Goal: Task Accomplishment & Management: Manage account settings

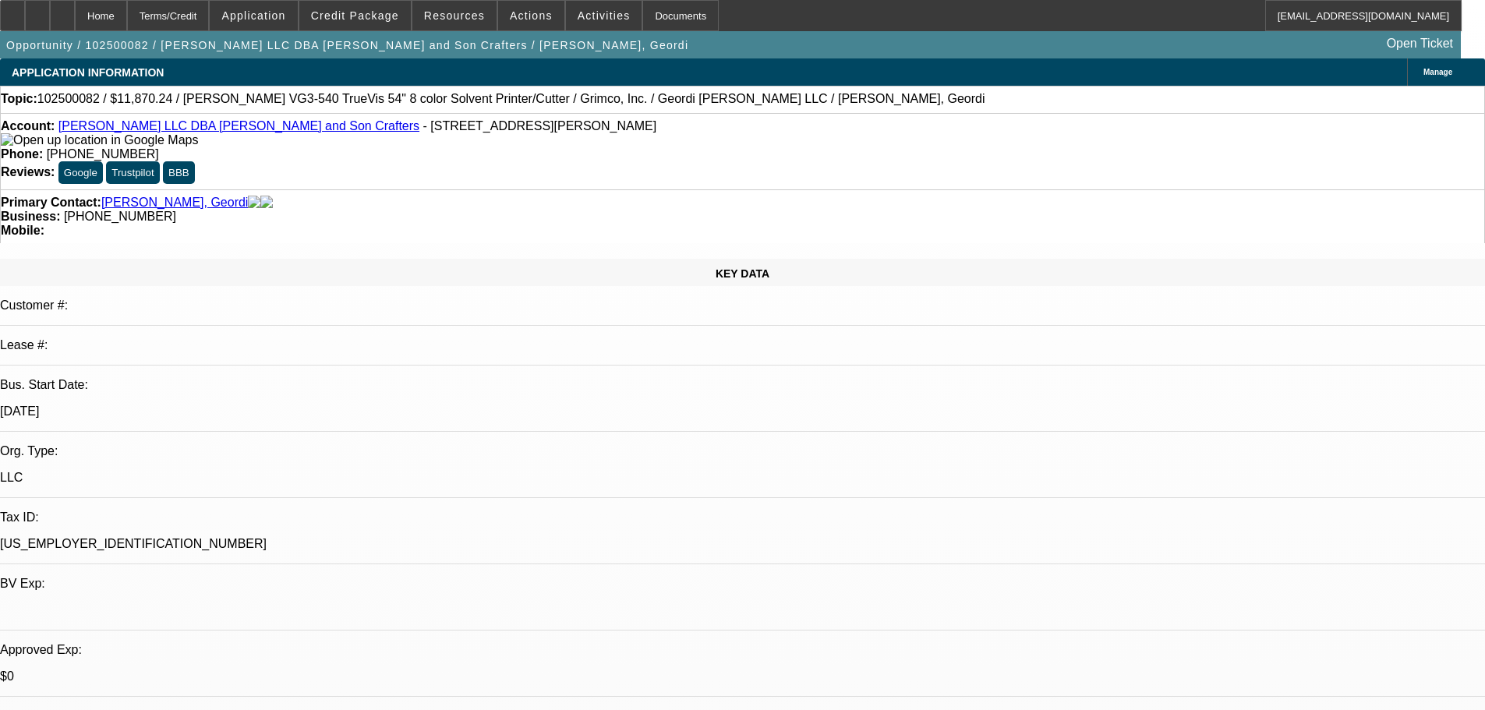
select select "0.15"
select select "2"
select select "0.1"
select select "4"
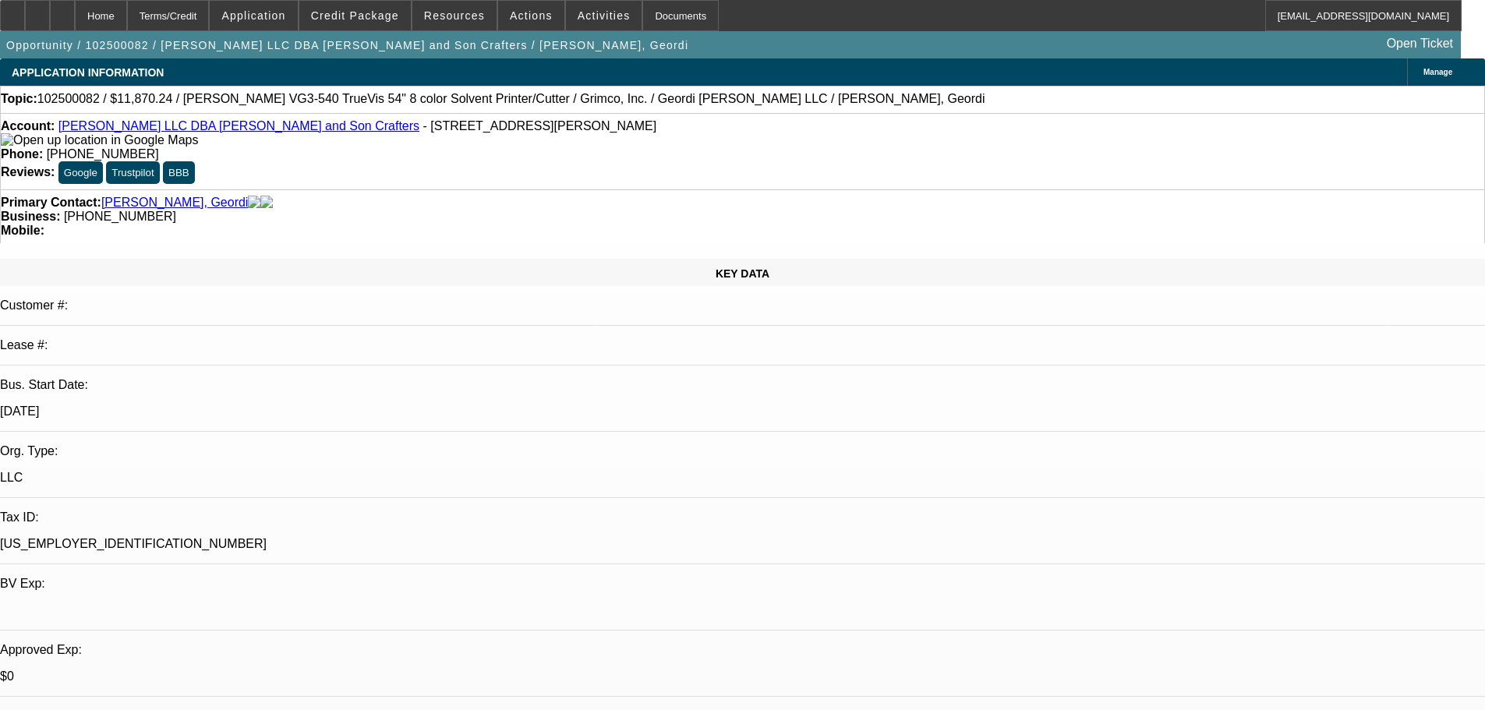
select select "0"
select select "2"
select select "0.1"
select select "4"
select select "0"
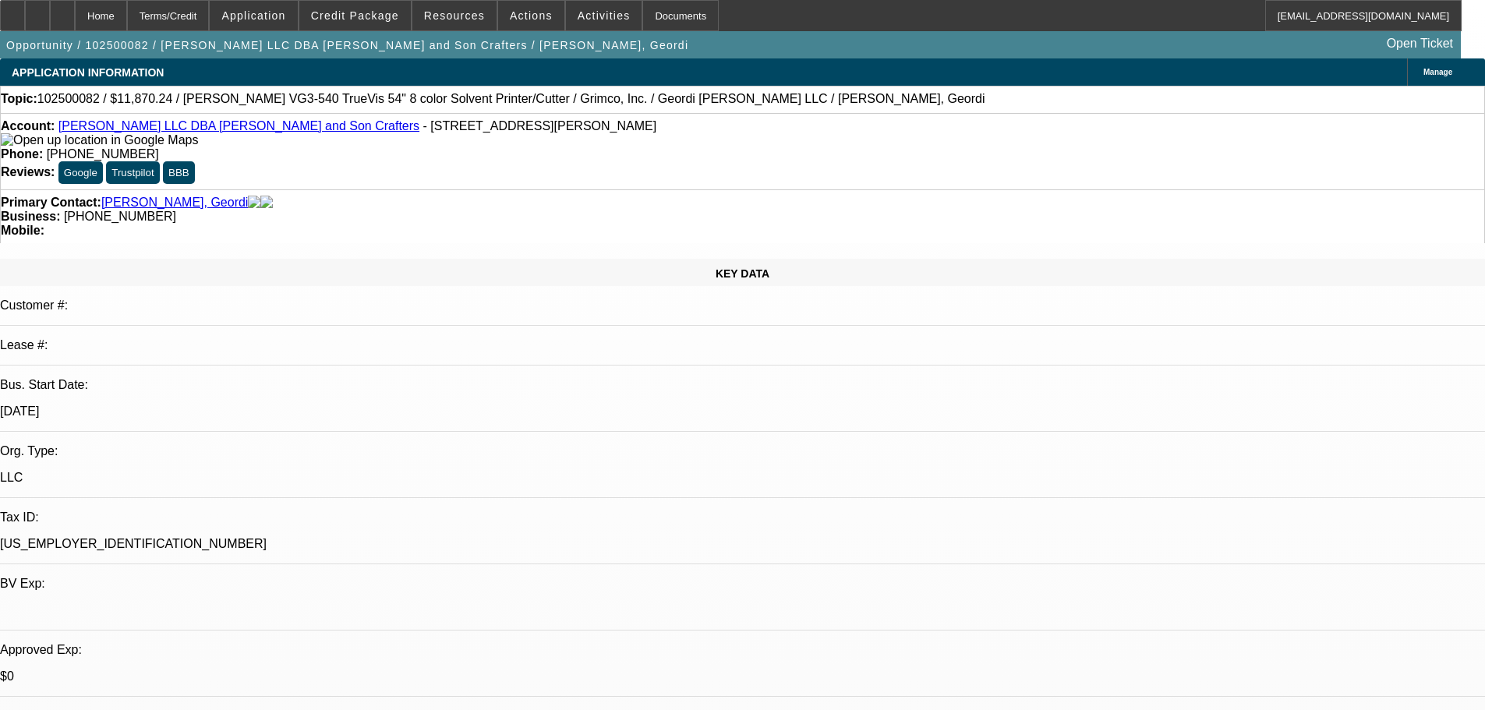
select select "2"
select select "0.1"
select select "4"
drag, startPoint x: 615, startPoint y: 131, endPoint x: 543, endPoint y: 140, distance: 73.1
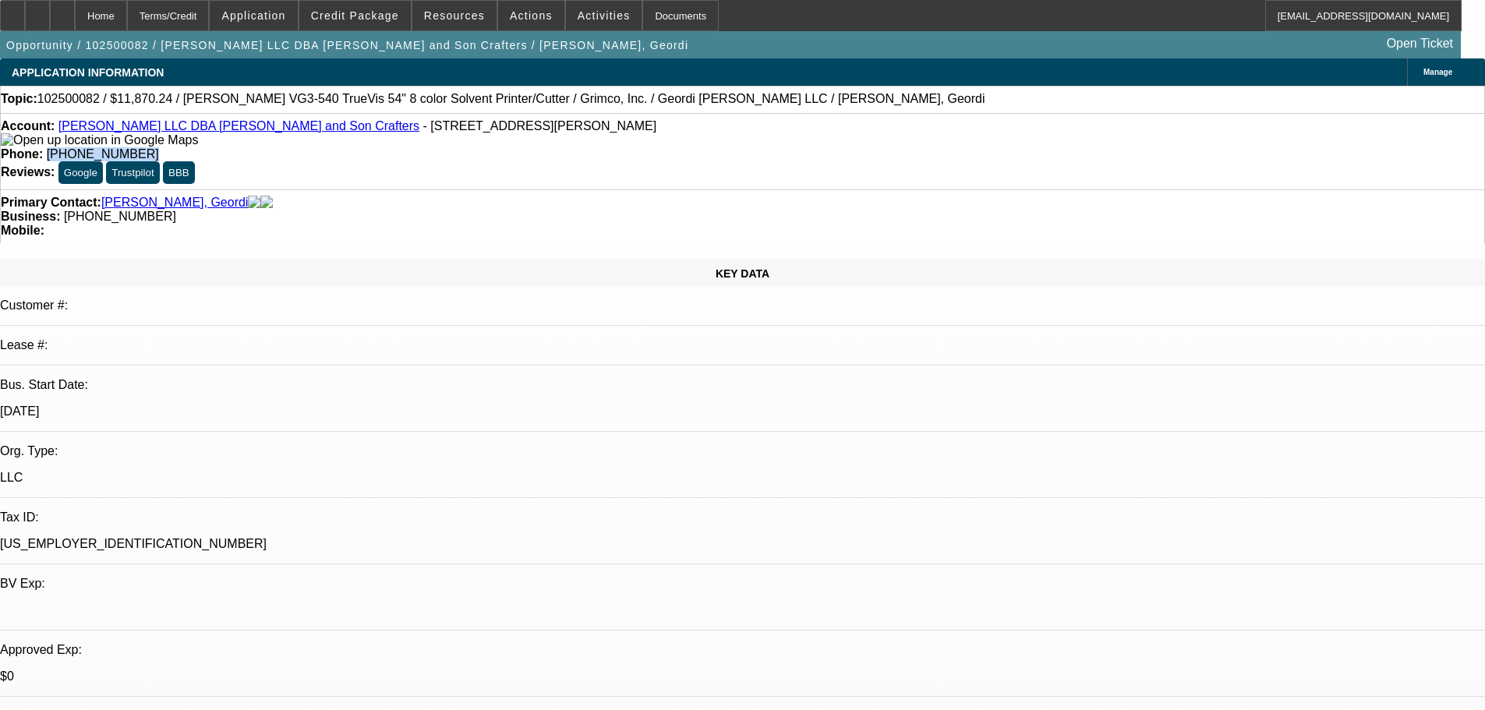
click at [543, 140] on div "Account: Geordi Quebodeaux LLC DBA James and Son Crafters - 1422 Saint Angela D…" at bounding box center [742, 151] width 1485 height 76
copy span "(337) 250-8068"
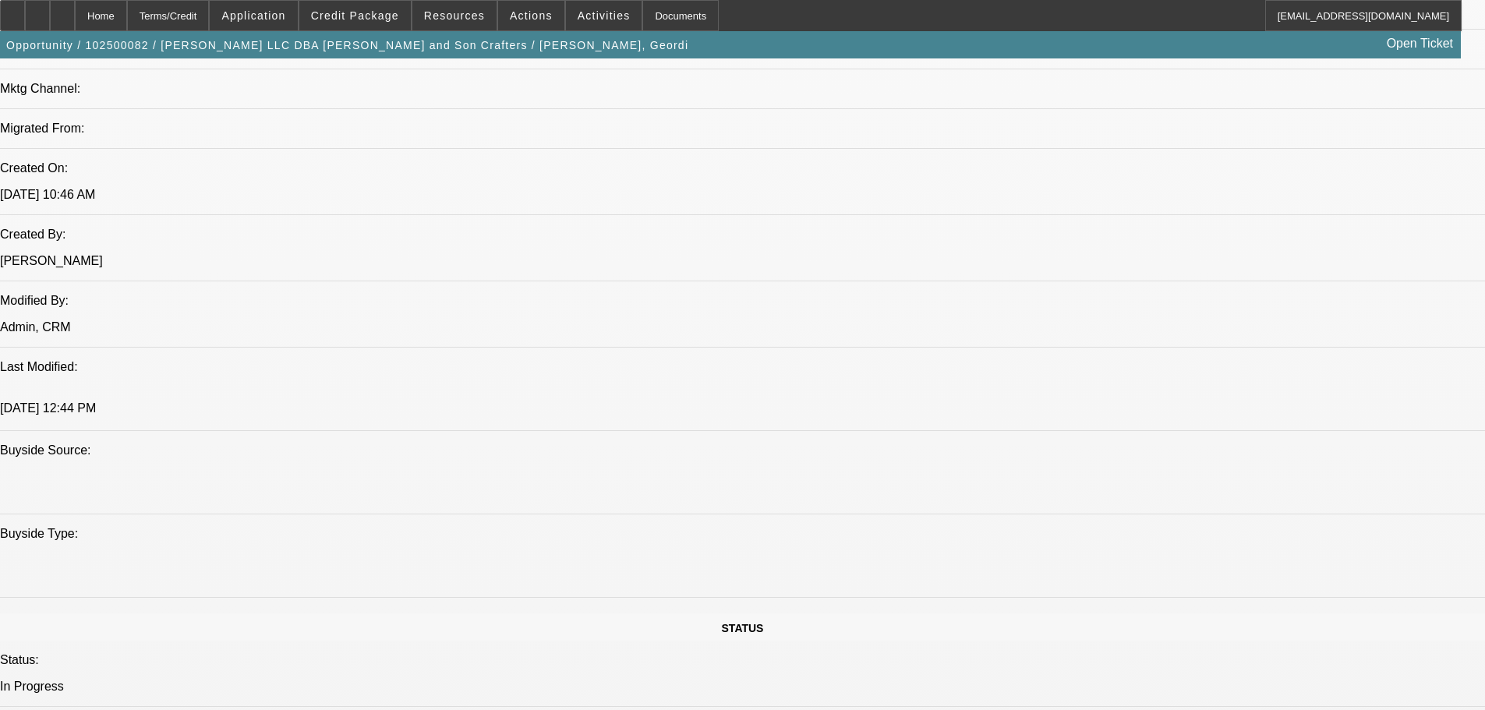
scroll to position [1091, 0]
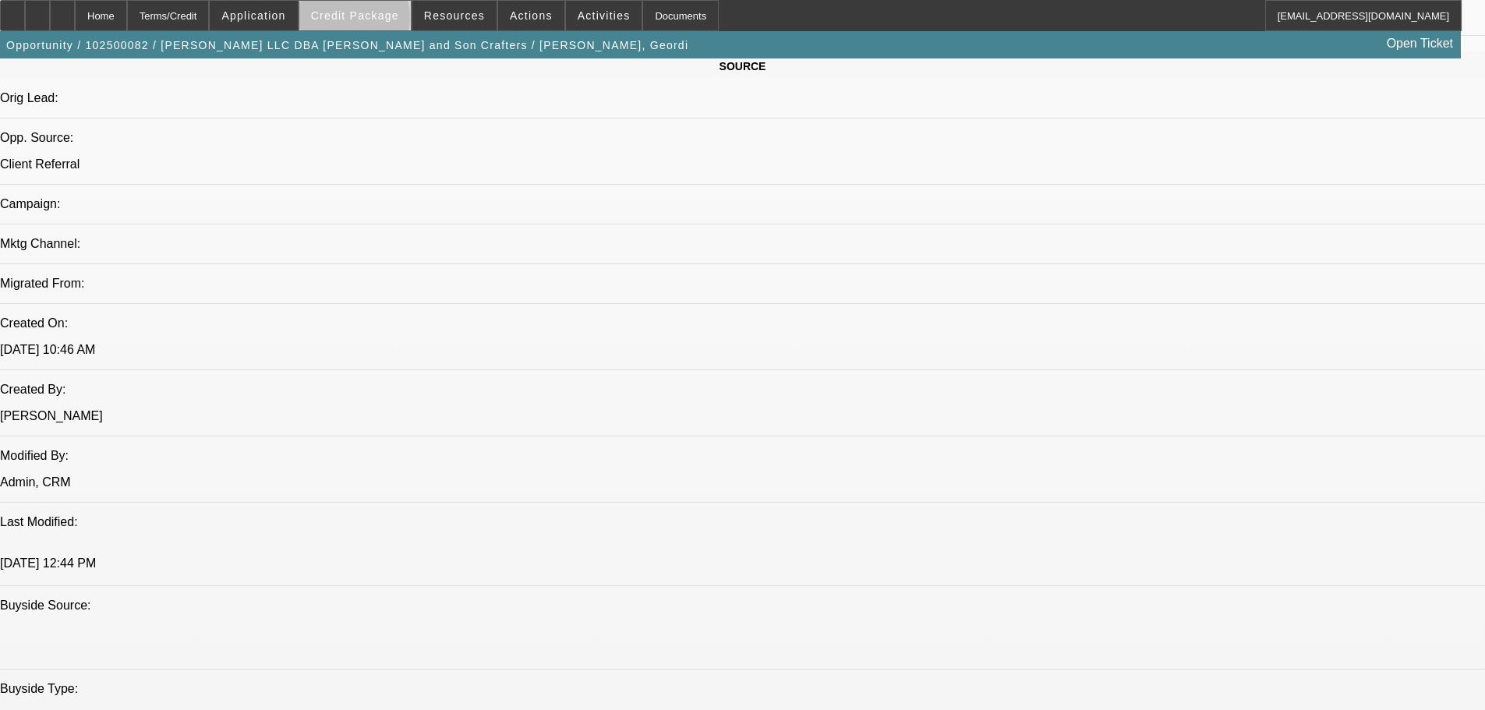
click at [378, 21] on span "Credit Package" at bounding box center [355, 15] width 88 height 12
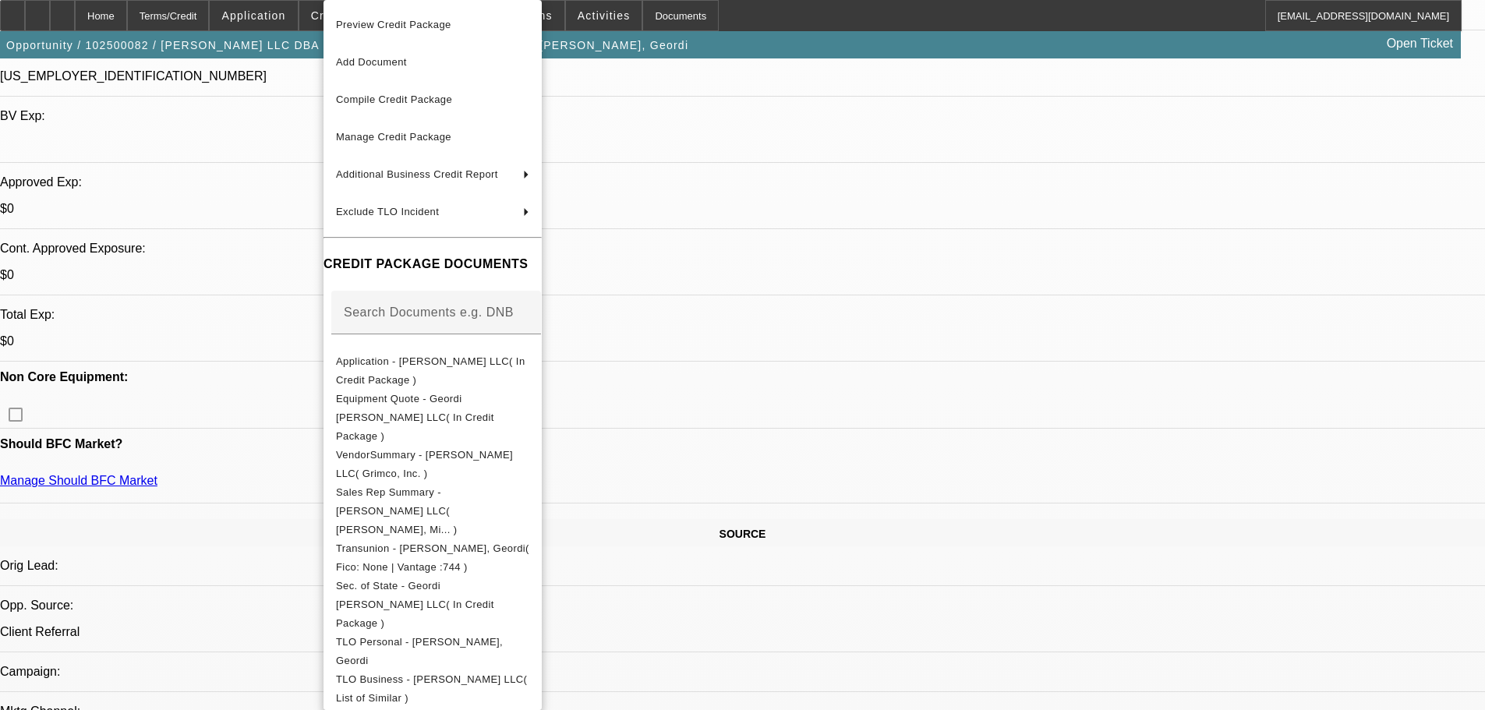
scroll to position [468, 0]
click at [267, 150] on div at bounding box center [742, 355] width 1485 height 710
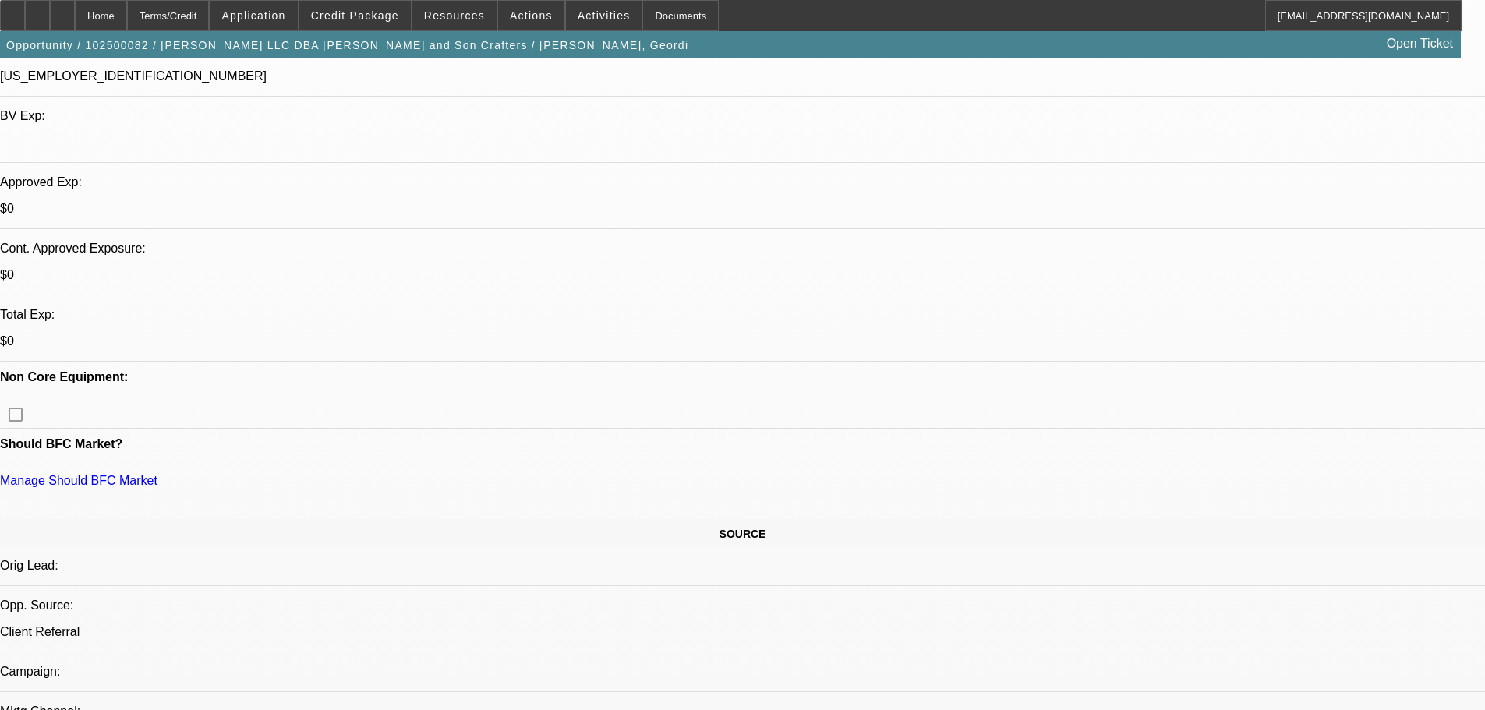
drag, startPoint x: 401, startPoint y: 215, endPoint x: 375, endPoint y: 218, distance: 25.8
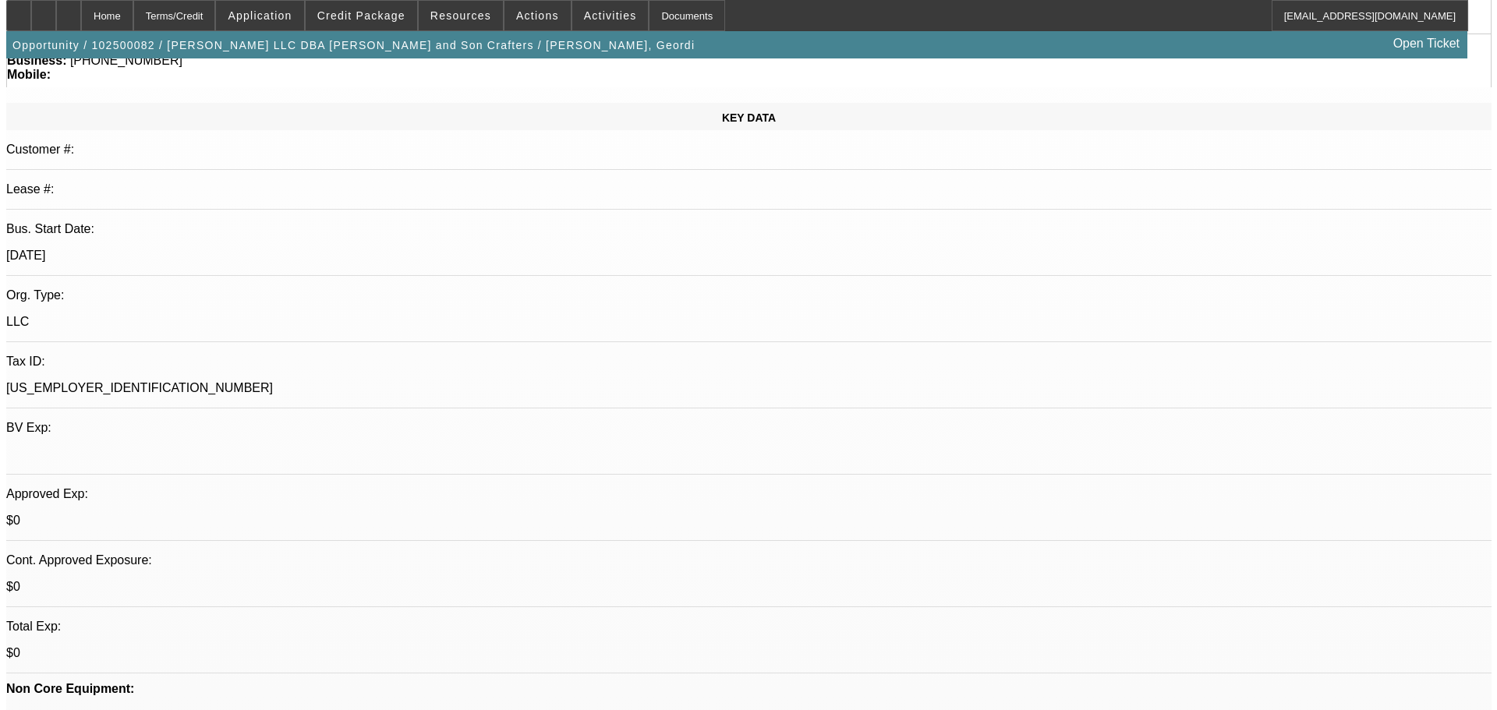
scroll to position [0, 0]
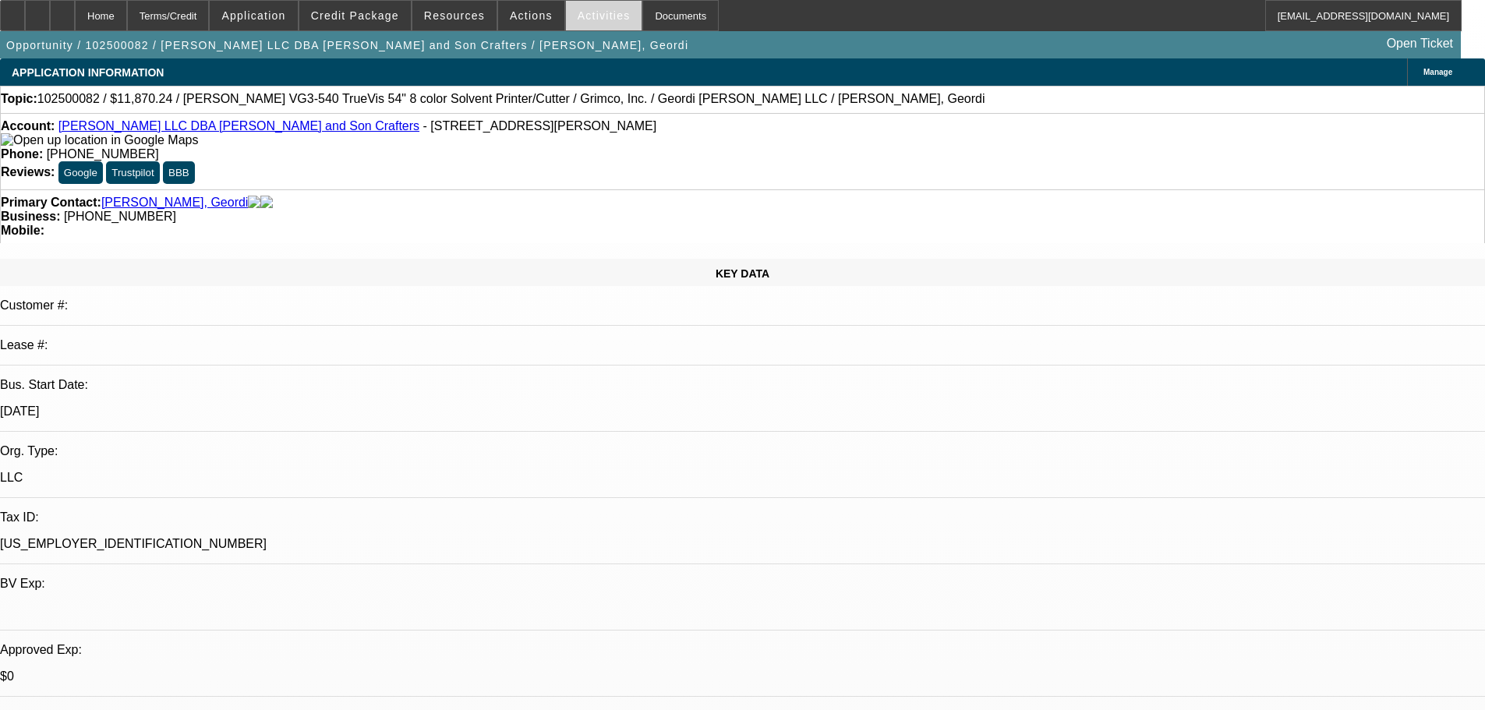
click at [578, 13] on span "Activities" at bounding box center [604, 15] width 53 height 12
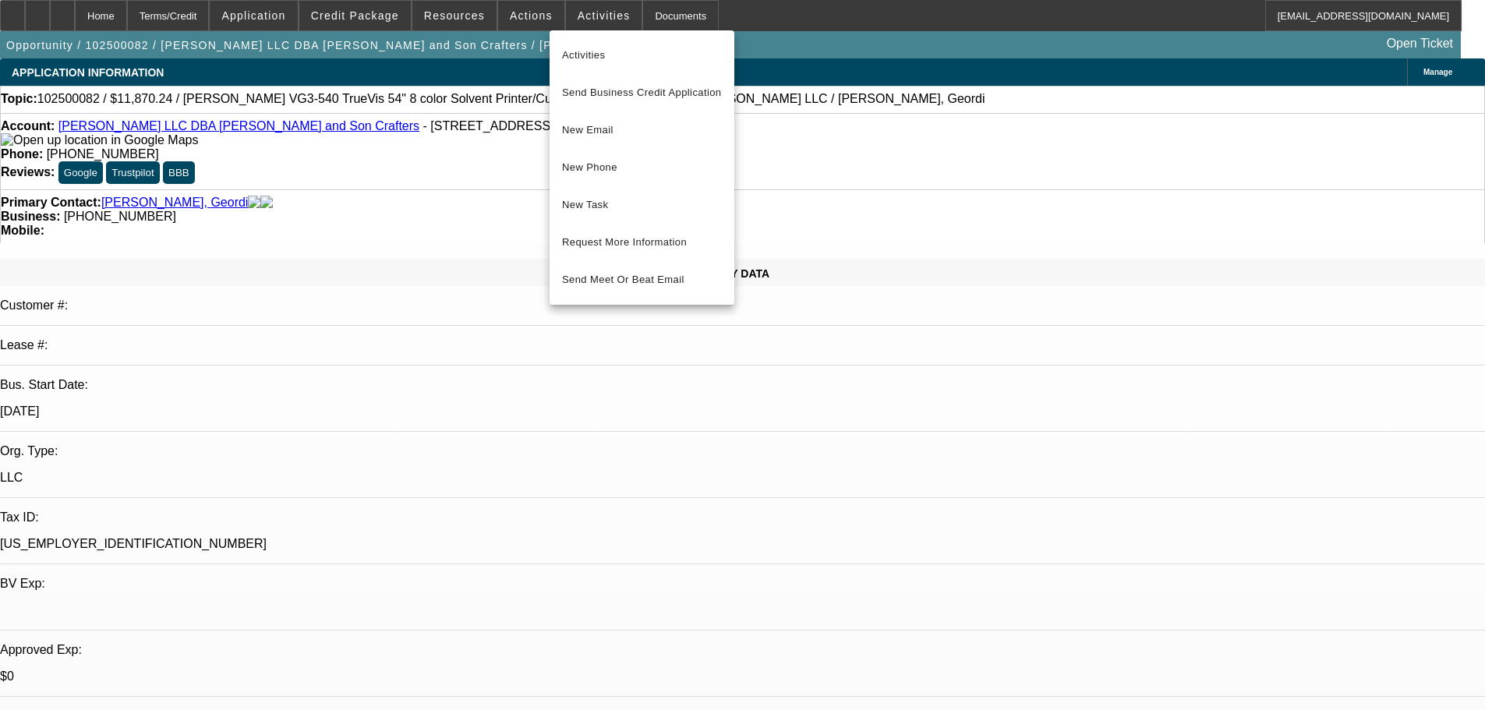
click at [511, 18] on div at bounding box center [742, 355] width 1485 height 710
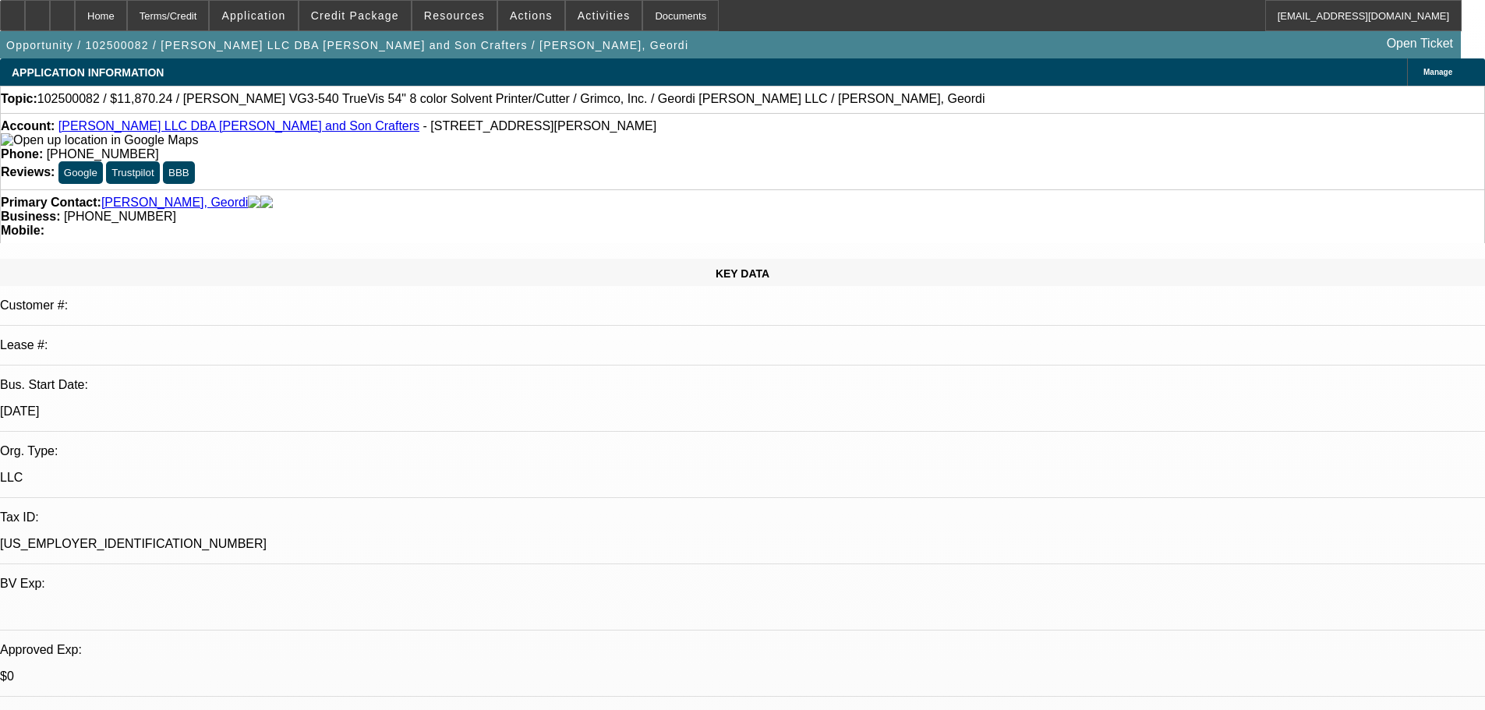
click at [511, 18] on span "Actions" at bounding box center [531, 15] width 43 height 12
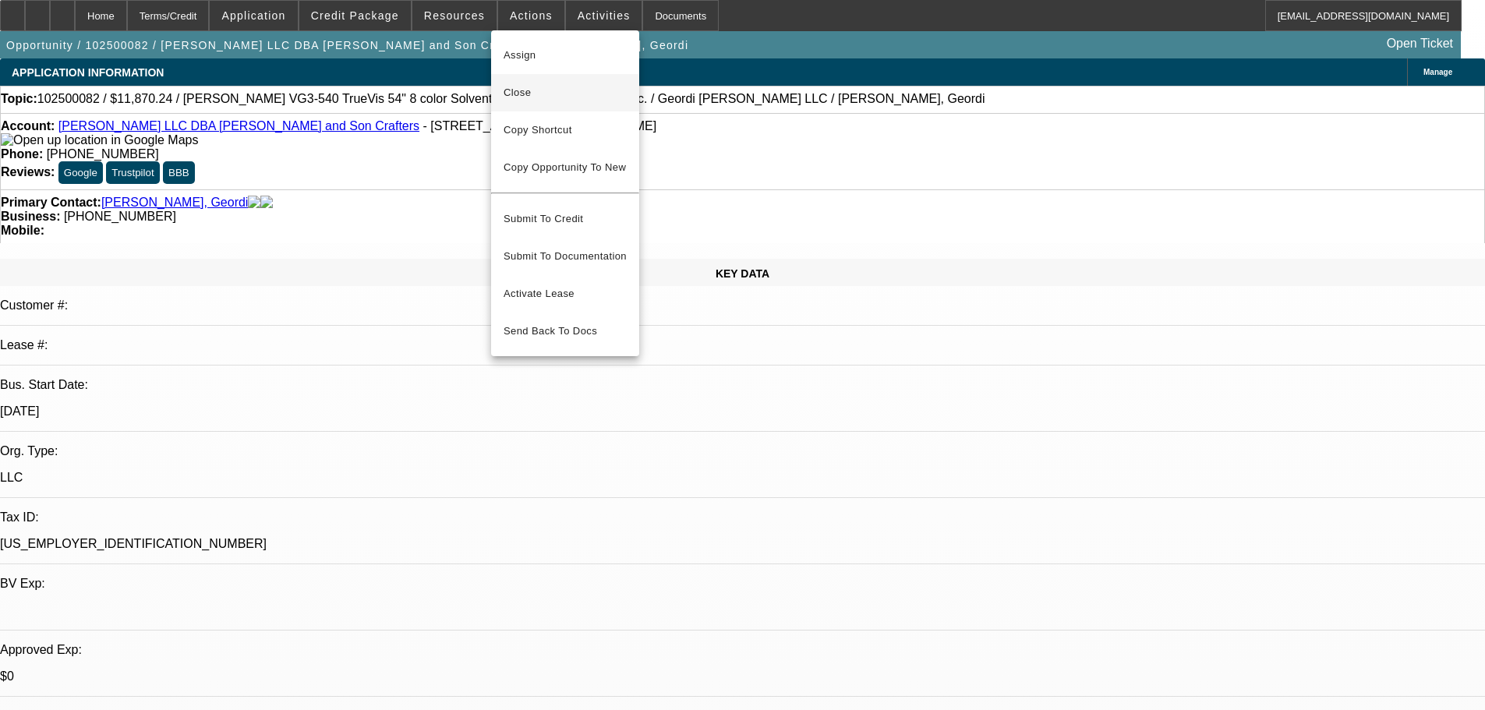
click at [522, 94] on span "Close" at bounding box center [565, 92] width 123 height 19
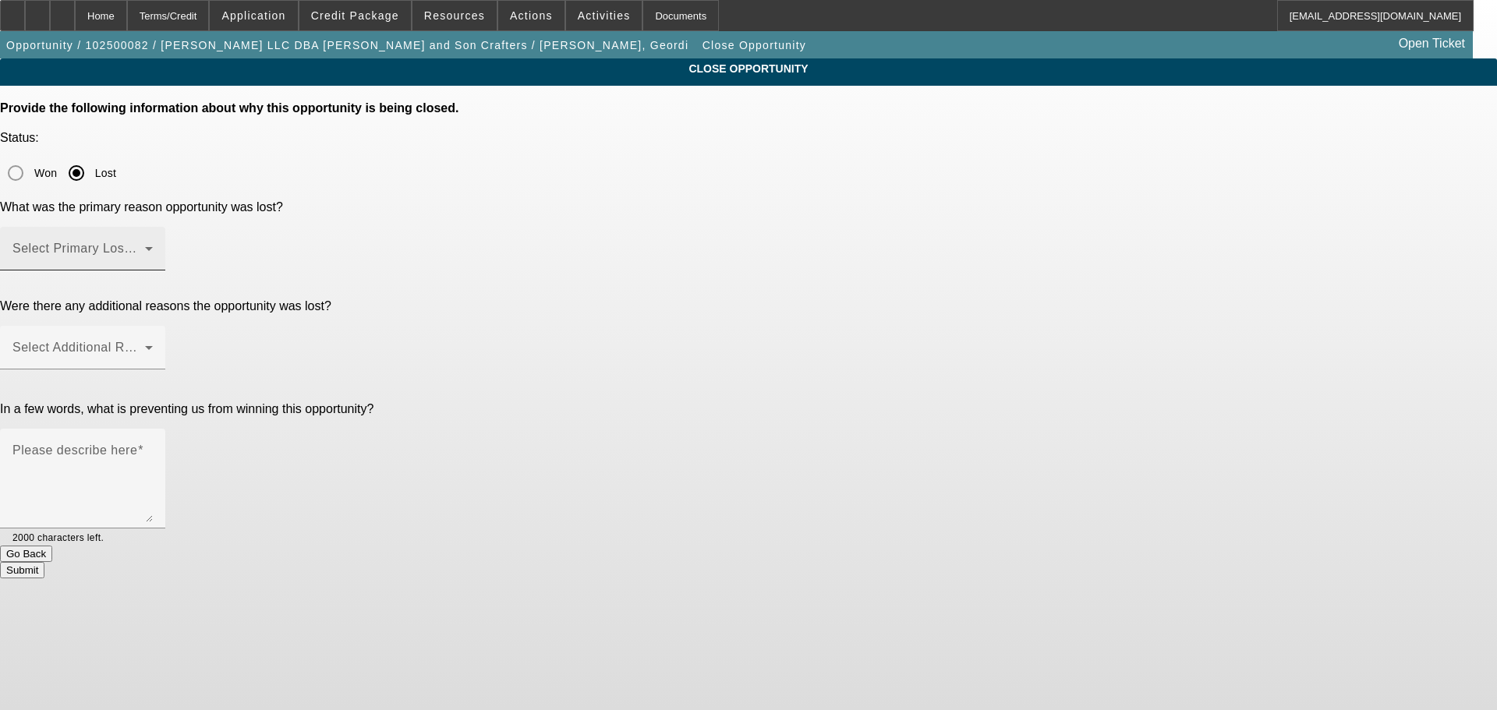
click at [153, 227] on div "Select Primary Lost Reason" at bounding box center [82, 249] width 140 height 44
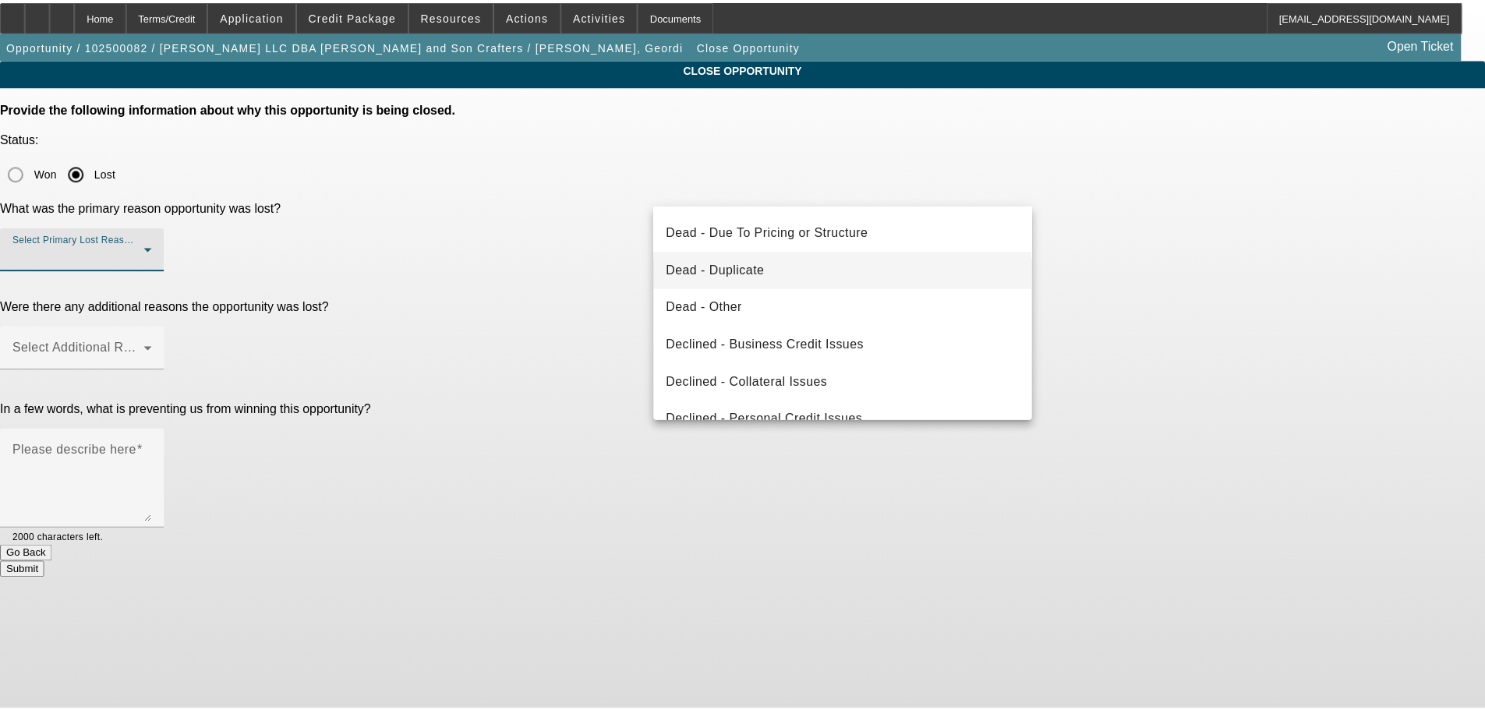
scroll to position [156, 0]
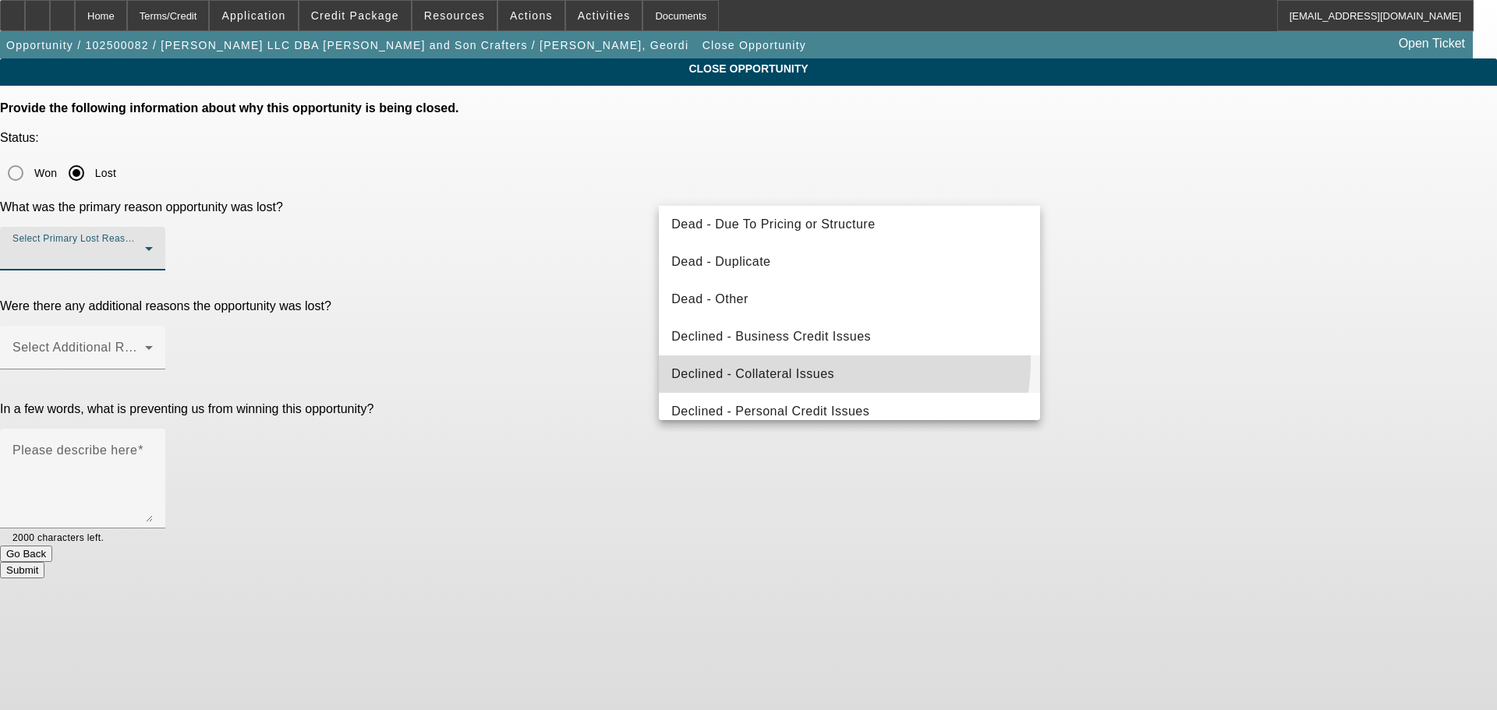
click at [838, 363] on mat-option "Declined - Collateral Issues" at bounding box center [849, 374] width 381 height 37
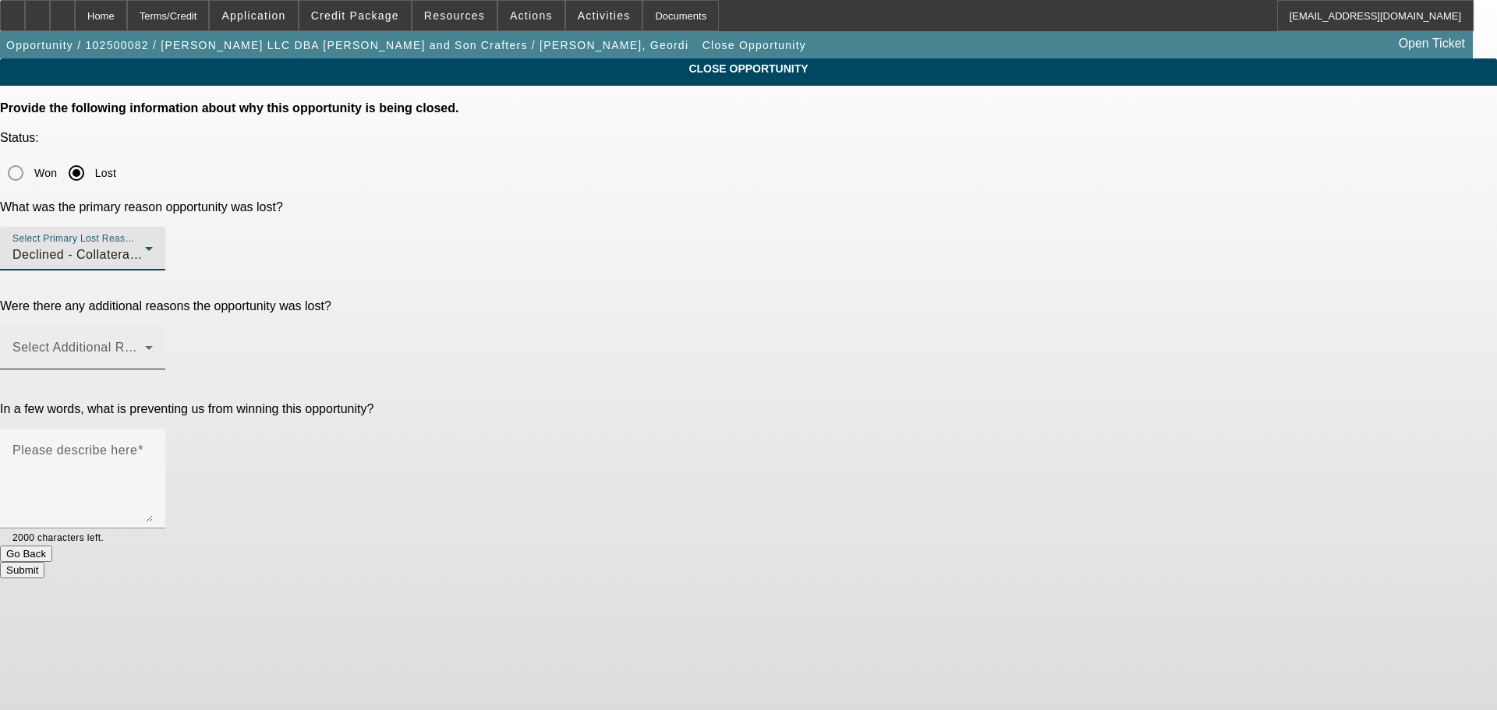
click at [153, 326] on div "Select Additional Reasons" at bounding box center [82, 348] width 140 height 44
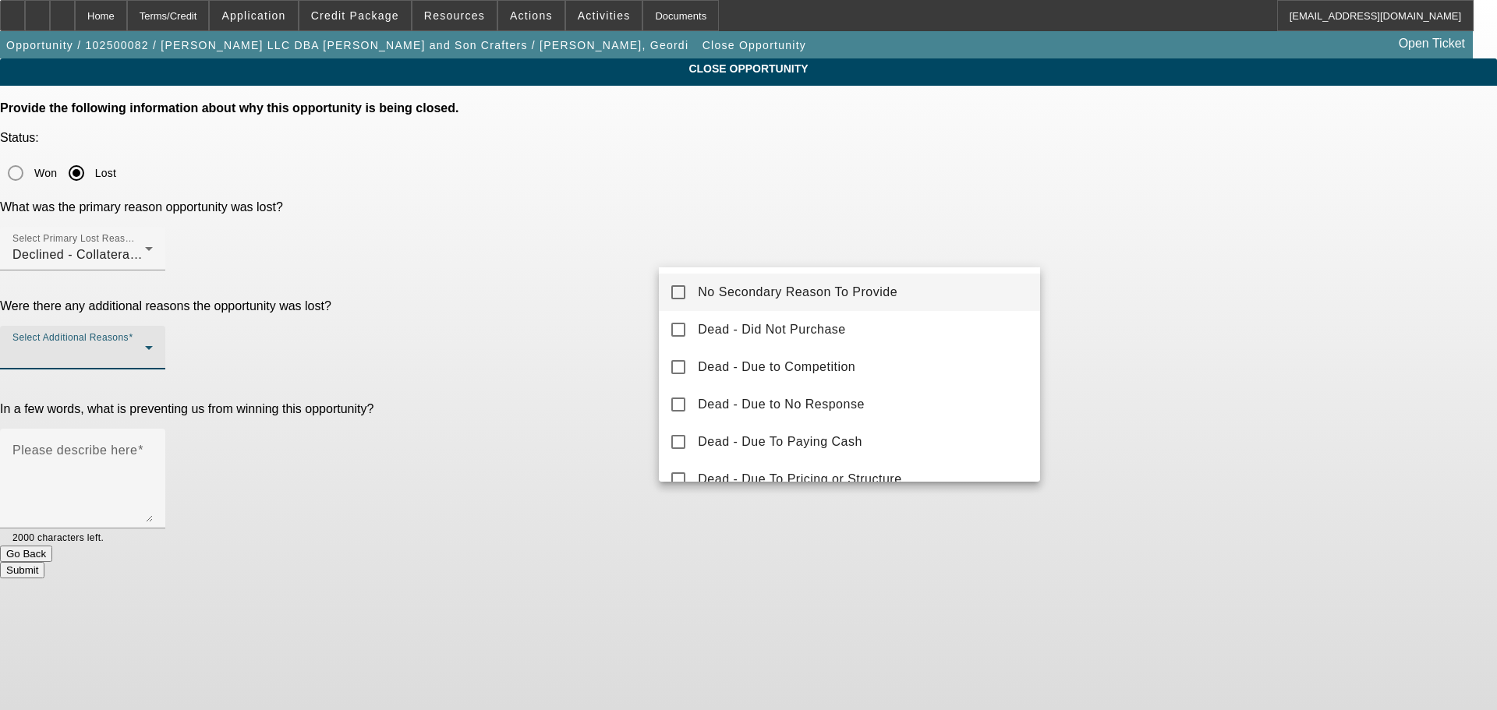
click at [831, 285] on span "No Secondary Reason To Provide" at bounding box center [798, 292] width 200 height 19
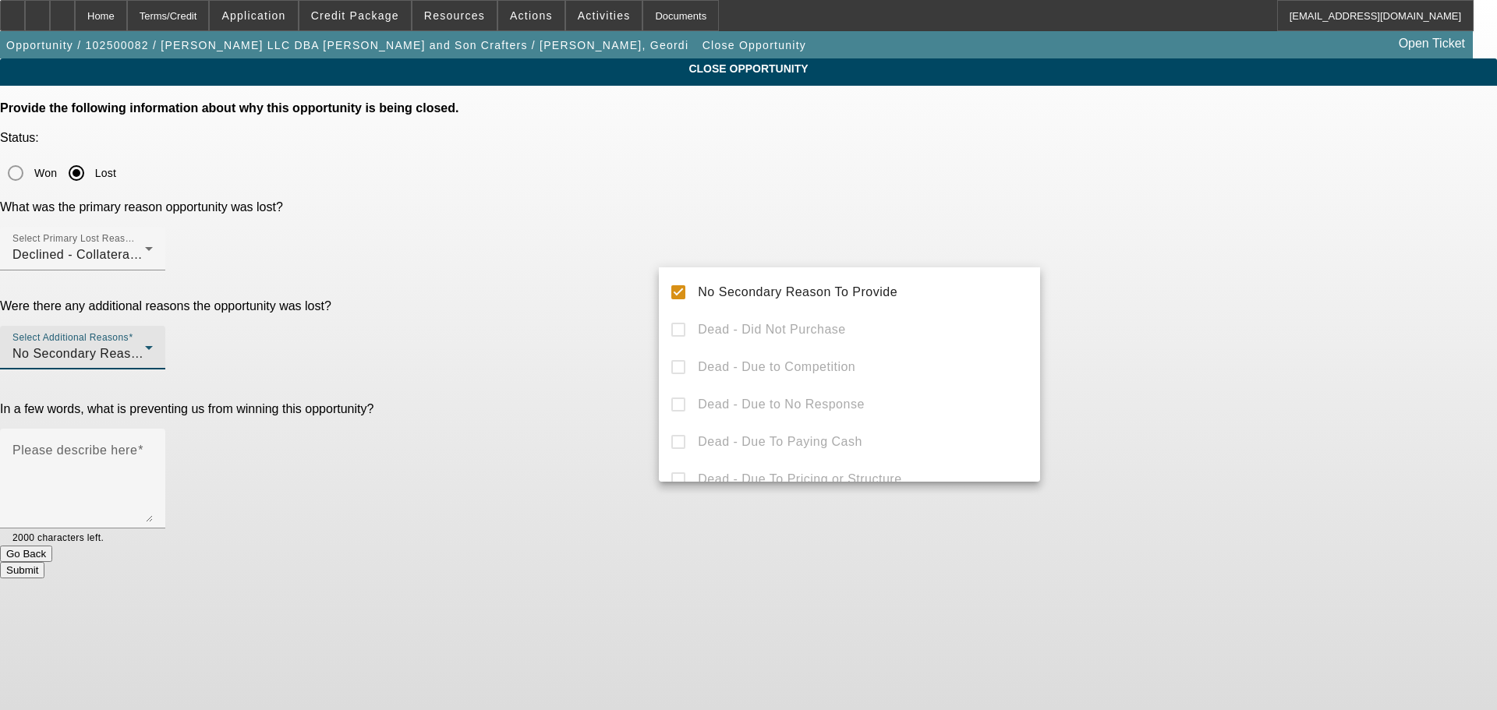
click at [1087, 317] on div at bounding box center [748, 355] width 1497 height 710
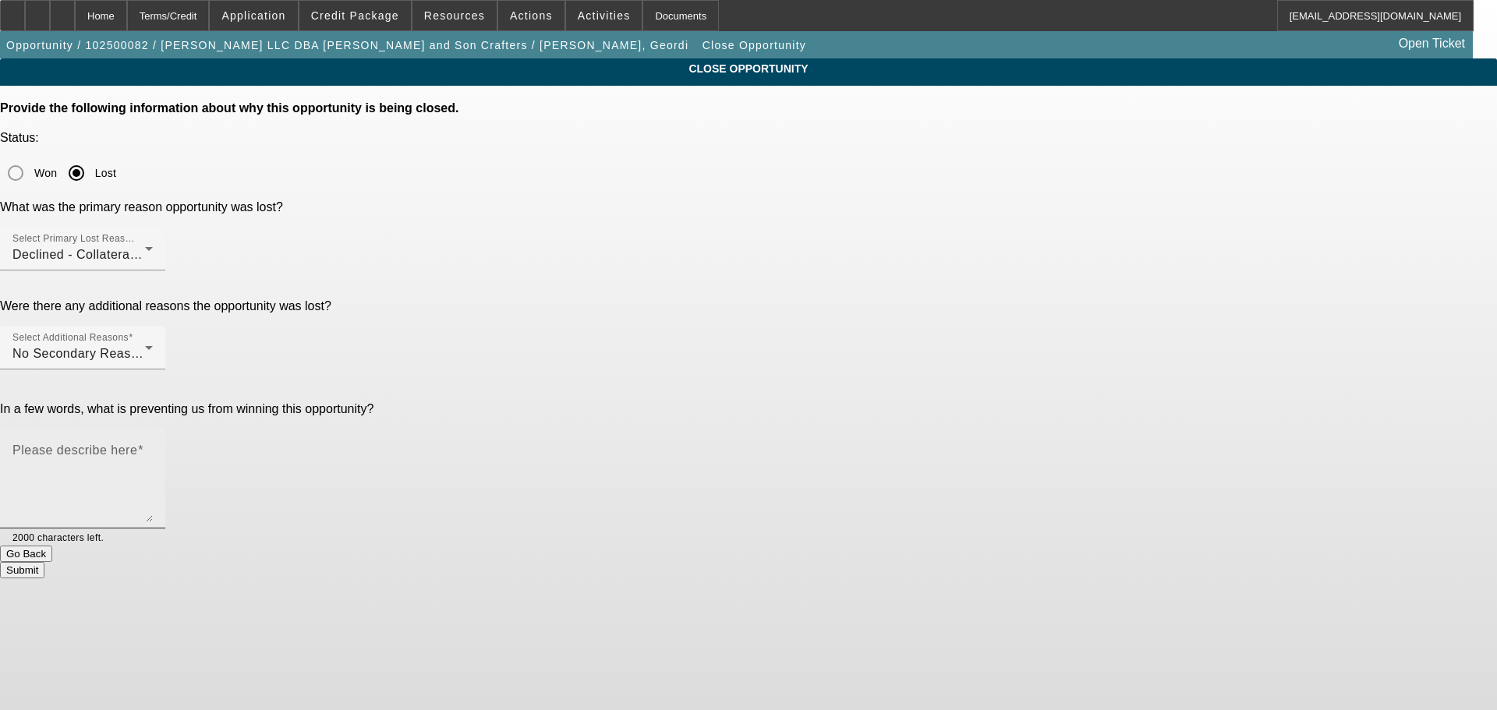
click at [153, 448] on textarea "Please describe here" at bounding box center [82, 485] width 140 height 75
click at [153, 429] on div "Please describe here" at bounding box center [82, 479] width 140 height 100
type textarea "Credit didn't"
click at [153, 326] on div "Select Additional Reasons No Secondary Reason To Provide" at bounding box center [82, 348] width 140 height 44
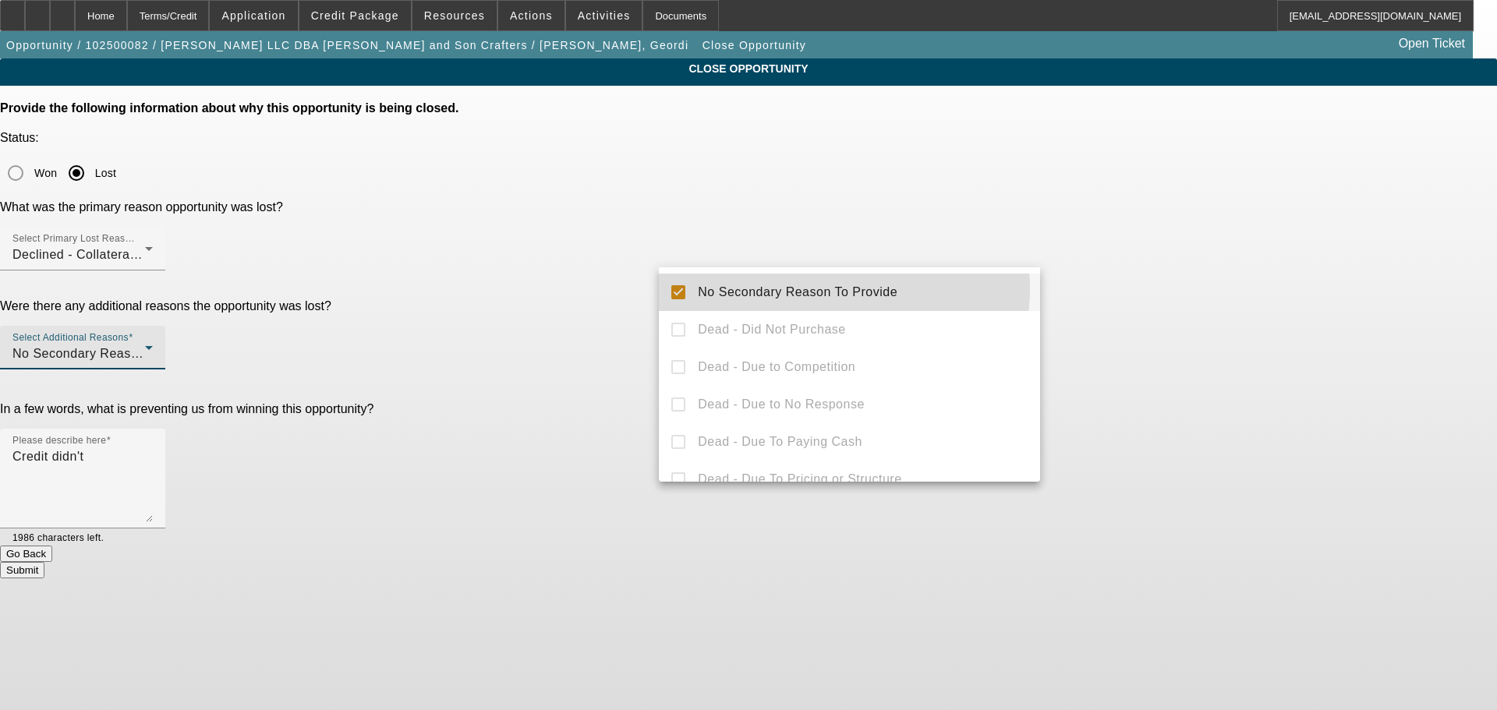
click at [826, 288] on span "No Secondary Reason To Provide" at bounding box center [798, 292] width 200 height 19
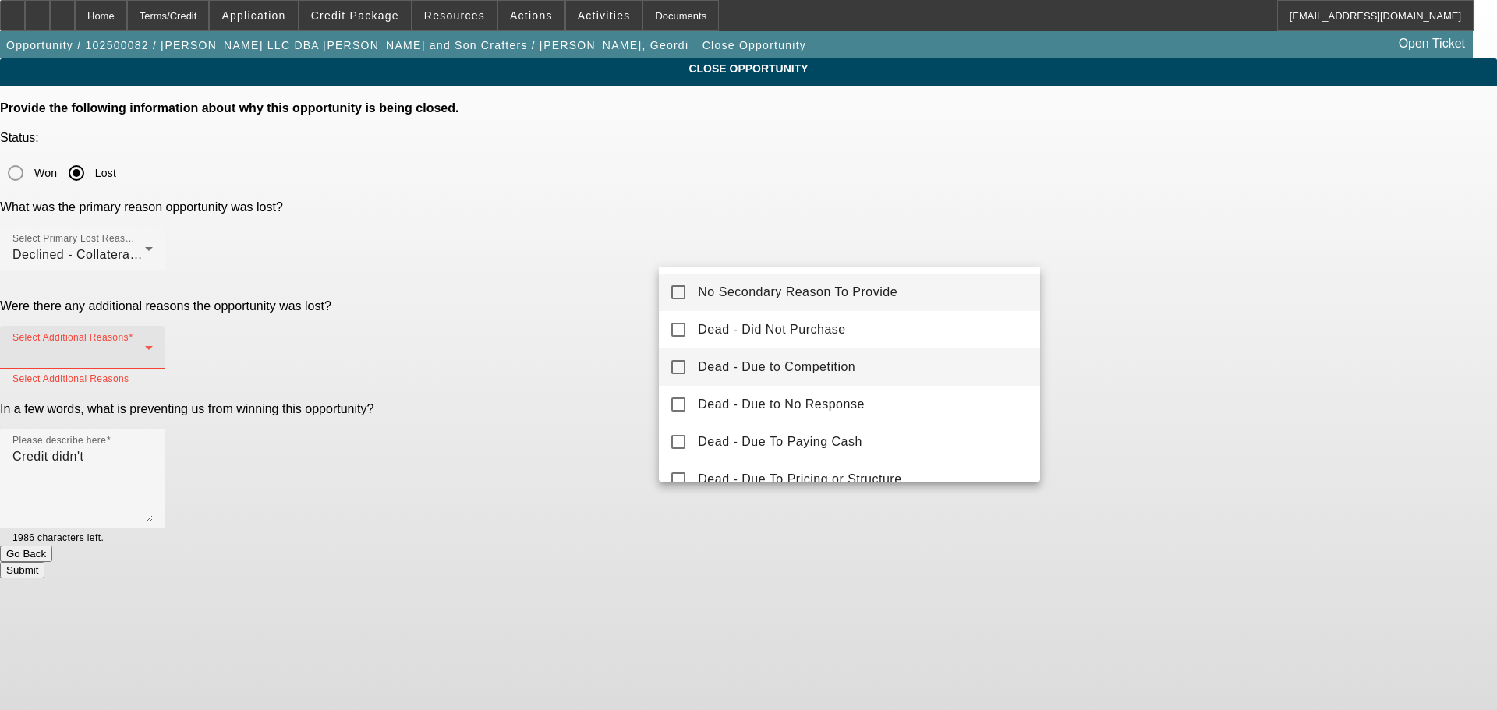
click at [837, 350] on mat-option "Dead - Due to Competition" at bounding box center [849, 366] width 381 height 37
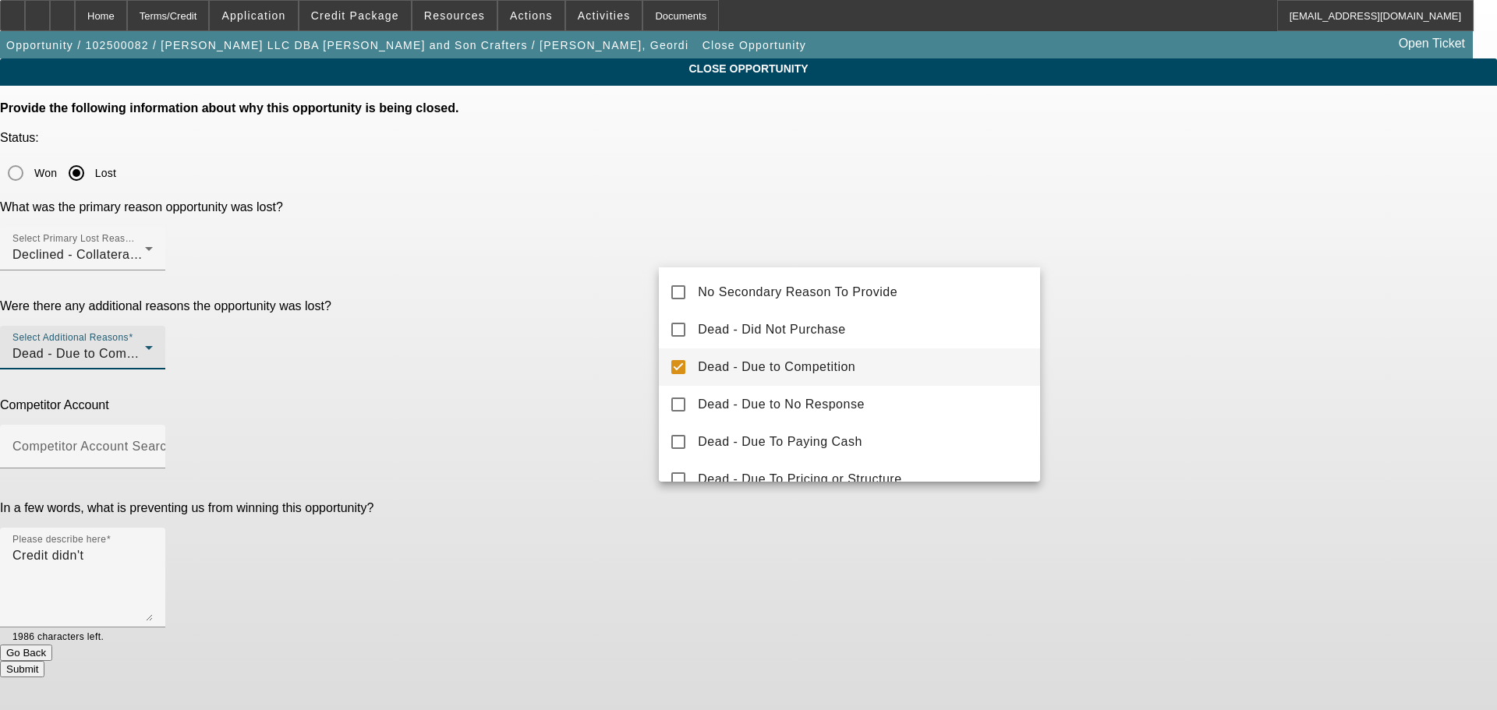
click at [1176, 365] on div at bounding box center [748, 355] width 1497 height 710
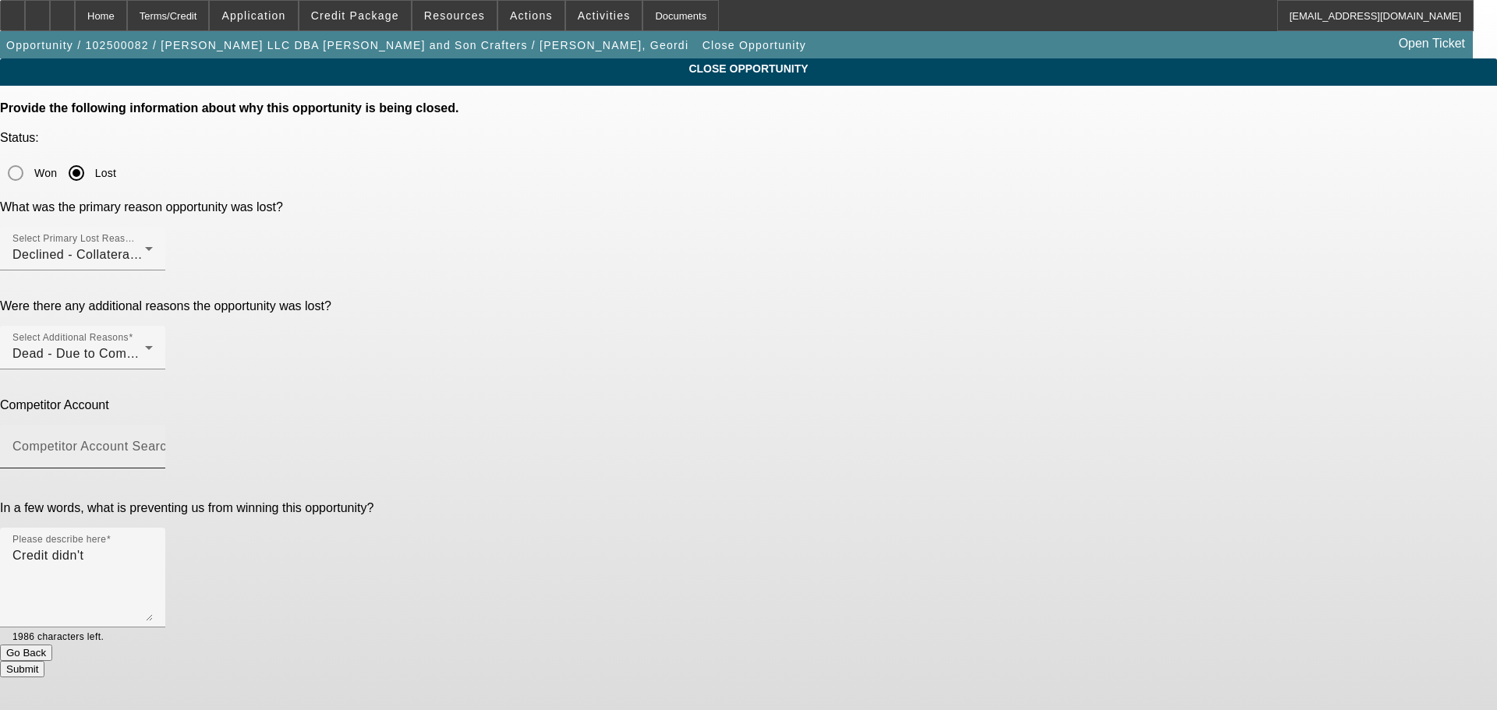
click at [153, 425] on div "Competitor Account Search" at bounding box center [82, 447] width 140 height 44
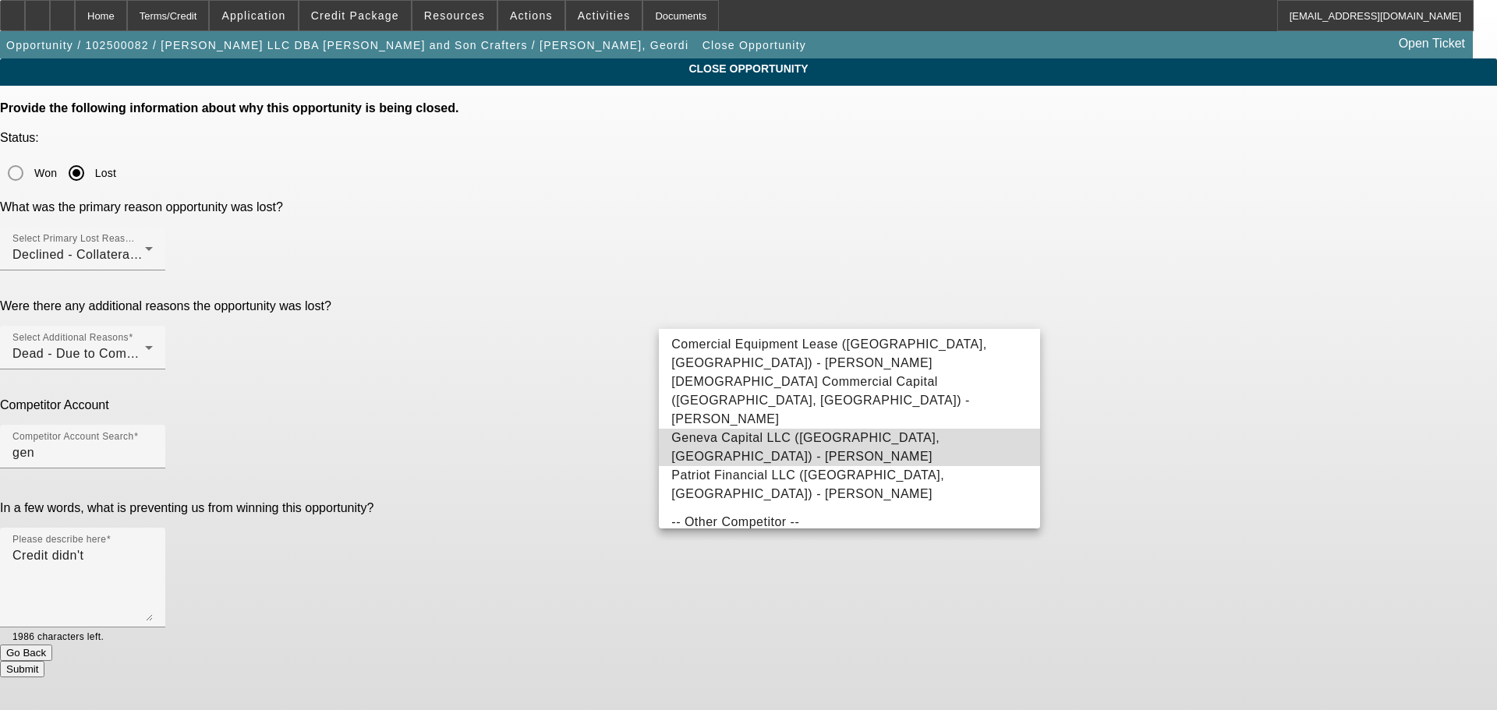
click at [812, 431] on span "Geneva Capital LLC (Alexandria, MN) - Watkins, Mark" at bounding box center [805, 447] width 268 height 32
type input "Geneva Capital LLC (Alexandria, MN) - Watkins, Mark"
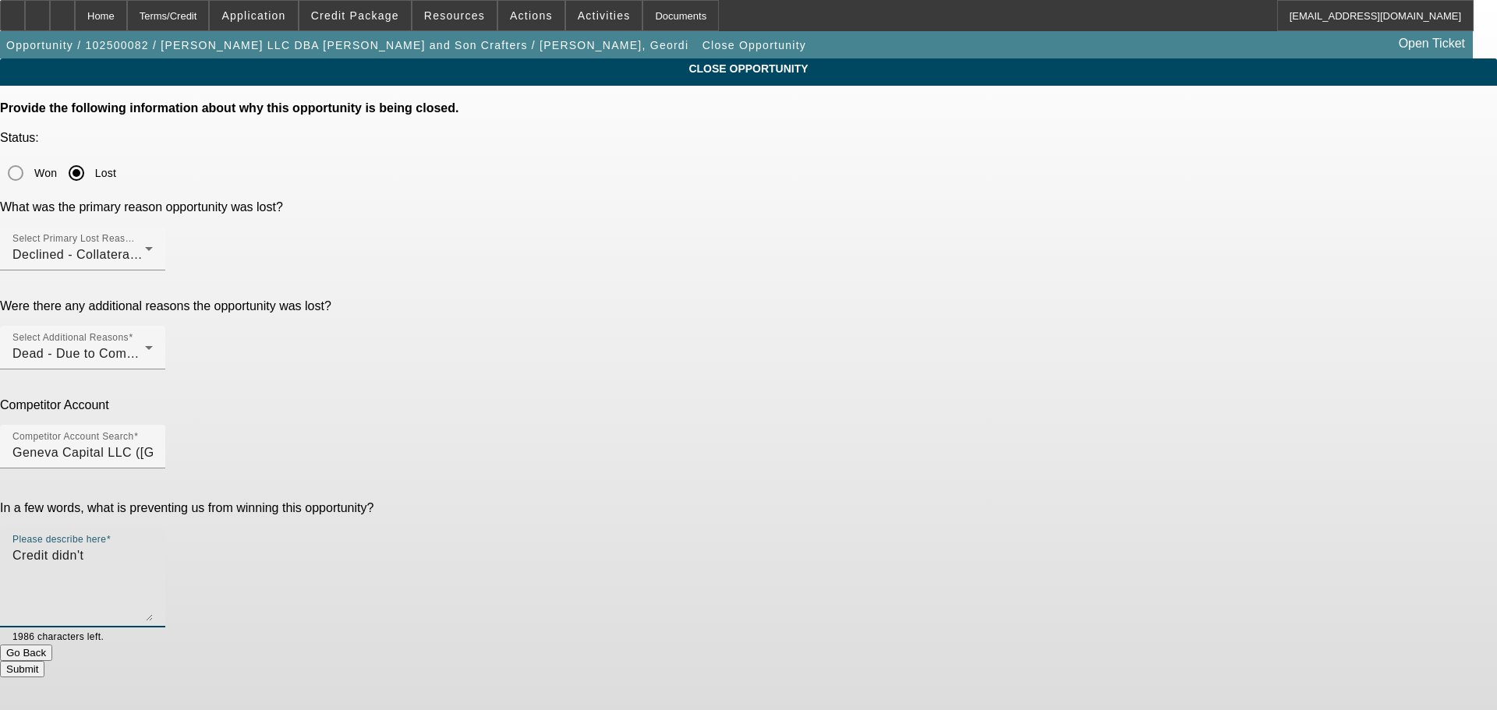
click at [153, 547] on textarea "Credit didn't" at bounding box center [82, 584] width 140 height 75
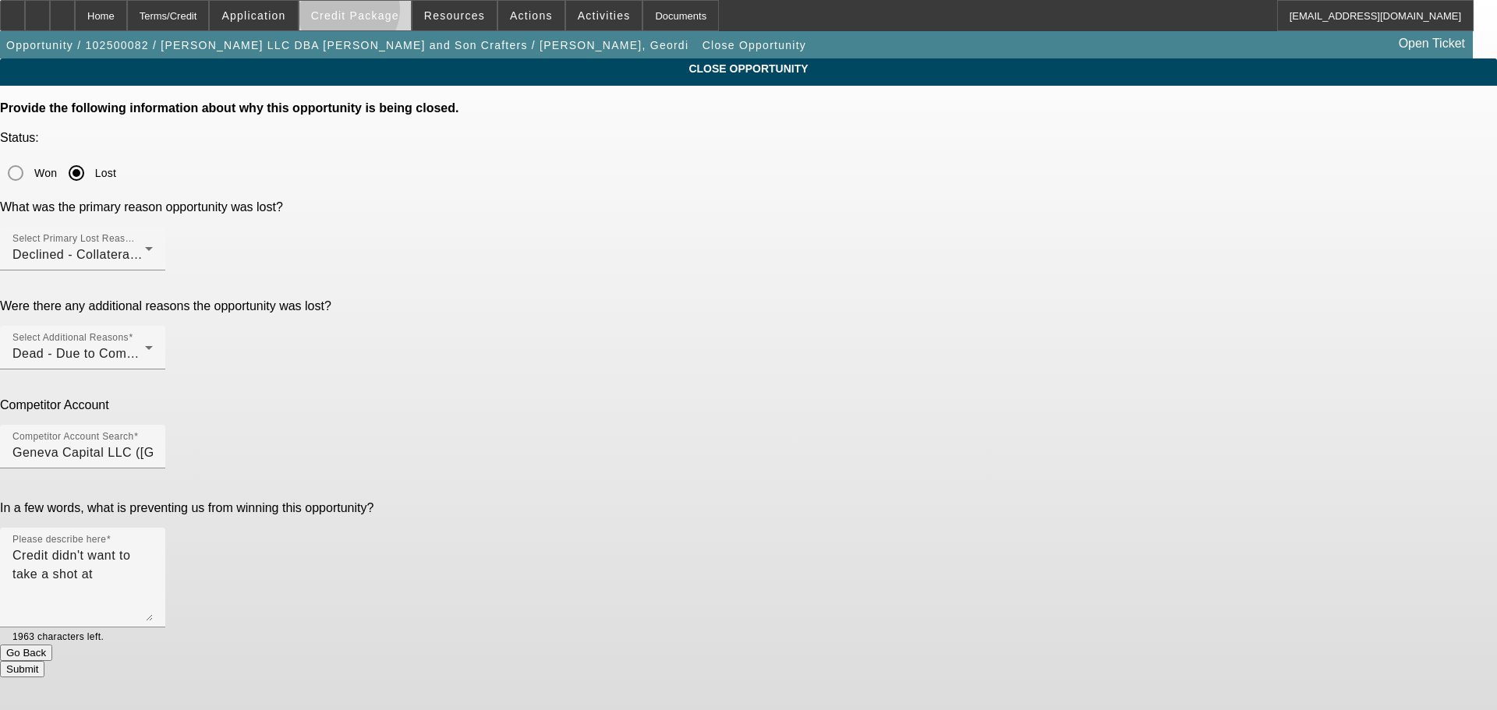
click at [373, 13] on span "Credit Package" at bounding box center [355, 15] width 88 height 12
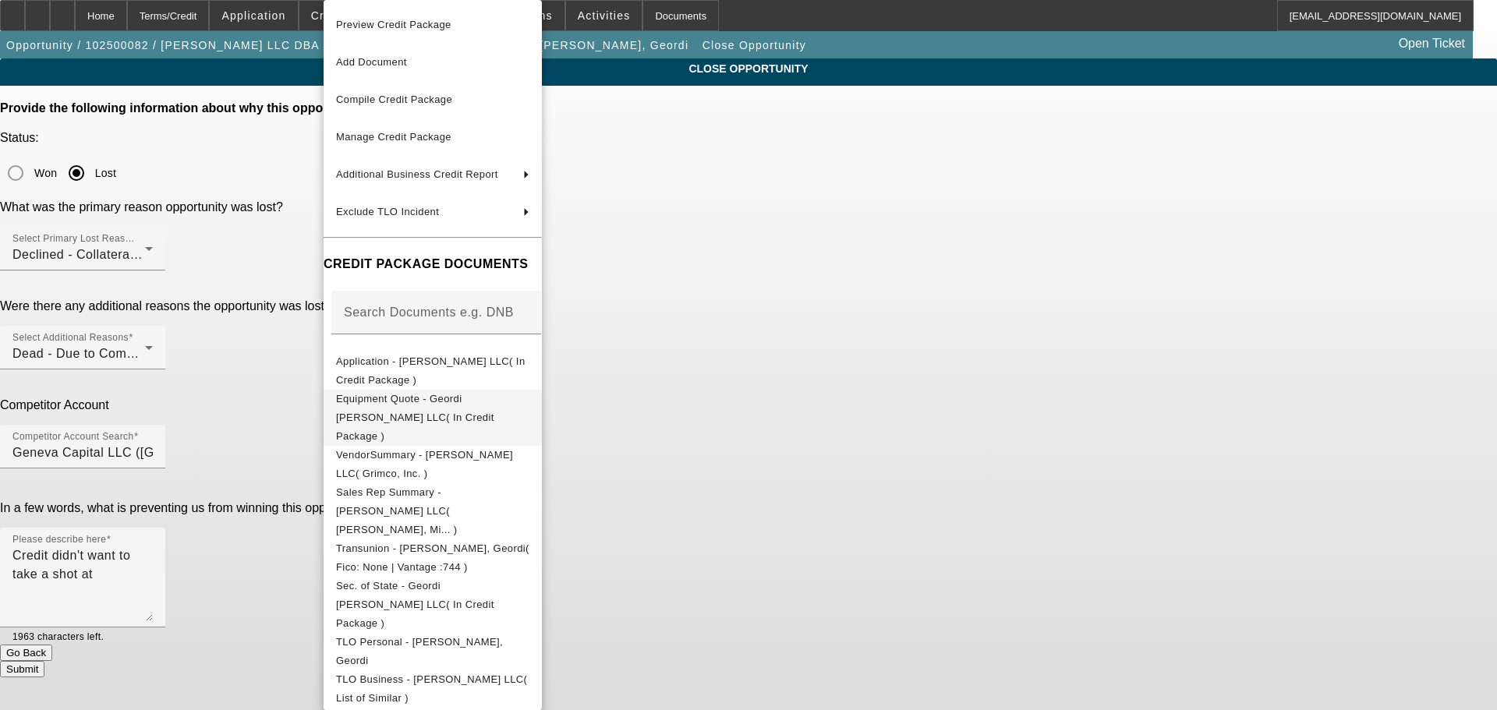
click at [451, 401] on span "Equipment Quote - Geordi Quebodeaux LLC( In Credit Package )" at bounding box center [415, 417] width 158 height 49
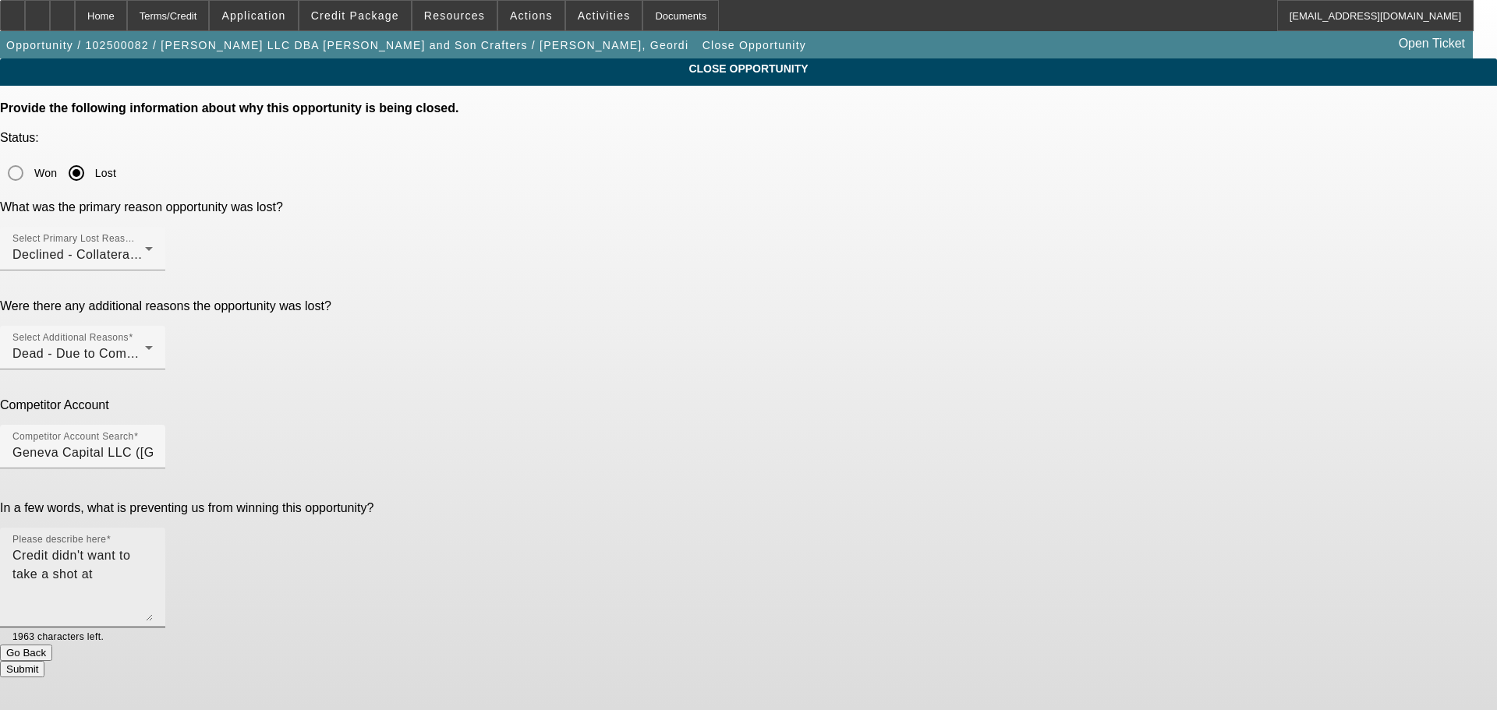
click at [153, 547] on textarea "Credit didn't want to take a shot at" at bounding box center [82, 584] width 140 height 75
type textarea "Credit didn't want to take a shot at Roland collateral anymore. Geneva approval…"
click at [44, 661] on button "Submit" at bounding box center [22, 669] width 44 height 16
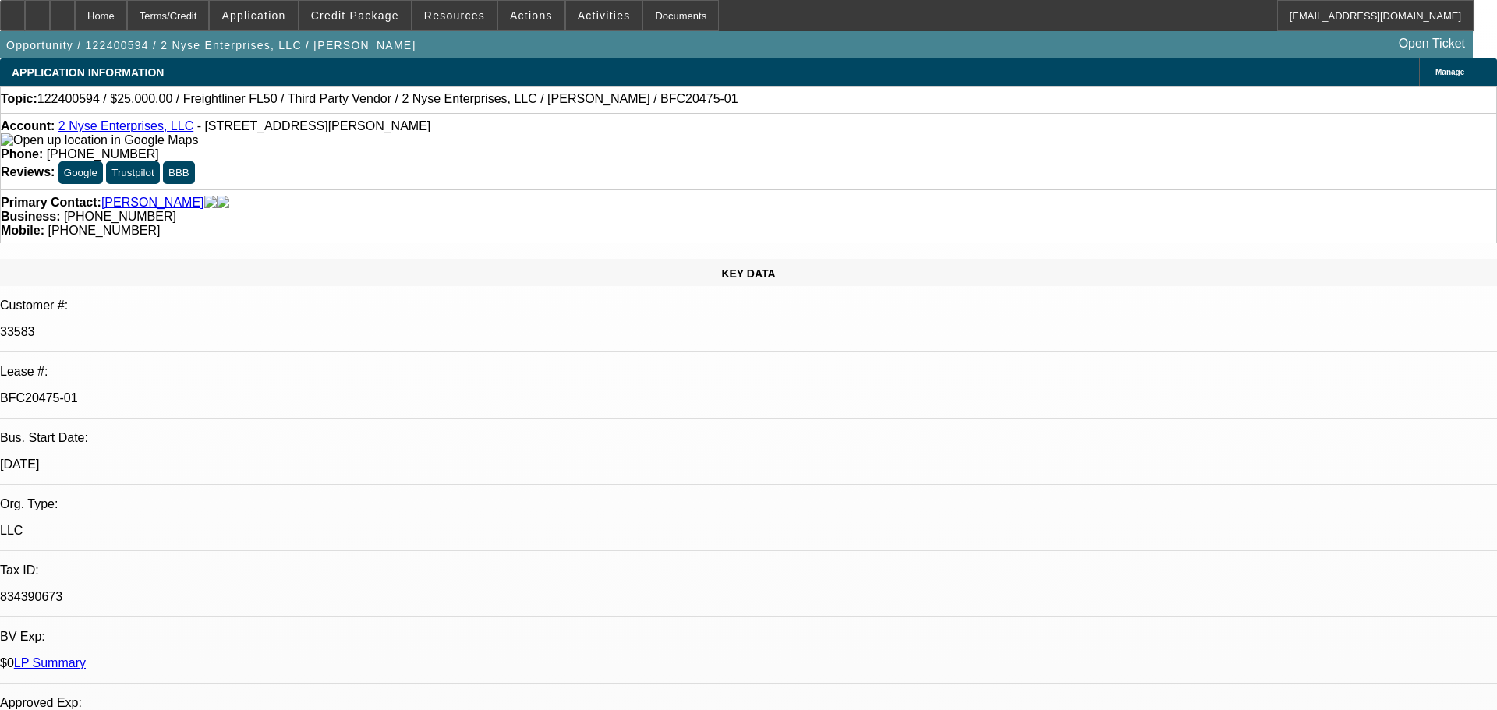
select select "0"
select select "6"
select select "0"
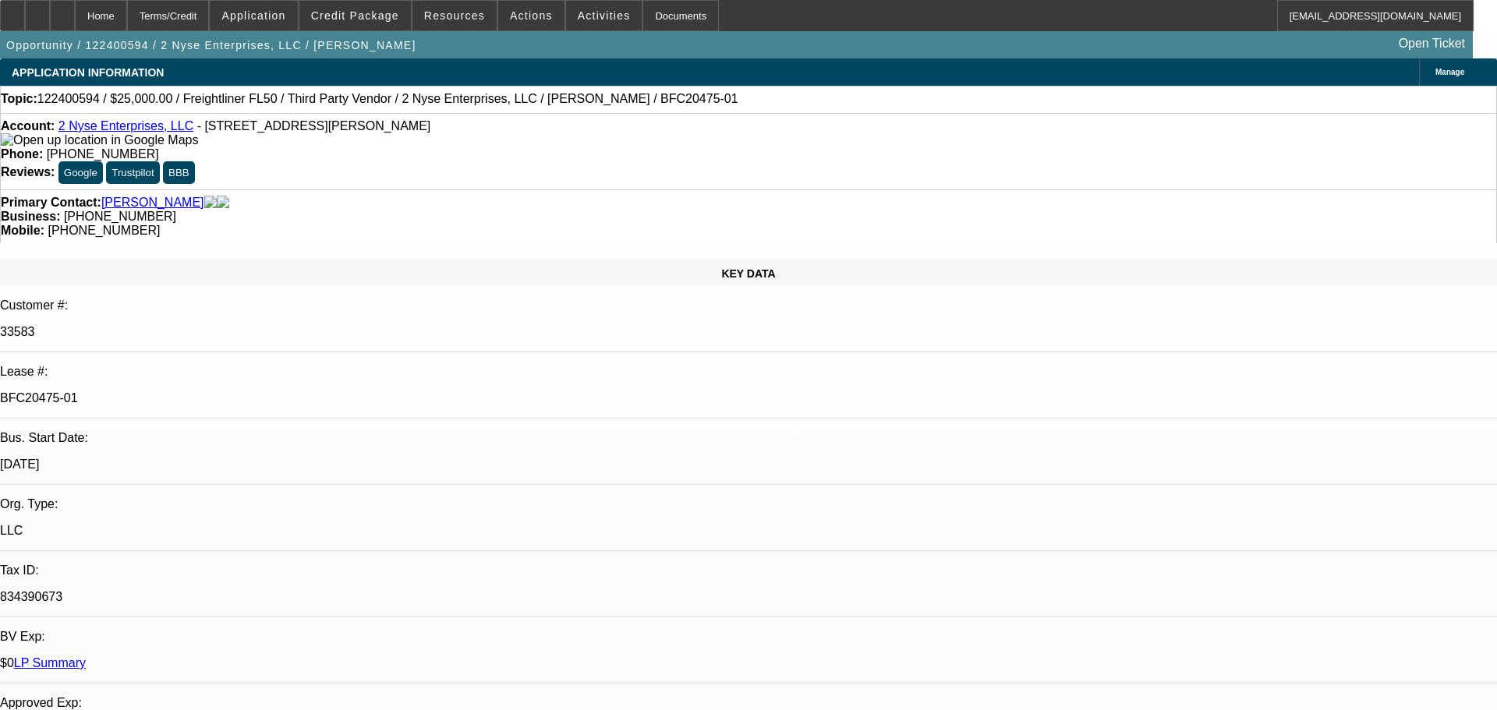
select select "0"
select select "6"
select select "0"
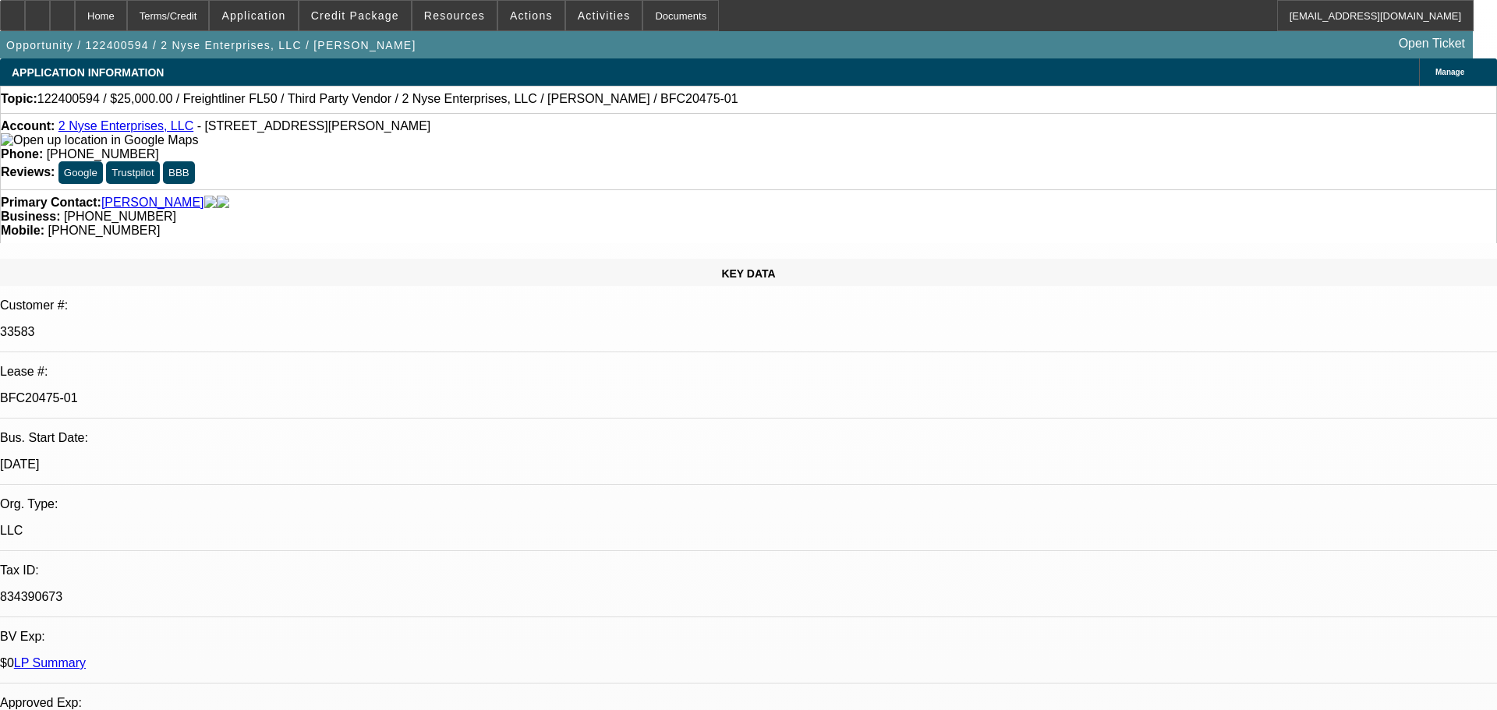
select select "0"
select select "6"
select select "0"
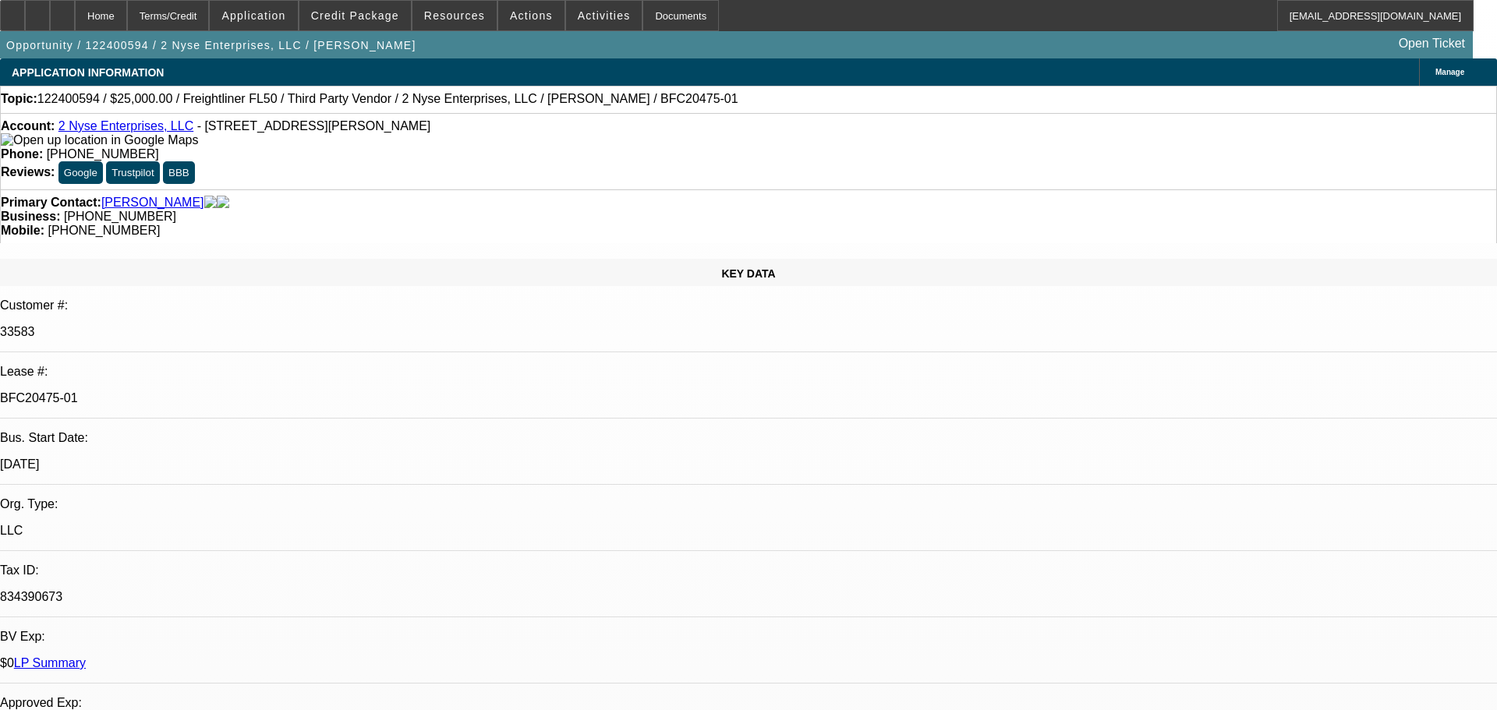
select select "6"
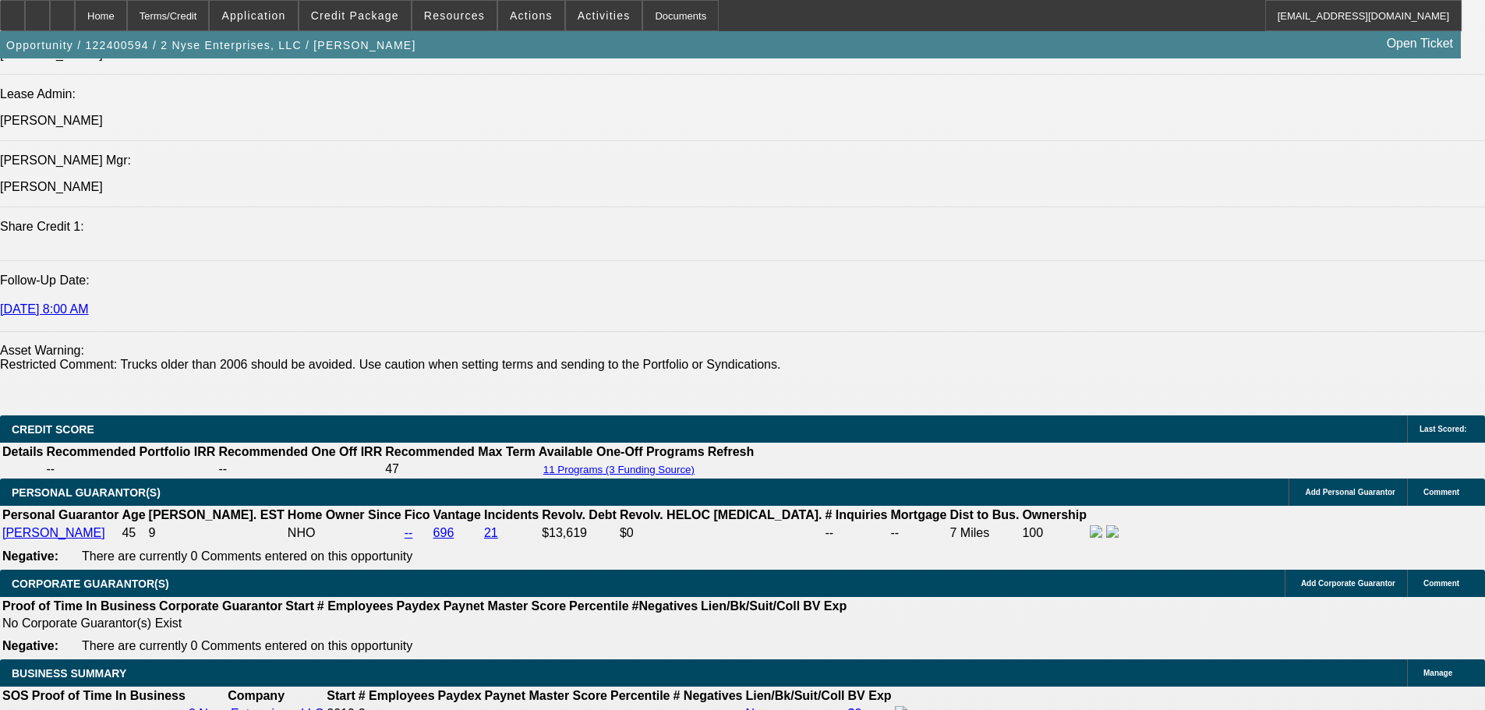
scroll to position [2183, 0]
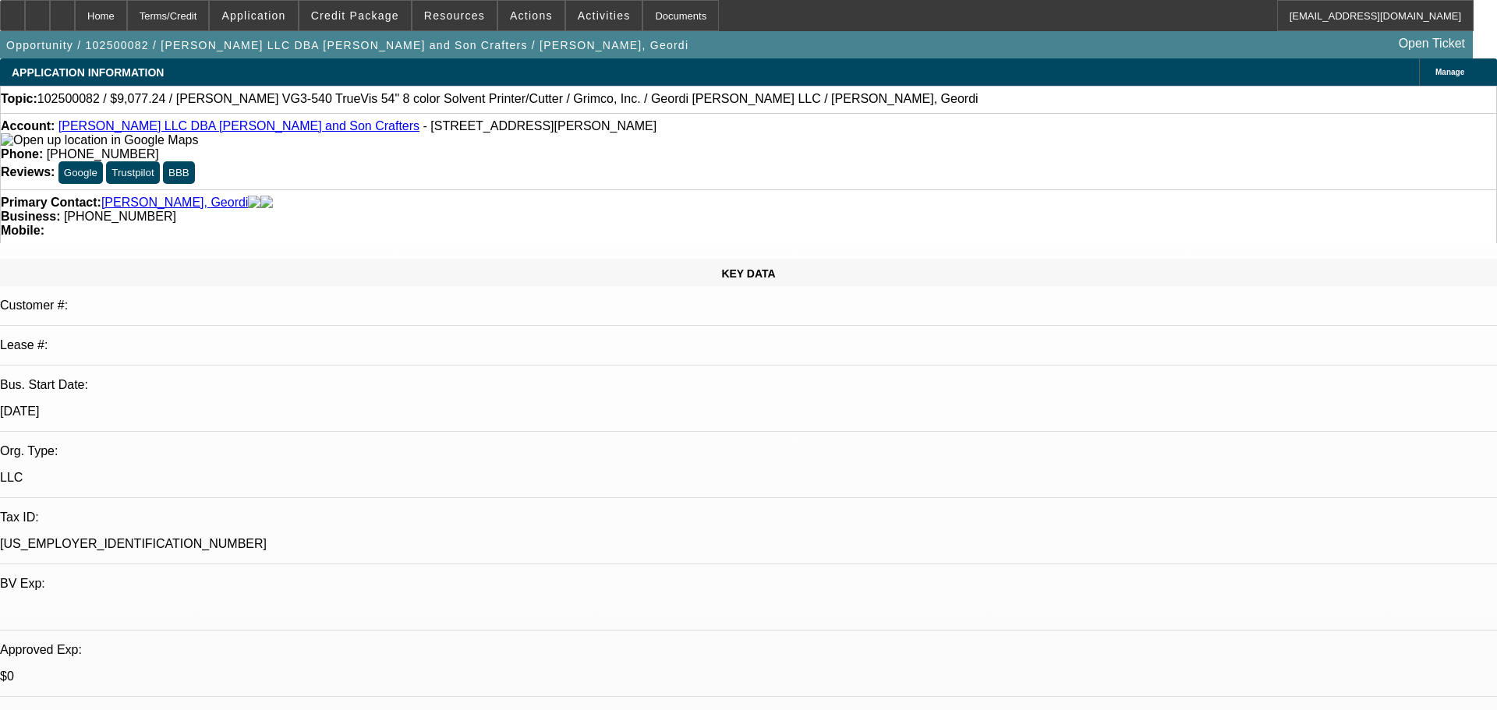
select select "0.15"
select select "2"
select select "0.1"
select select "4"
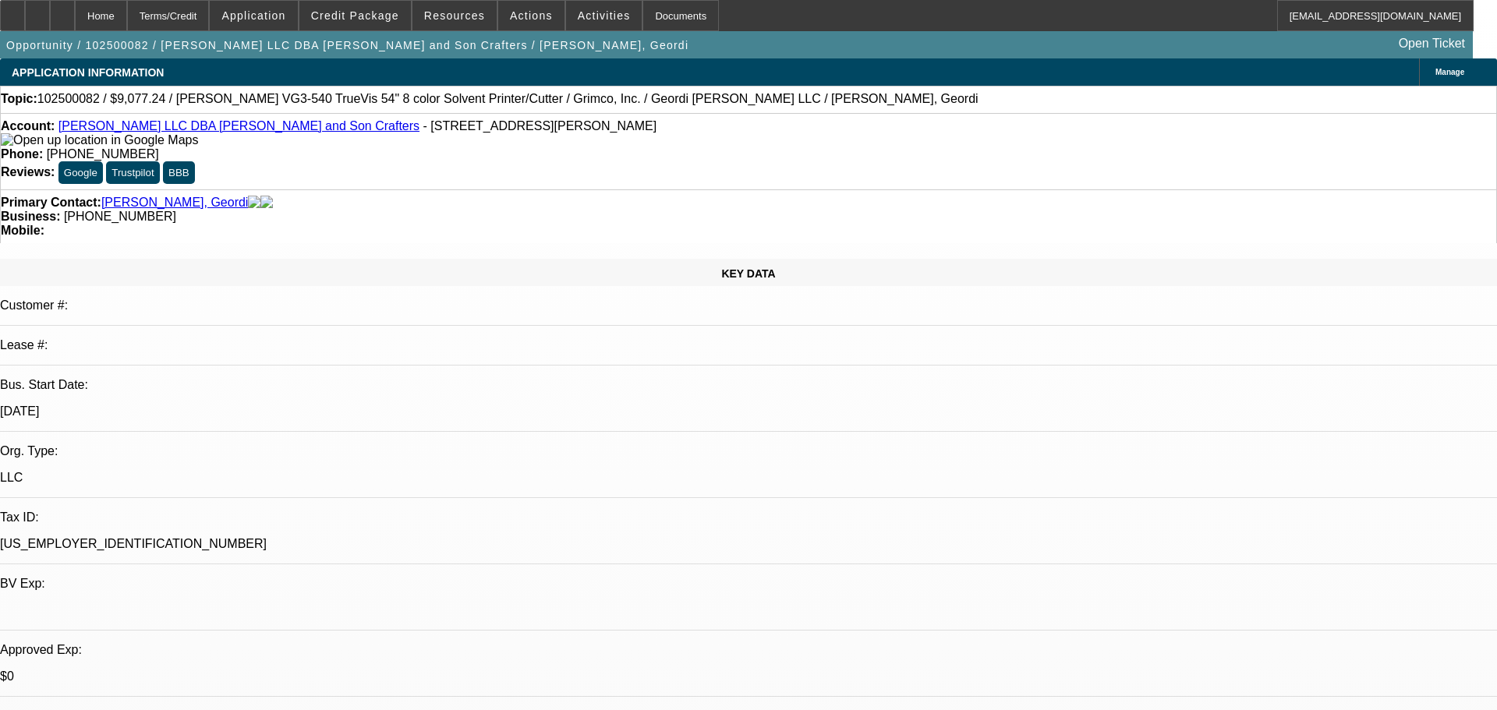
select select "0"
select select "2"
select select "0.1"
select select "4"
select select "0"
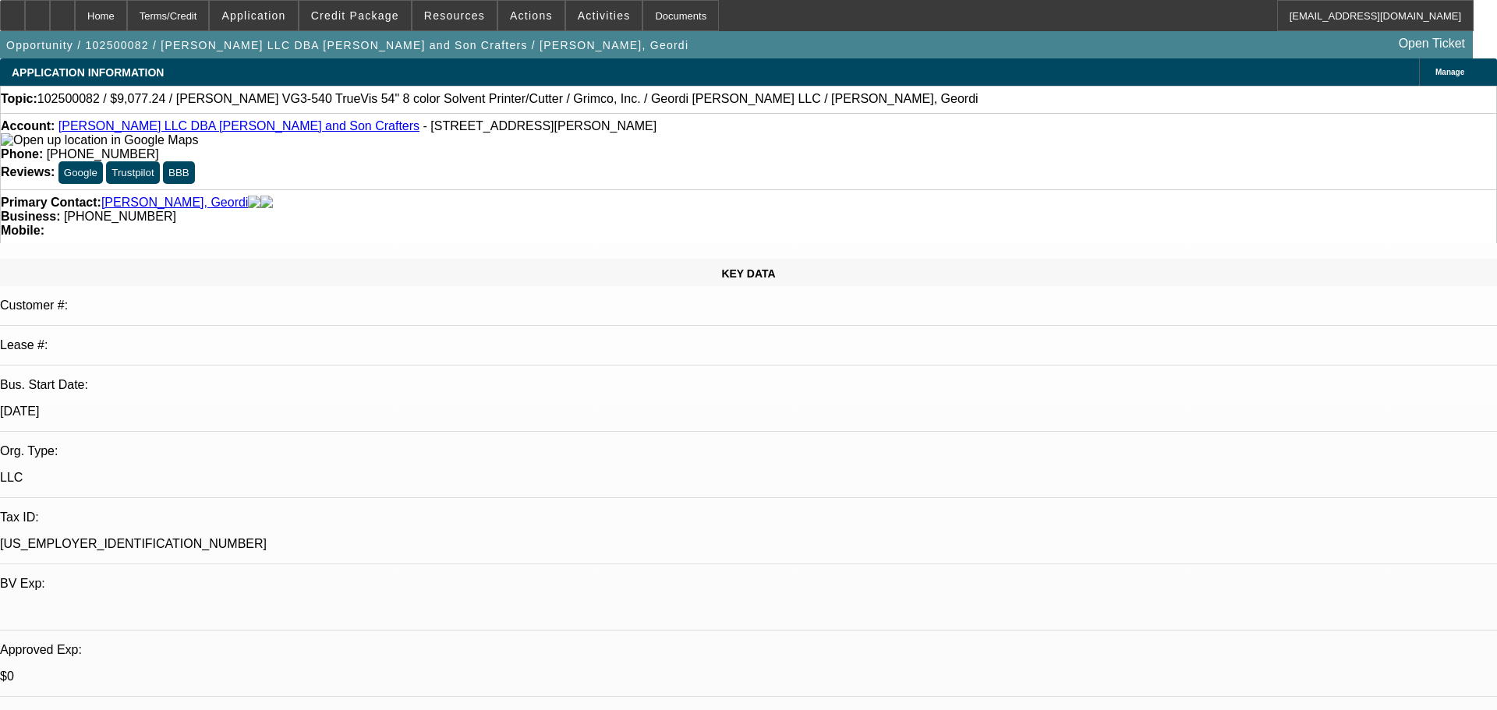
select select "2"
select select "0.1"
select select "4"
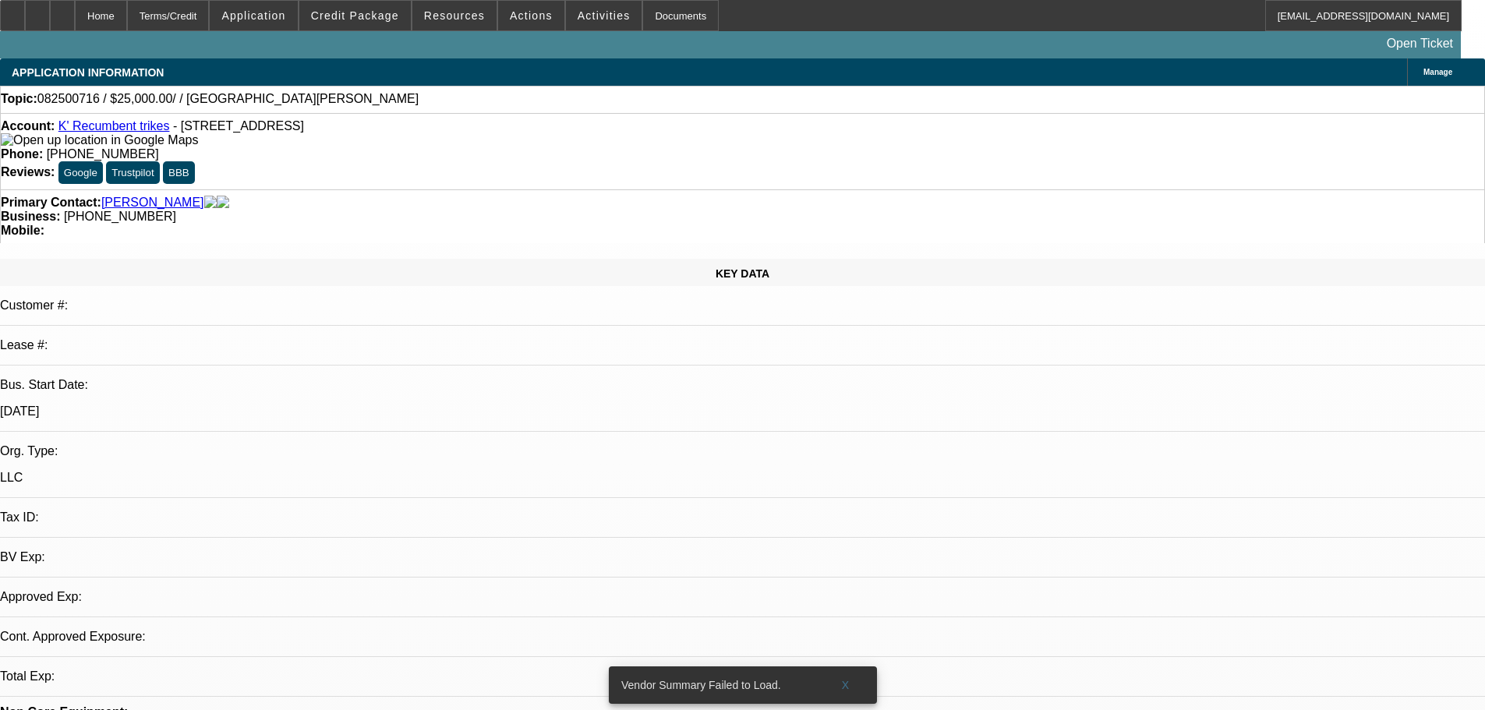
select select "0"
select select "2"
select select "0.1"
select select "4"
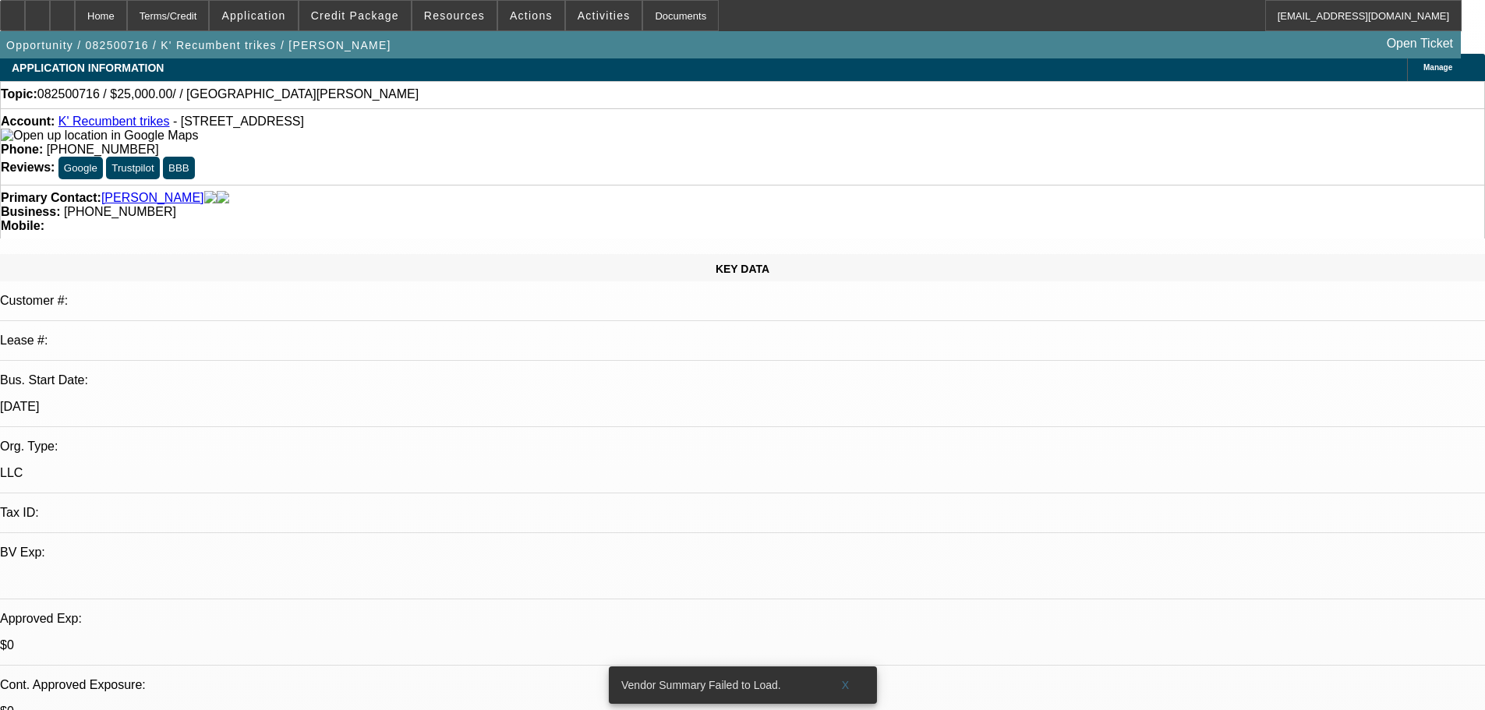
scroll to position [0, 0]
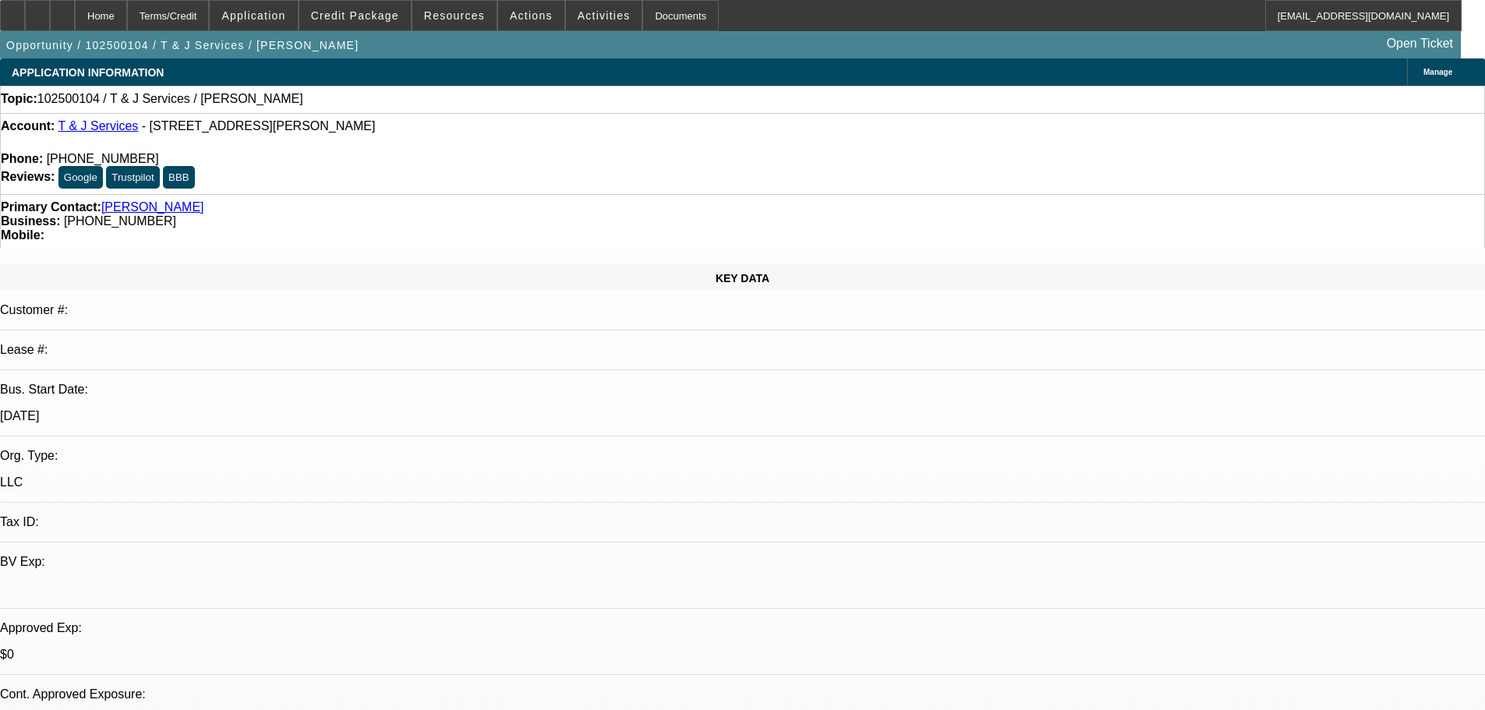
select select "0"
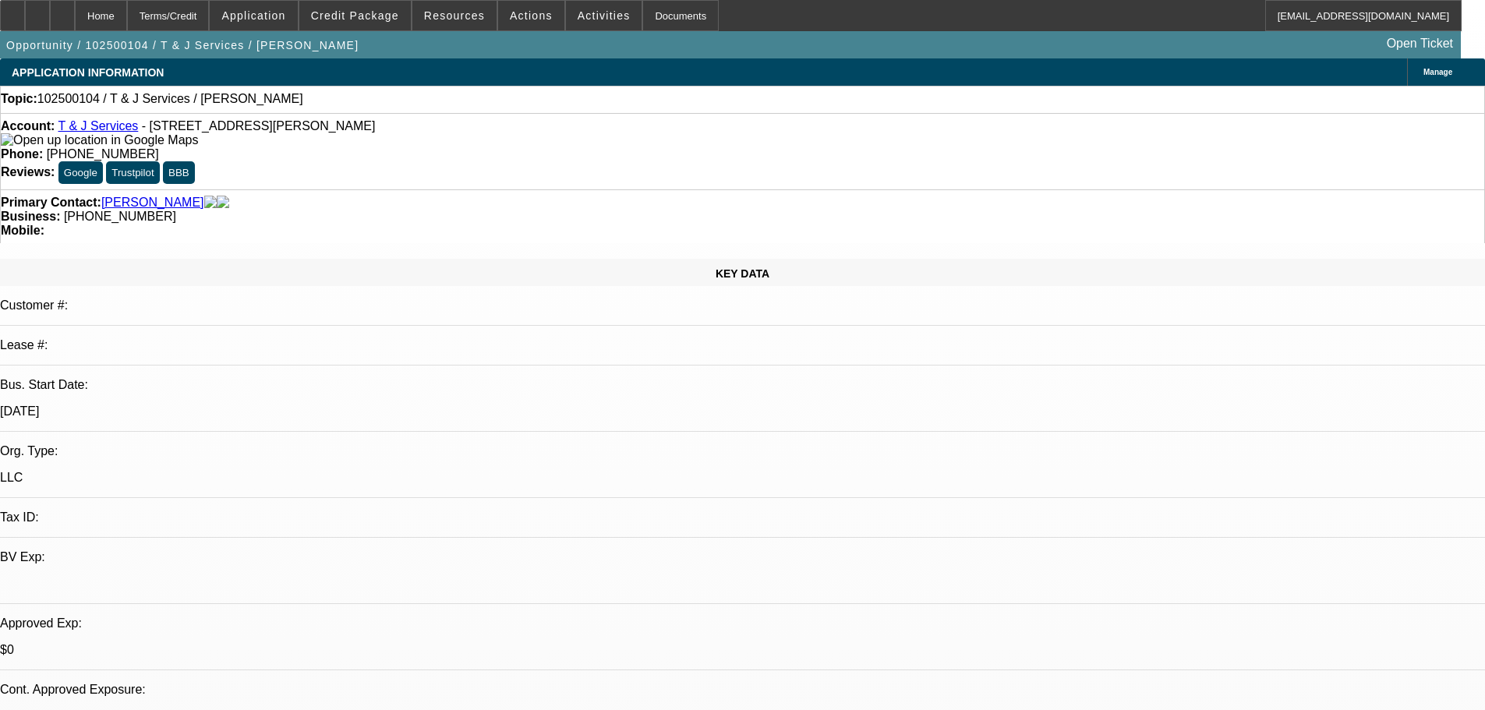
select select "2"
select select "0.1"
select select "4"
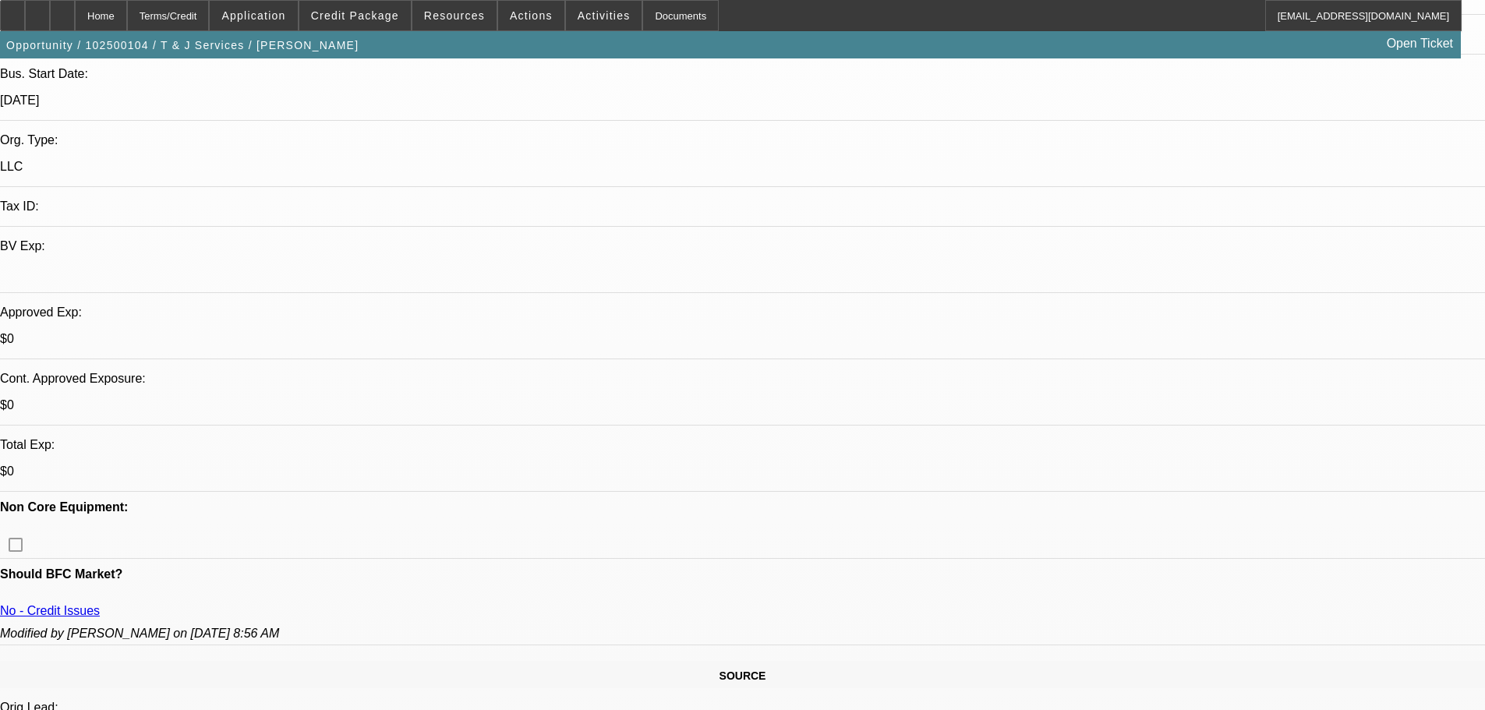
scroll to position [312, 0]
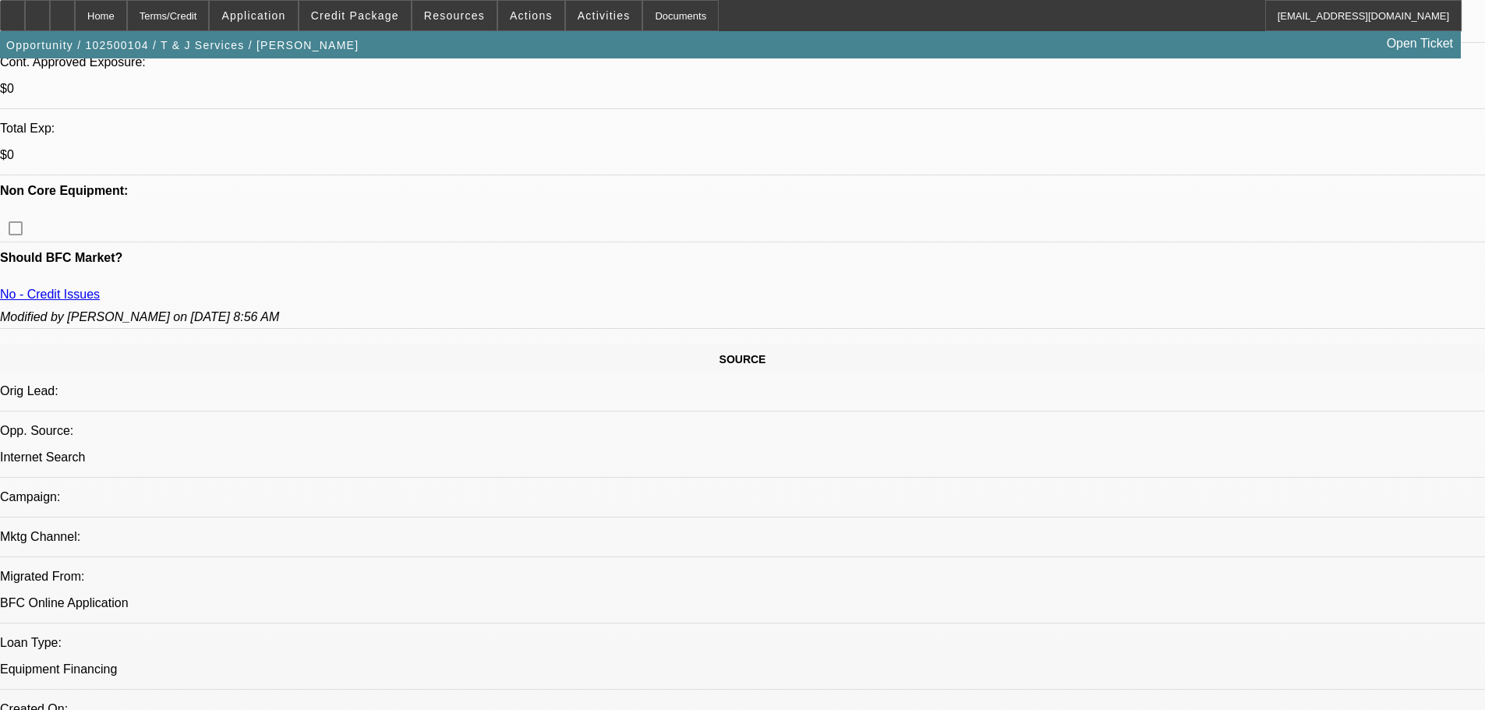
scroll to position [624, 0]
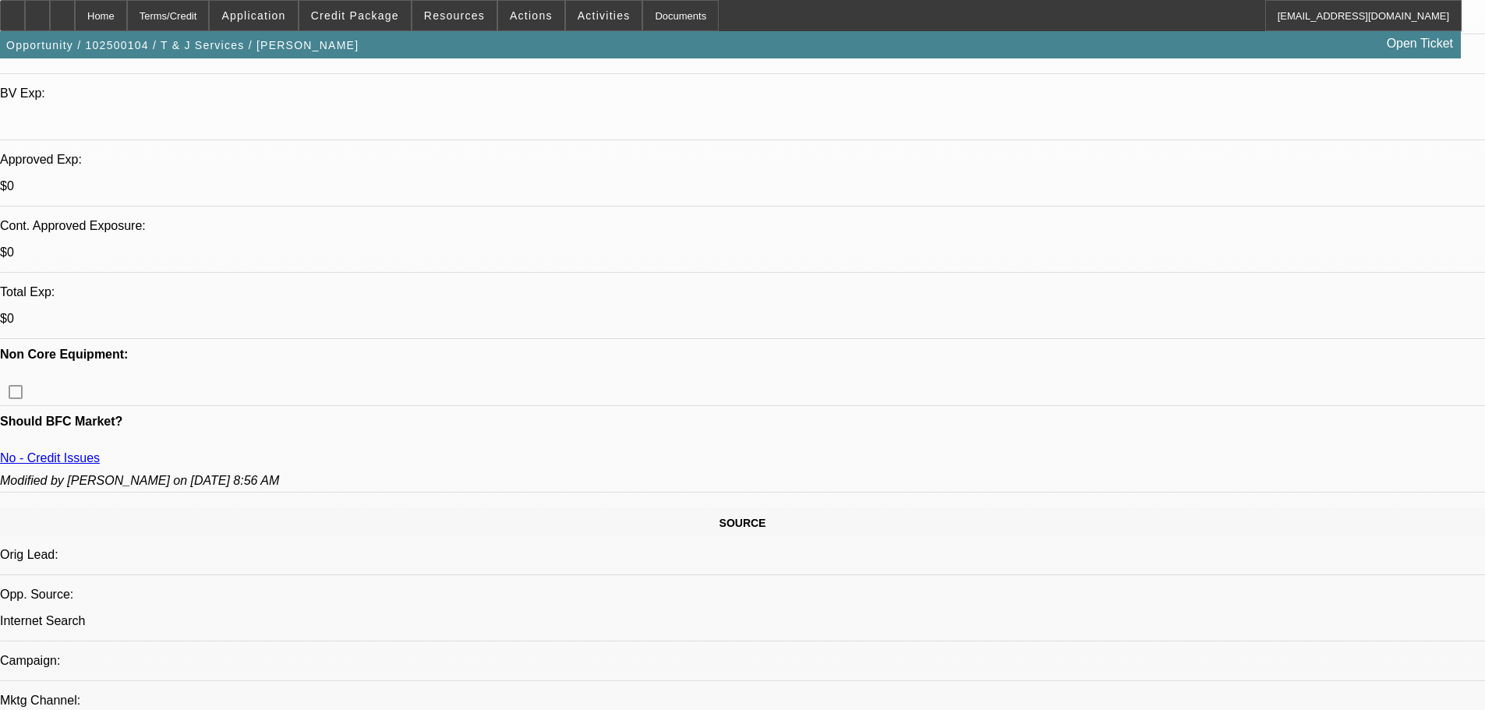
scroll to position [468, 0]
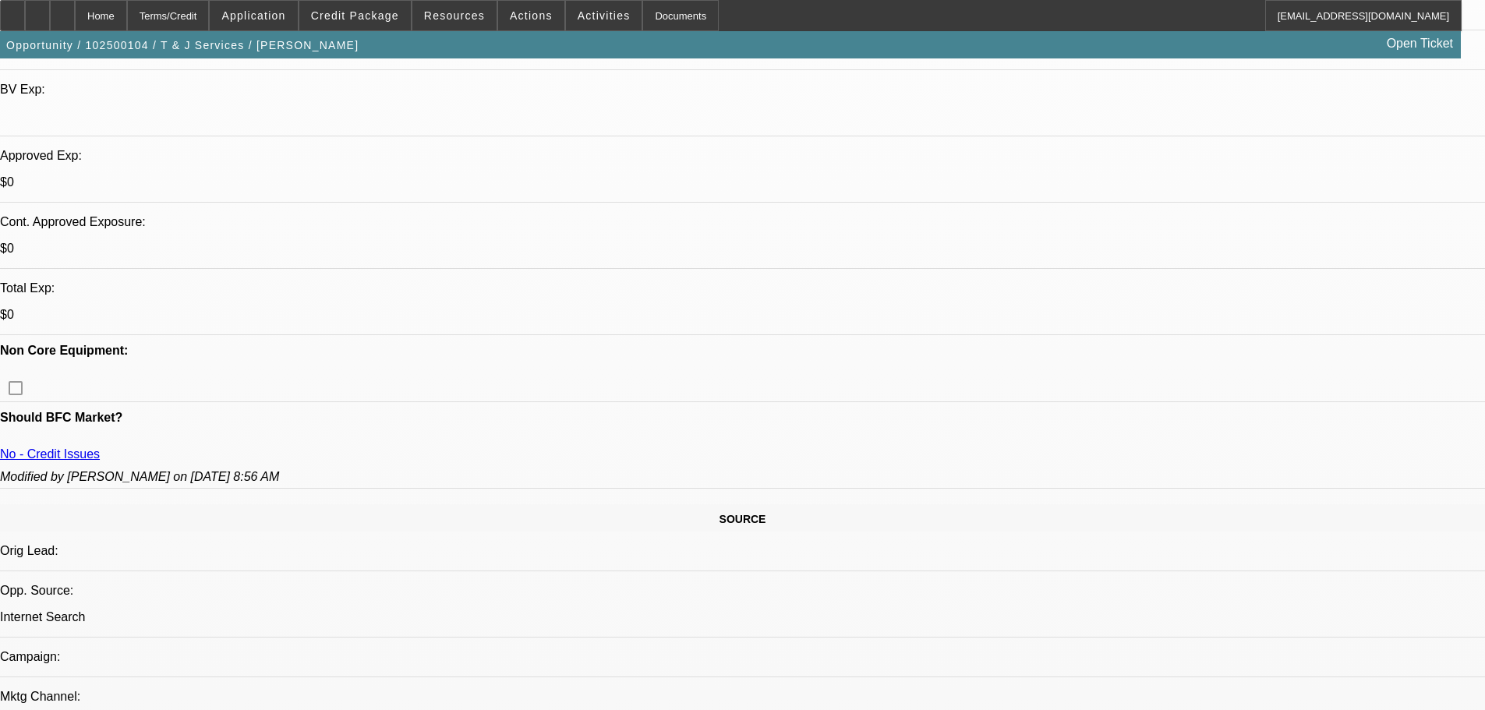
drag, startPoint x: 868, startPoint y: 295, endPoint x: 27, endPoint y: 306, distance: 840.5
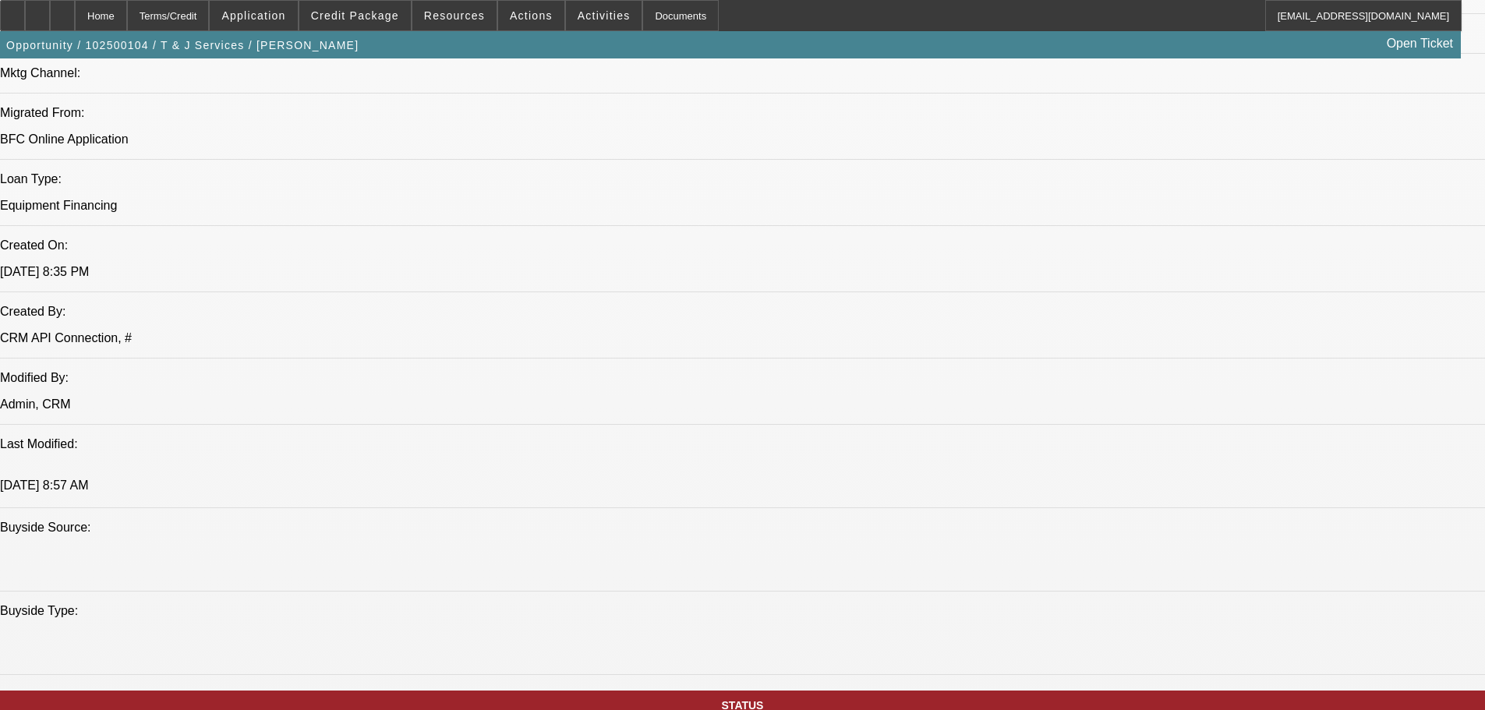
scroll to position [1247, 0]
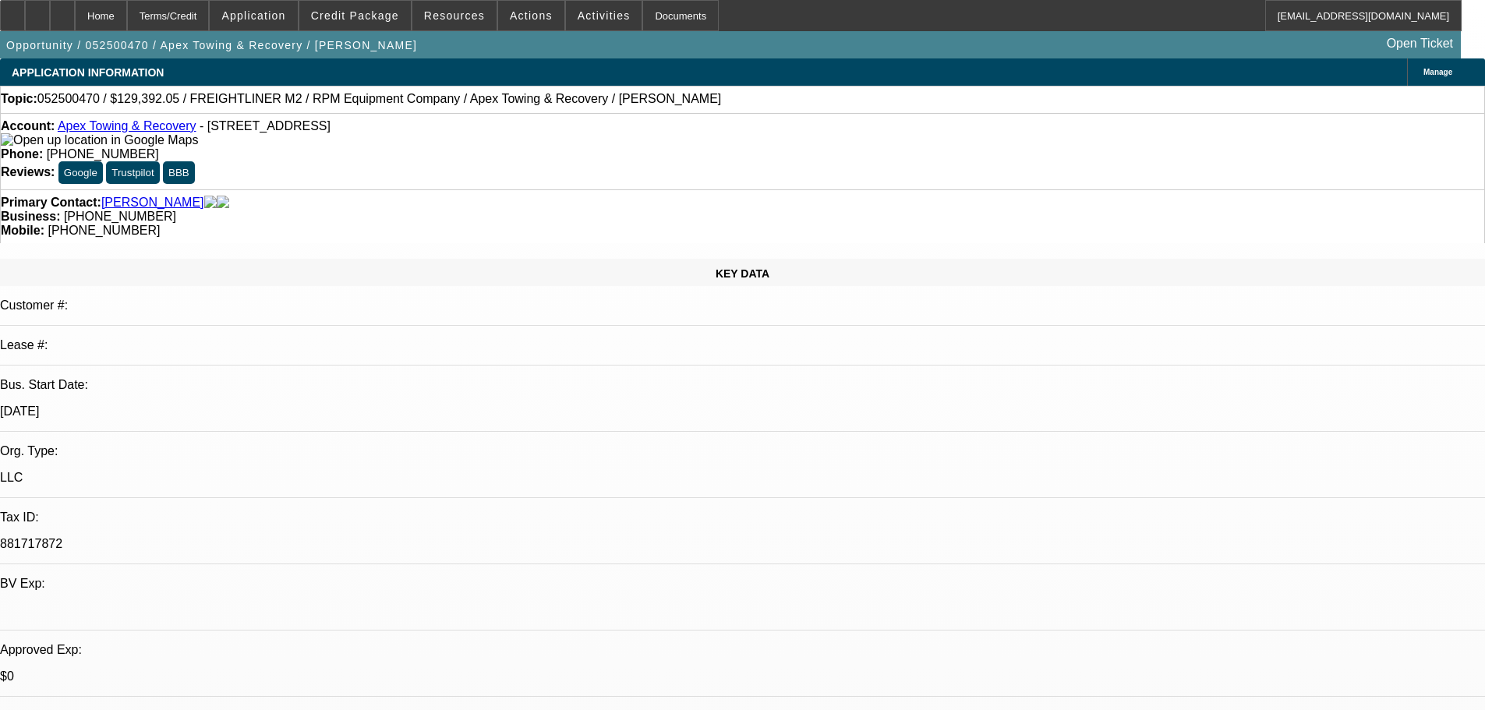
select select "0"
select select "6"
select select "0"
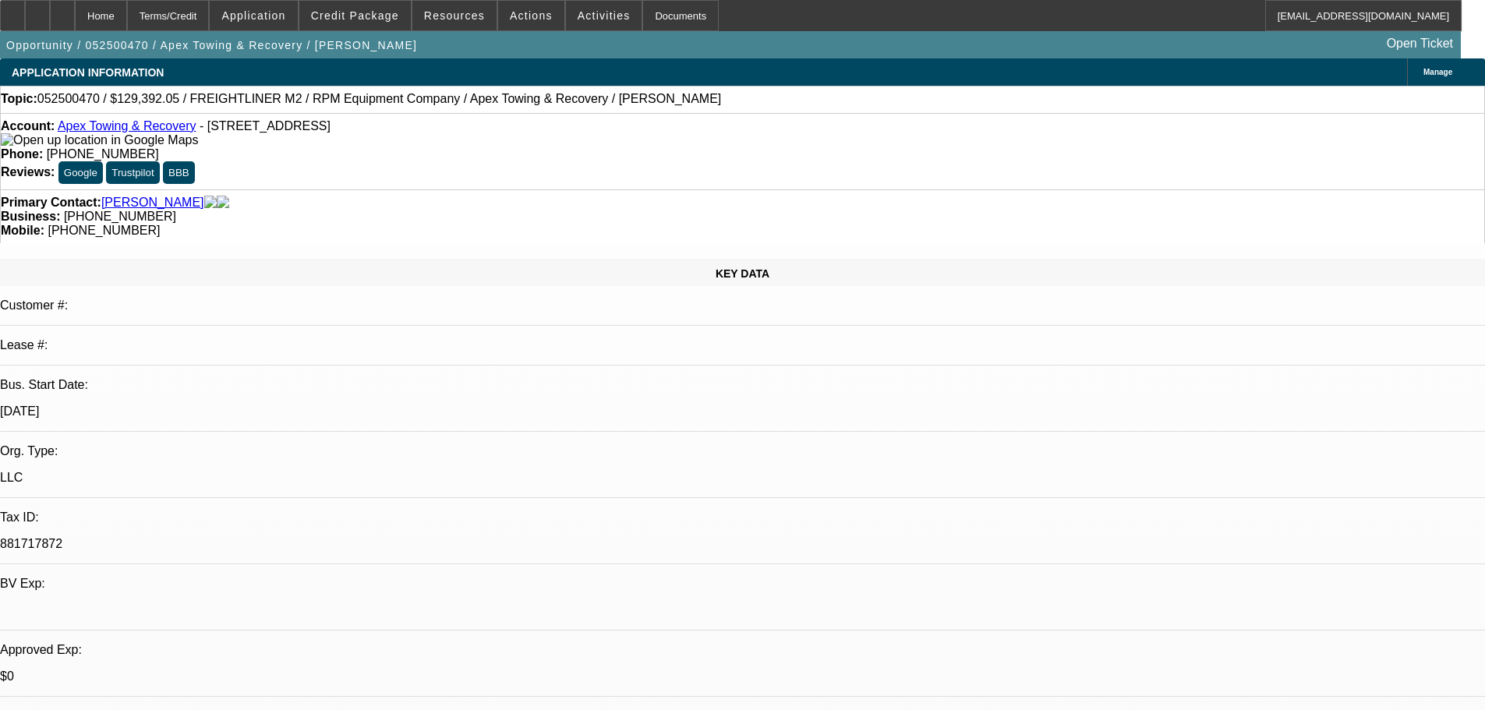
select select "0"
select select "6"
select select "0"
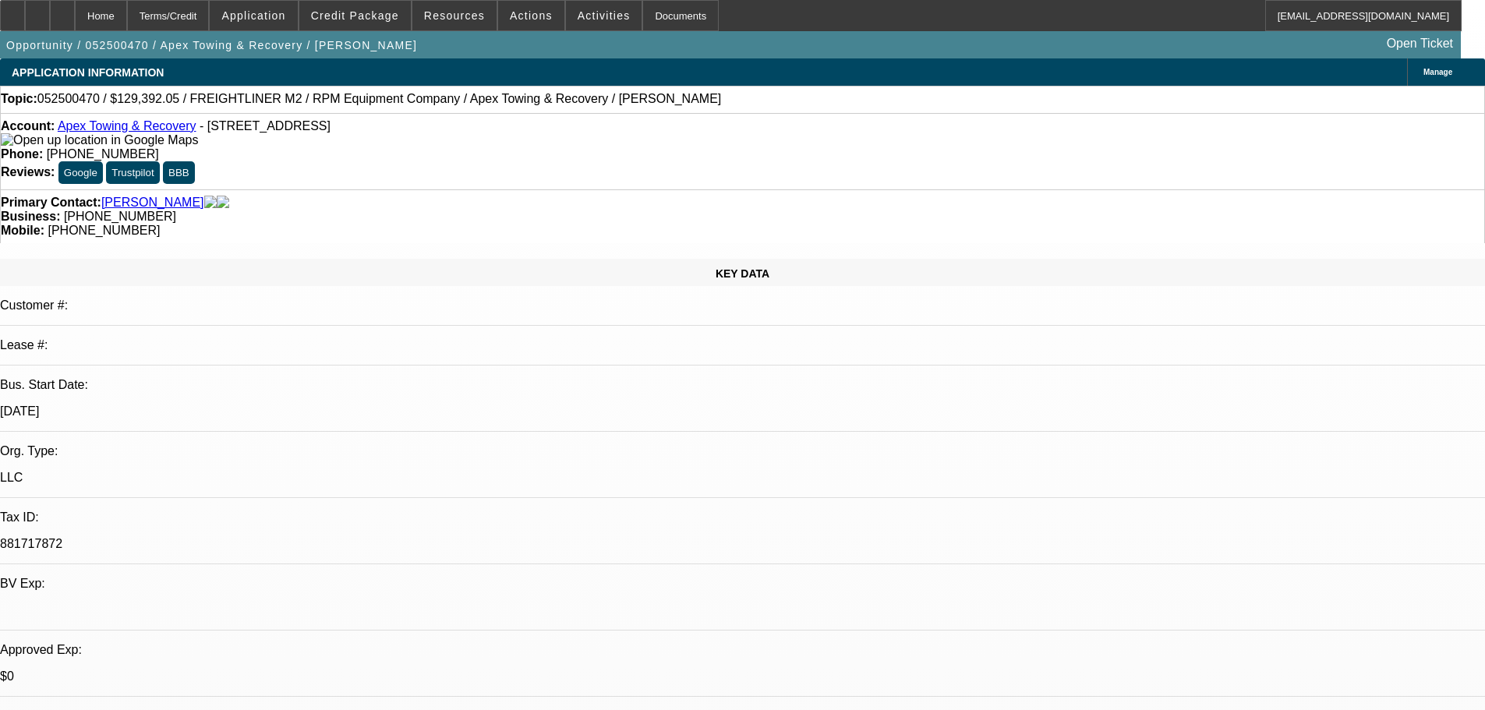
select select "0"
select select "6"
select select "0"
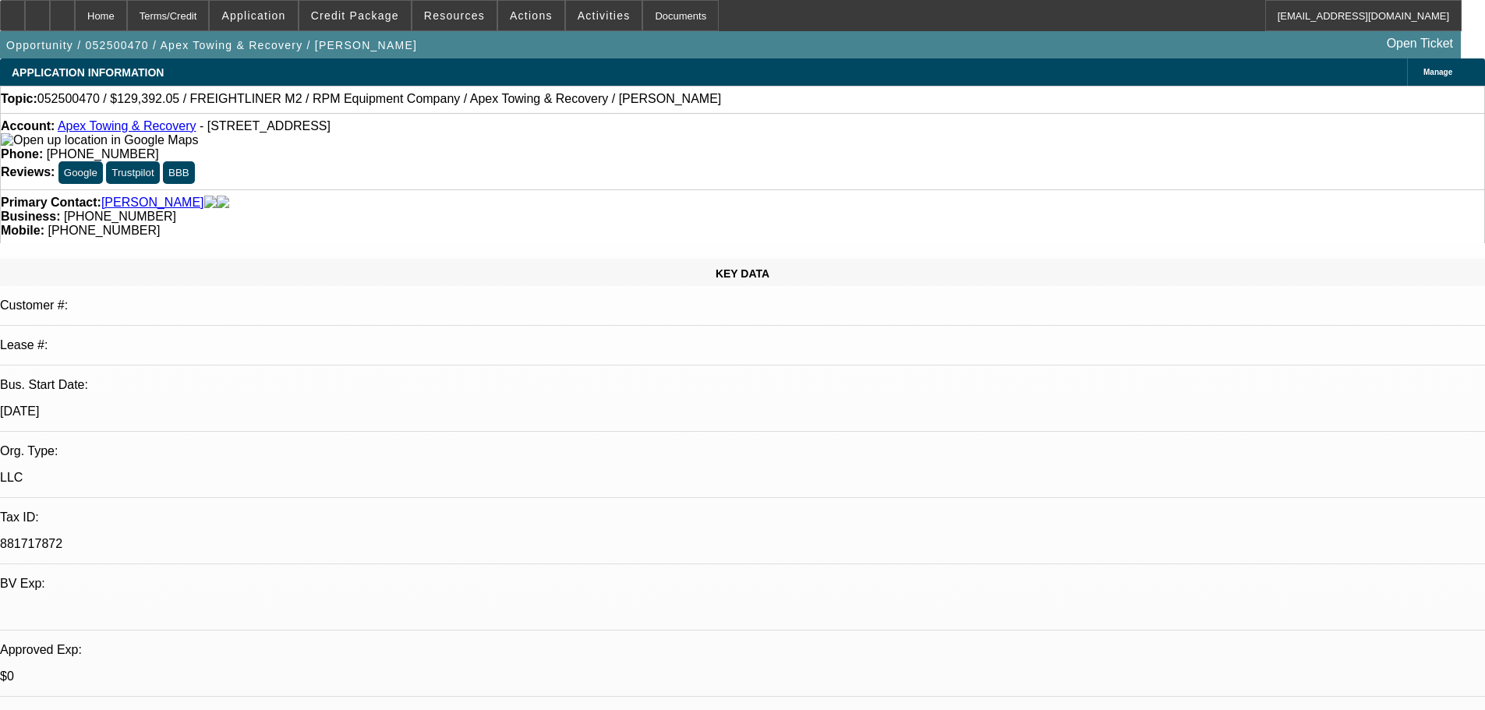
select select "6"
select select "0"
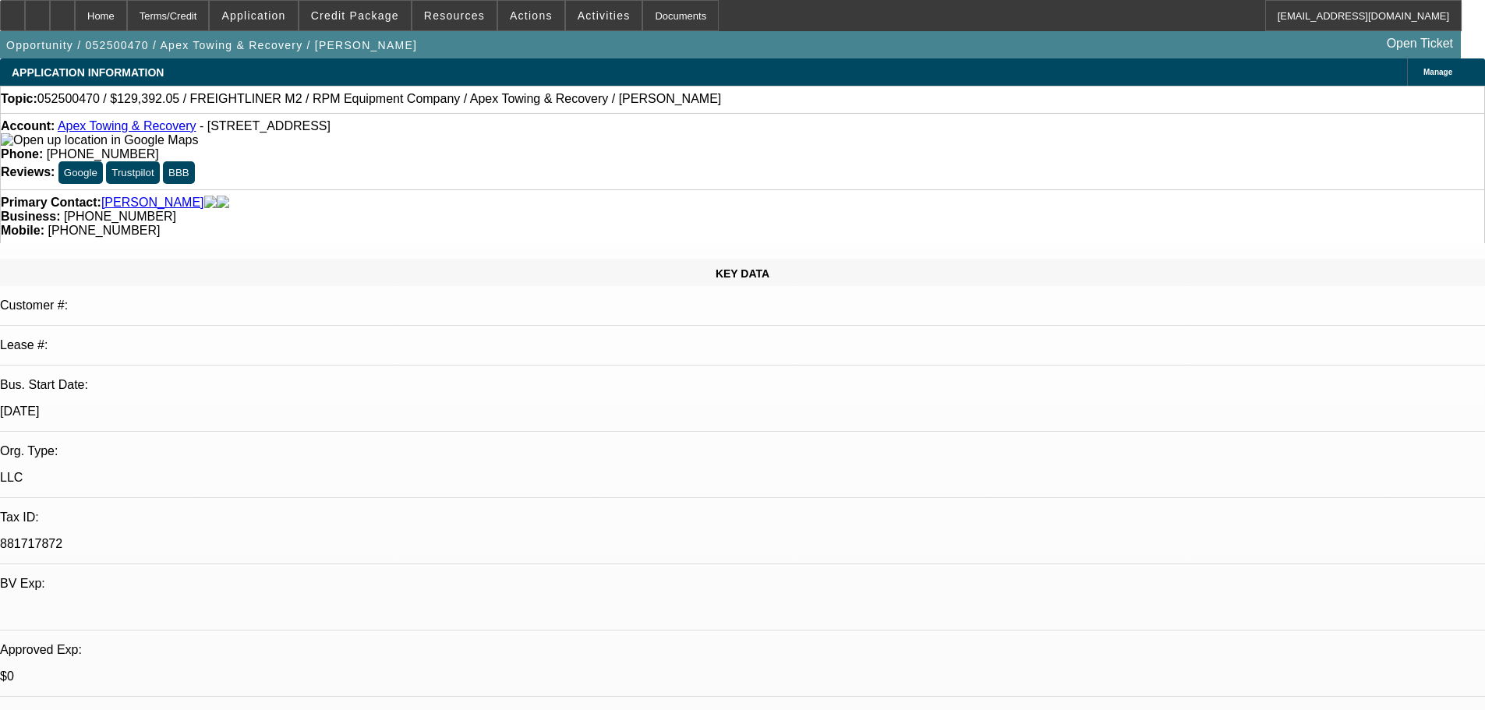
select select "0"
select select "6"
select select "0"
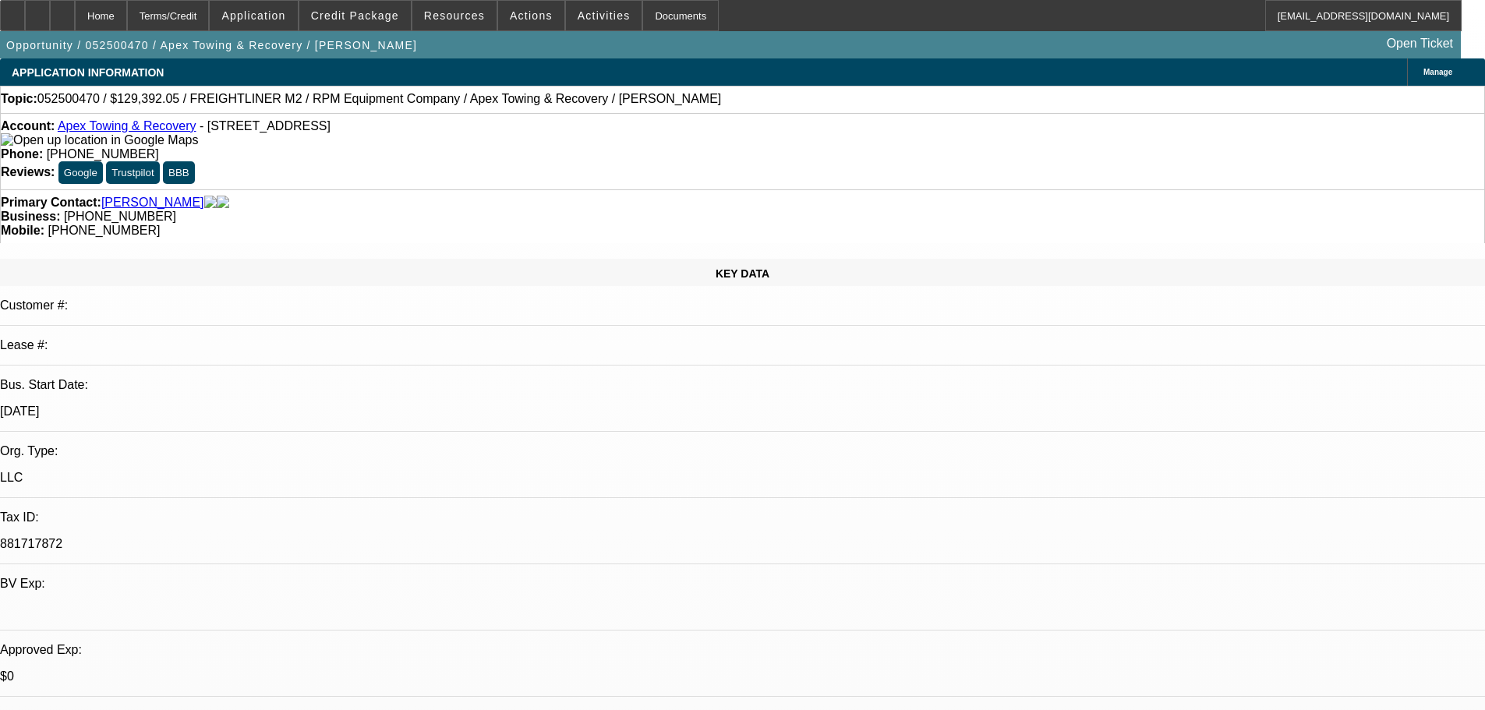
select select "0"
select select "6"
select select "0"
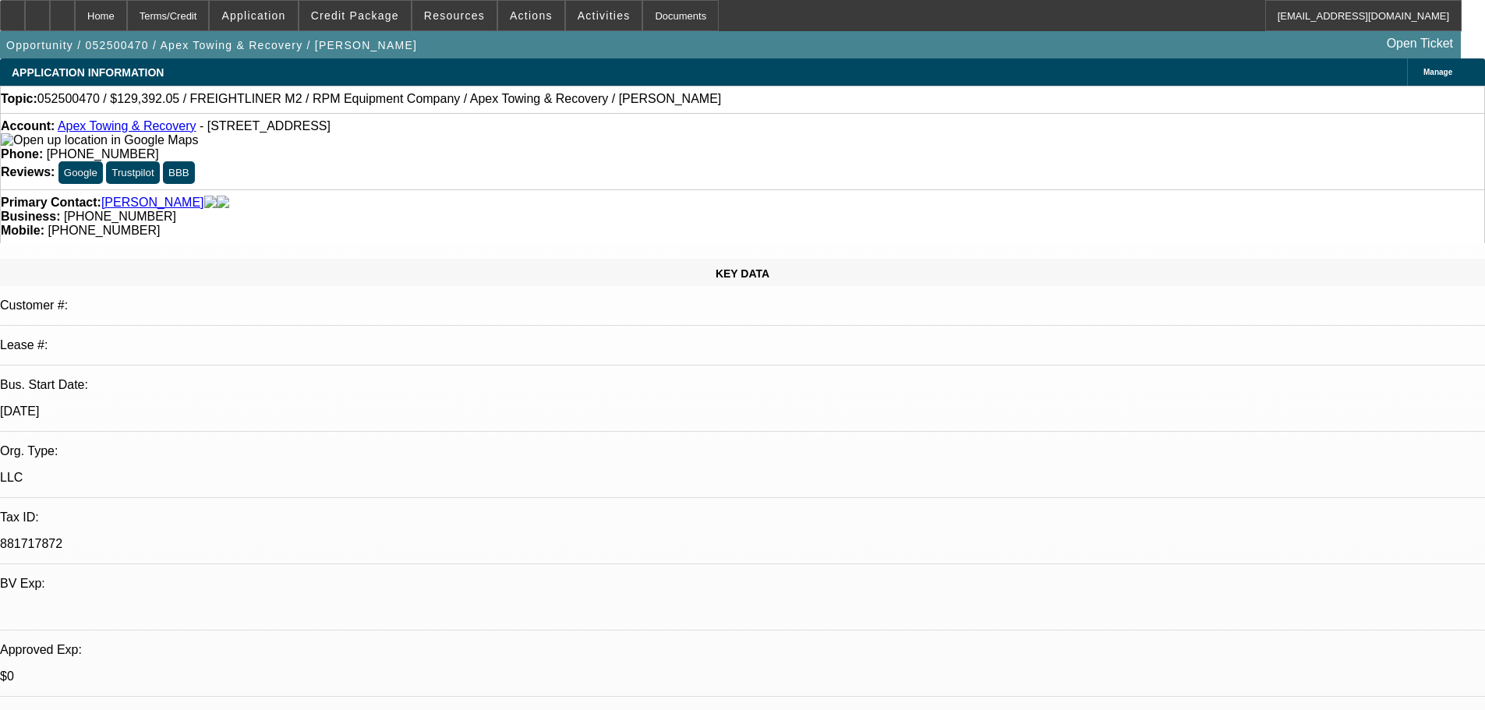
select select "6"
select select "0"
select select "6"
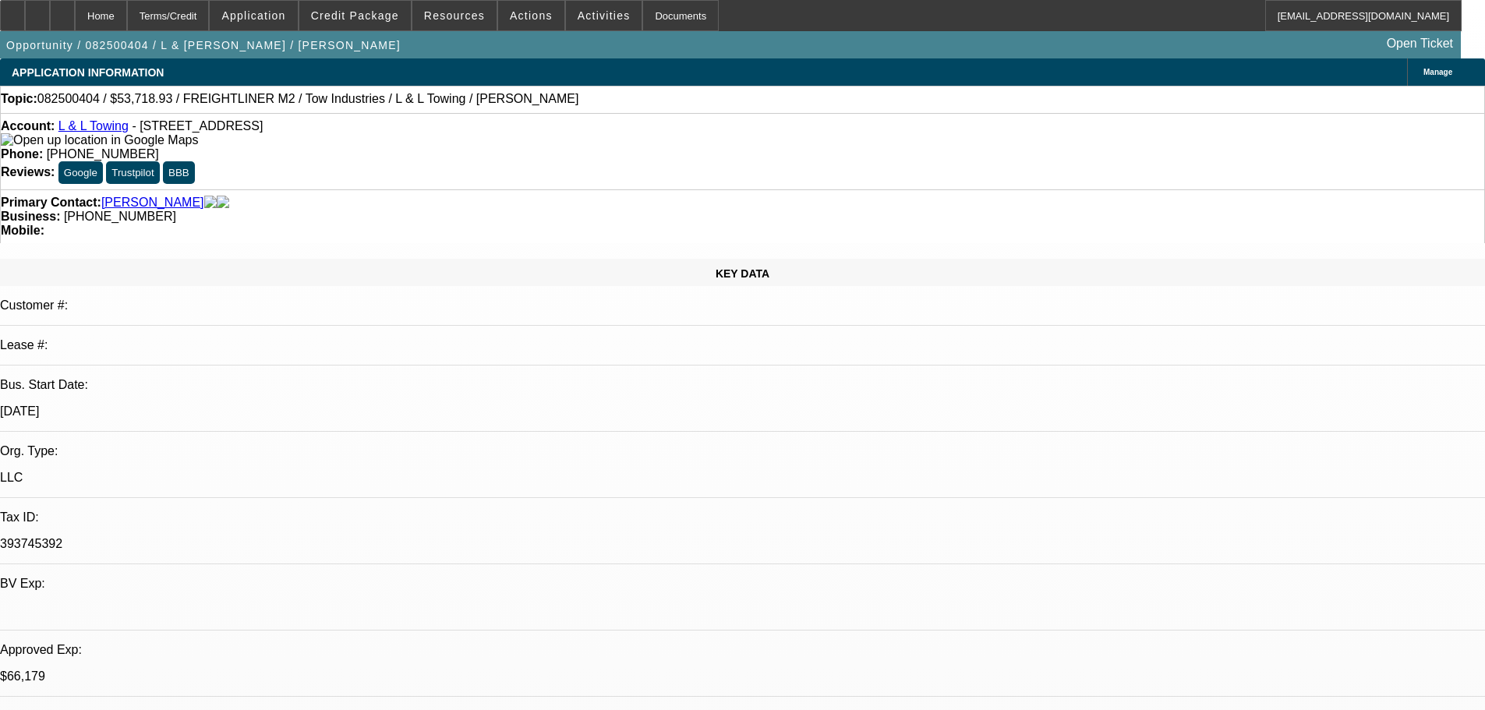
select select "0"
select select "2"
select select "0.1"
select select "4"
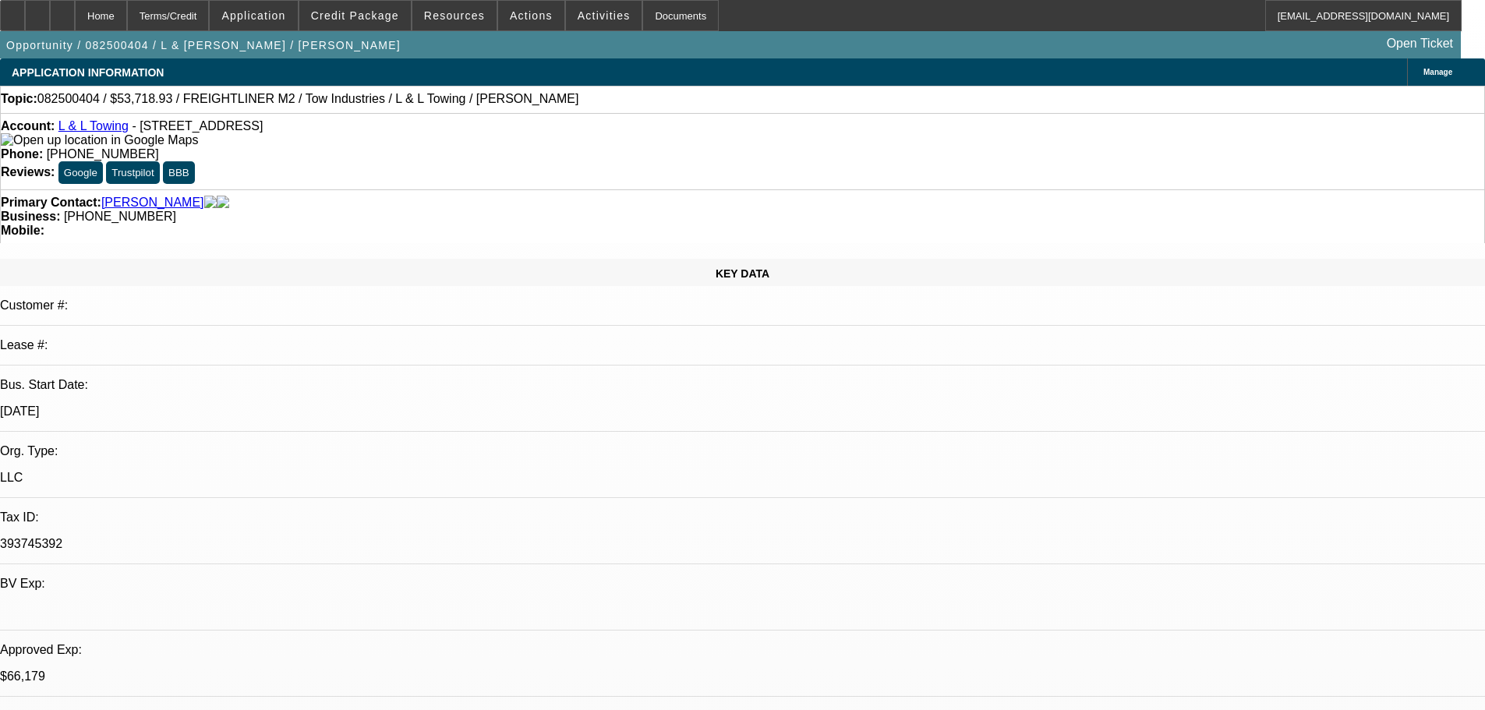
select select "0"
select select "2"
select select "0.1"
select select "4"
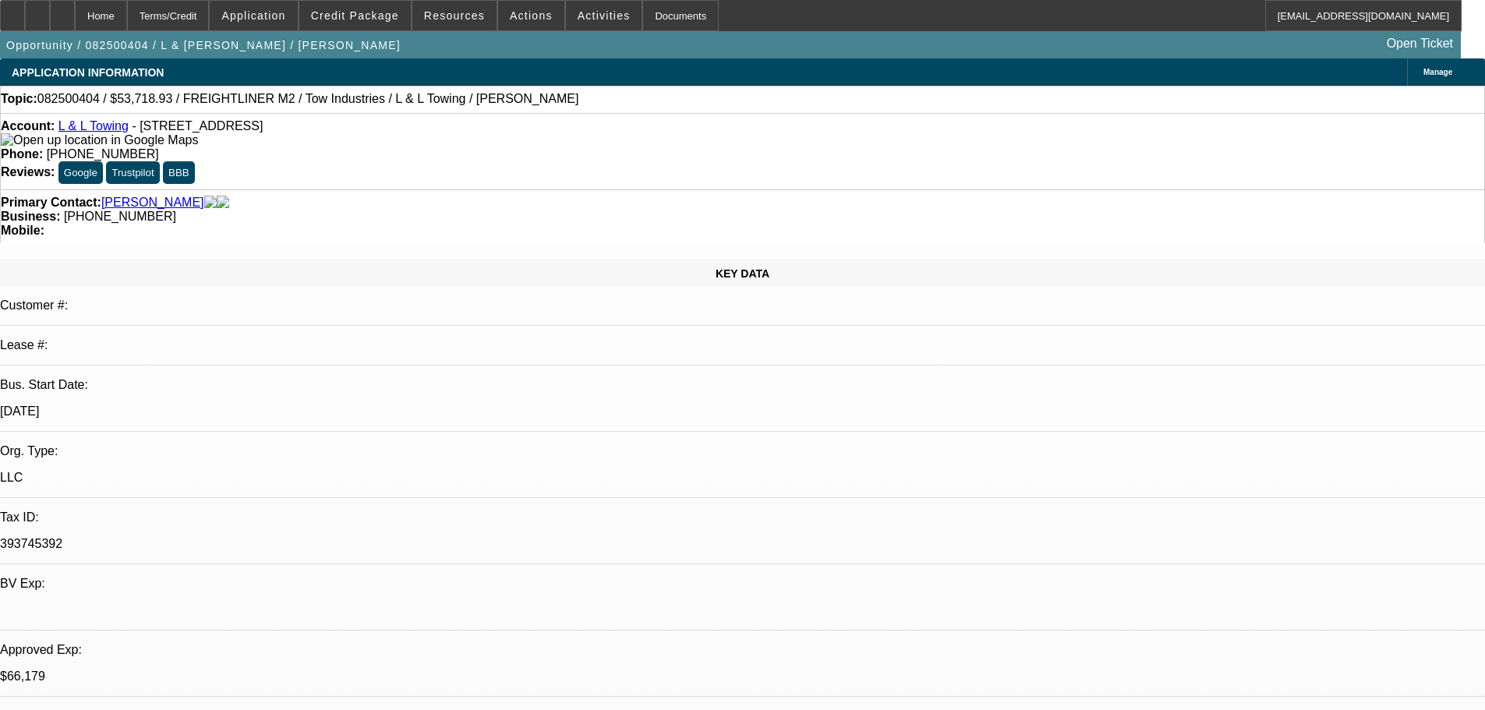
select select "0"
select select "2"
select select "0.1"
select select "4"
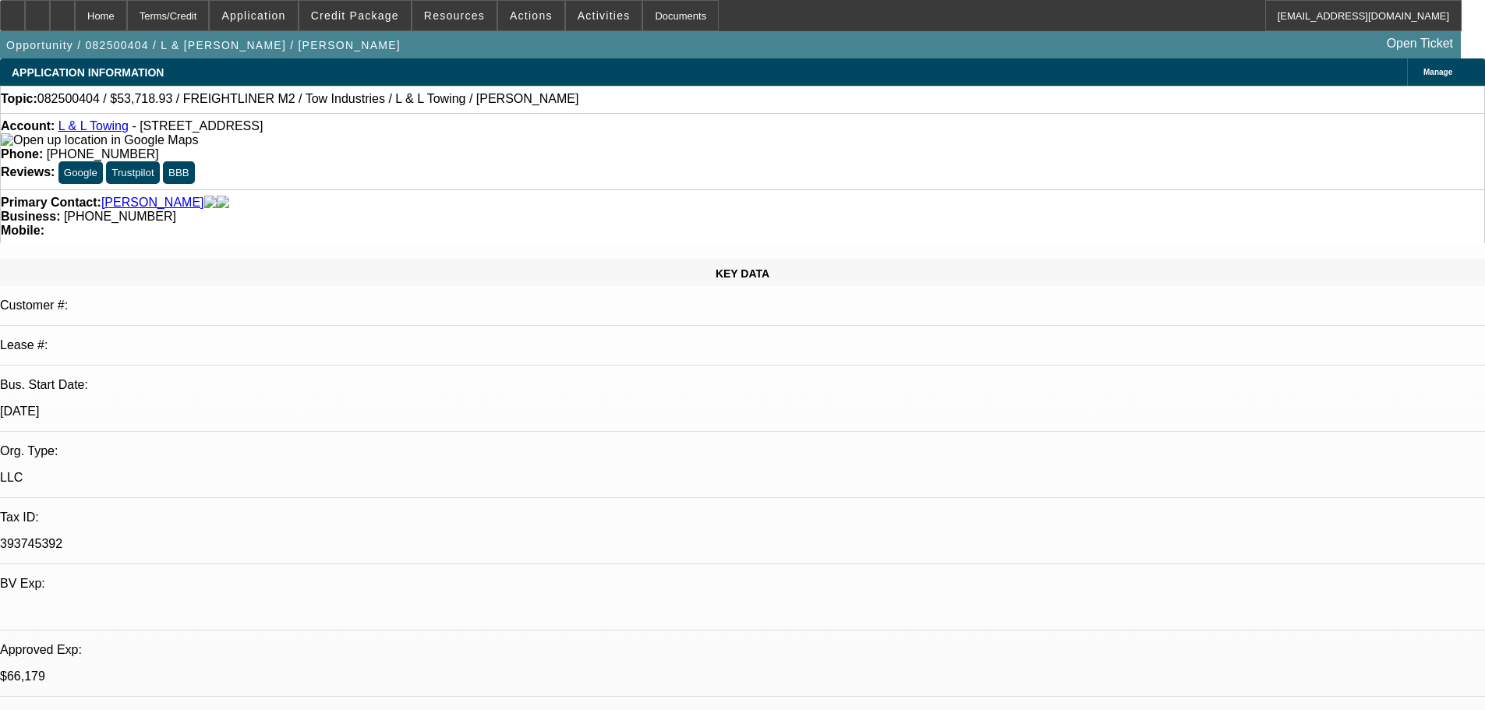
select select "0"
select select "2"
select select "0.1"
select select "4"
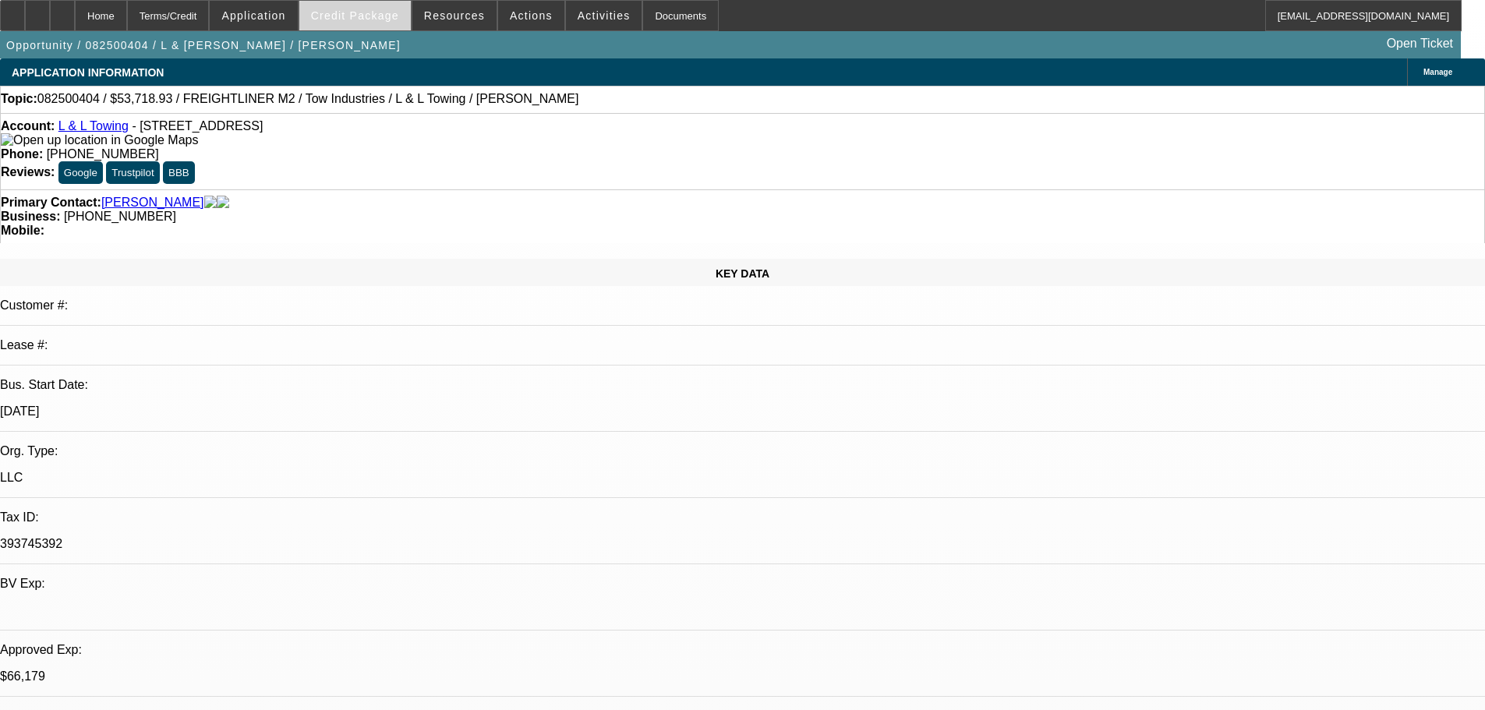
click at [365, 9] on span at bounding box center [354, 15] width 111 height 37
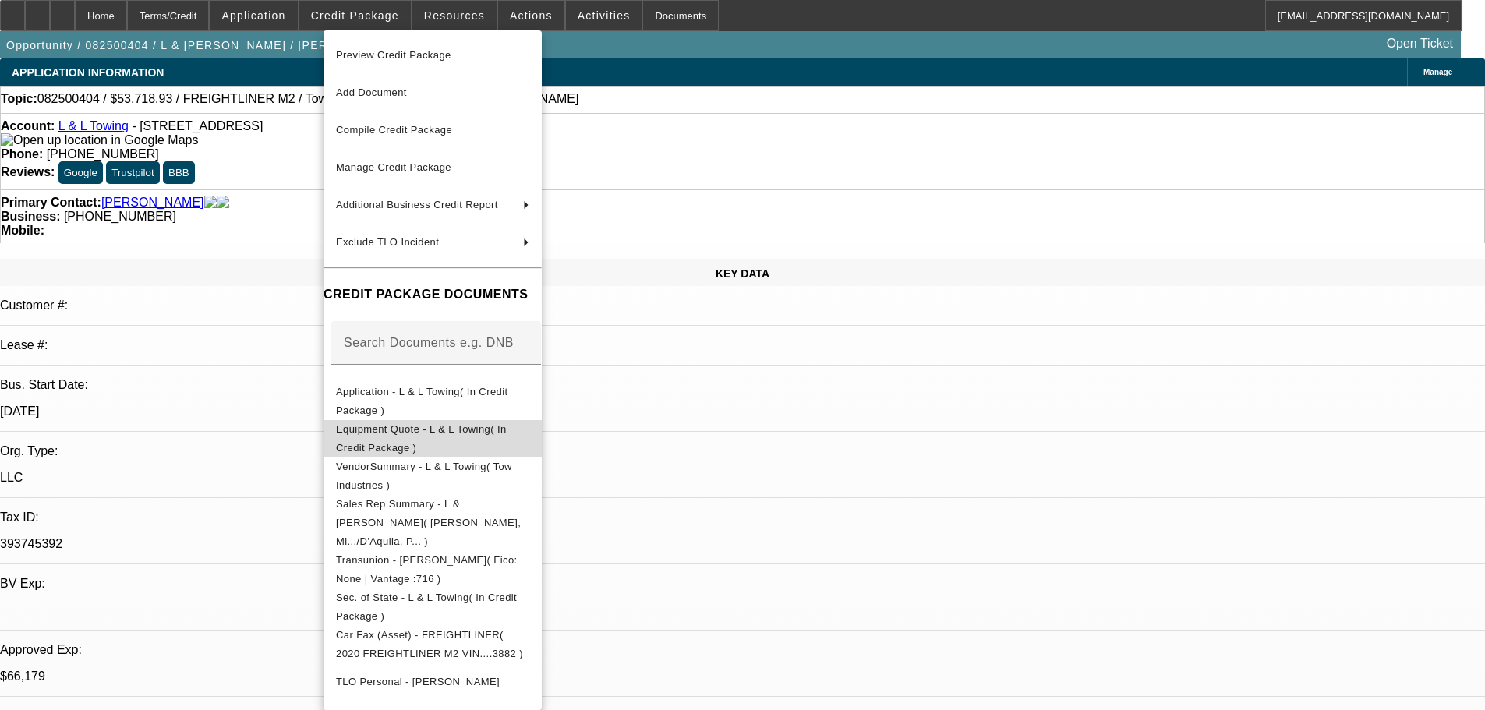
click at [507, 437] on span "Equipment Quote - L & L Towing( In Credit Package )" at bounding box center [421, 438] width 171 height 30
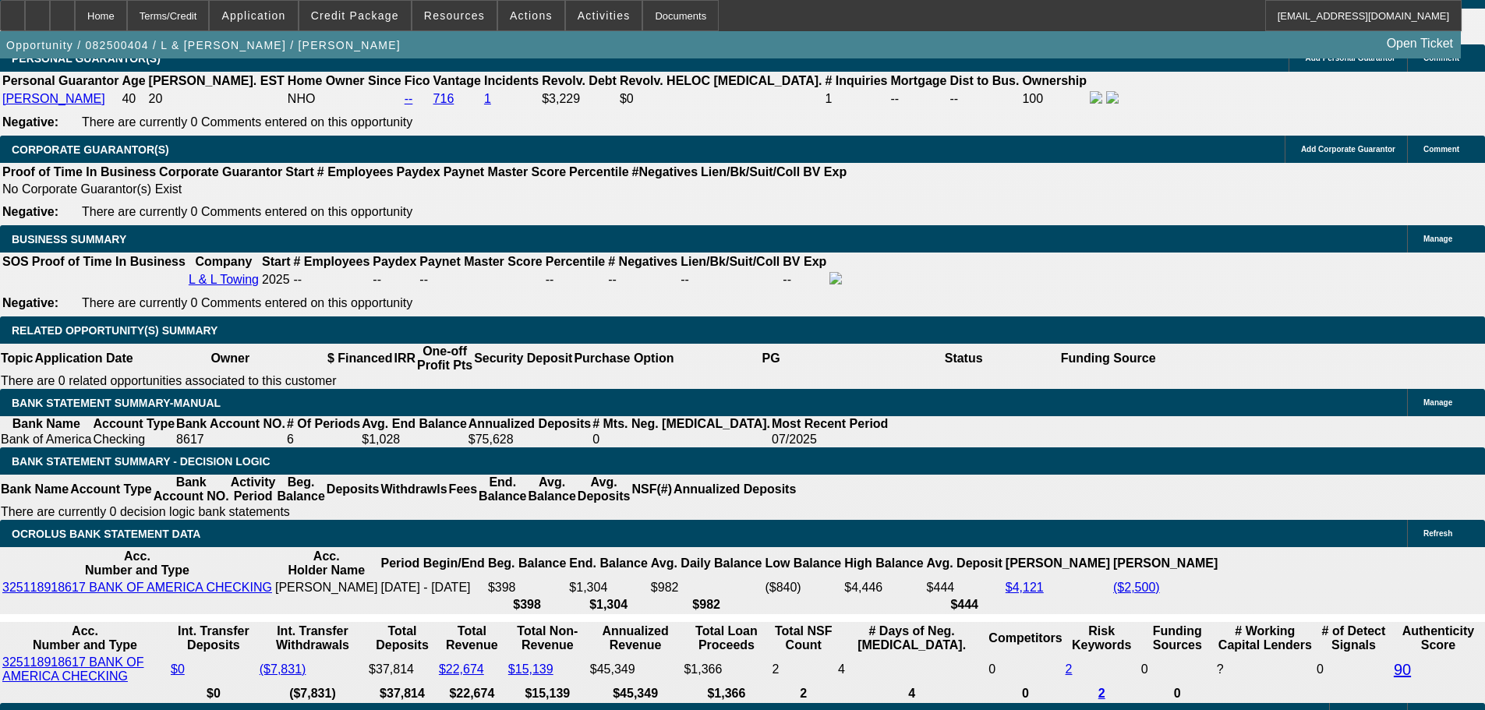
scroll to position [2339, 0]
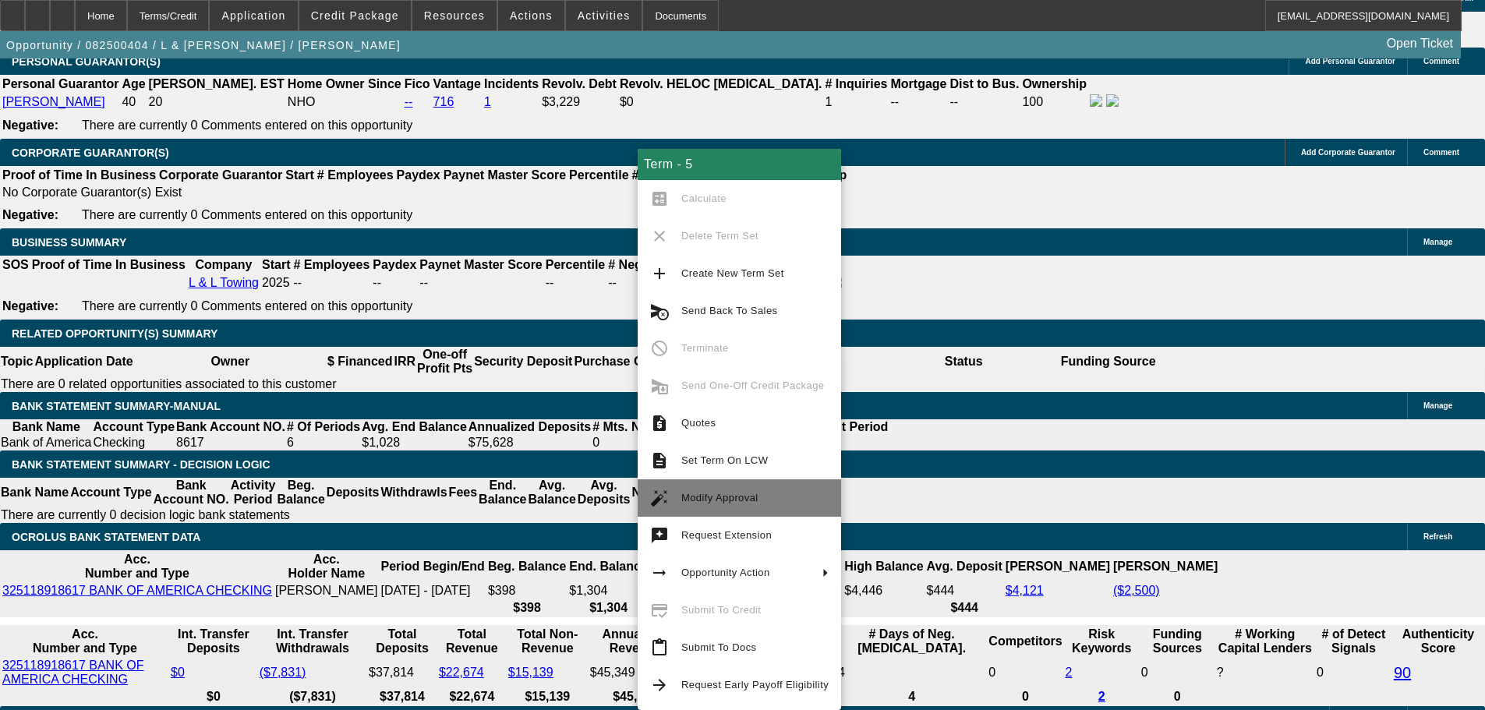
click at [742, 508] on button "auto_fix_high Modify Approval" at bounding box center [739, 497] width 203 height 37
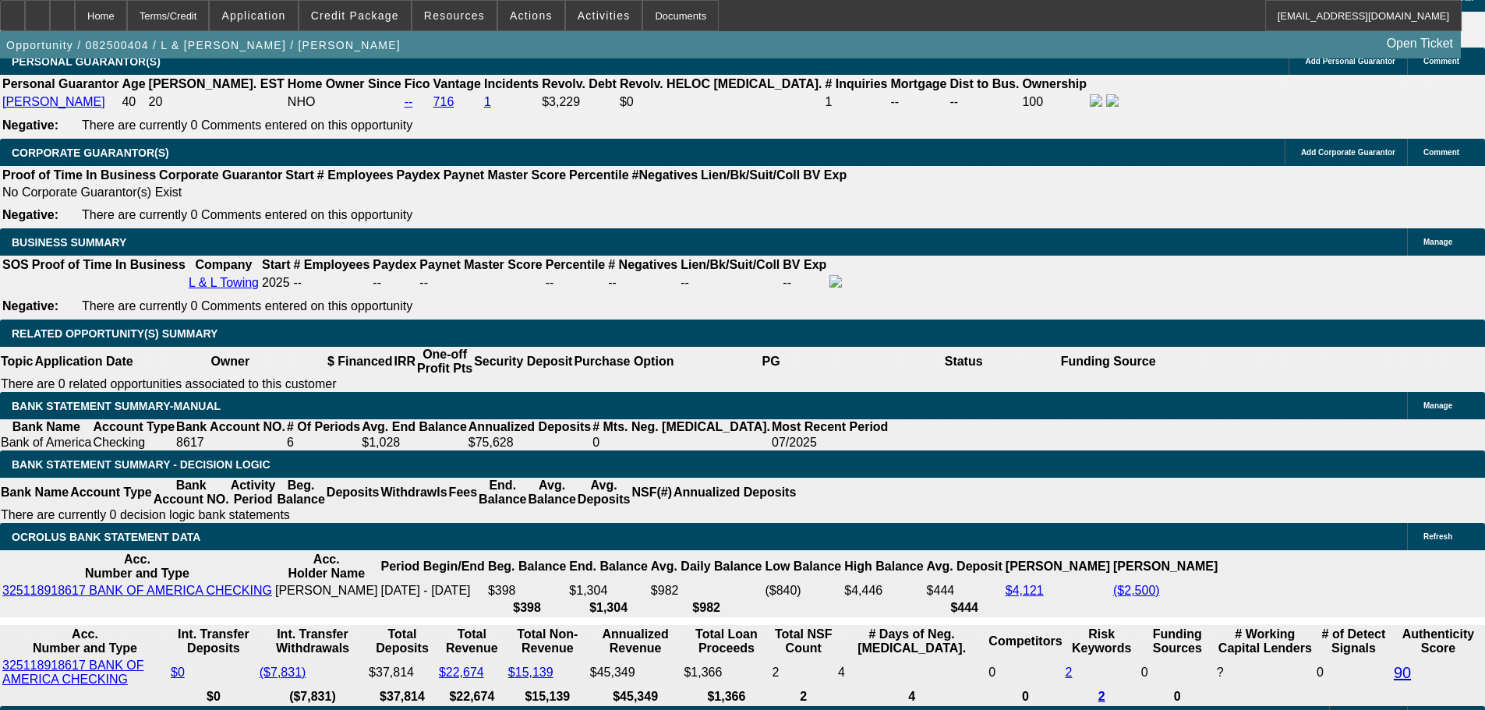
select select "0"
select select "2"
select select "0.1"
select select "4"
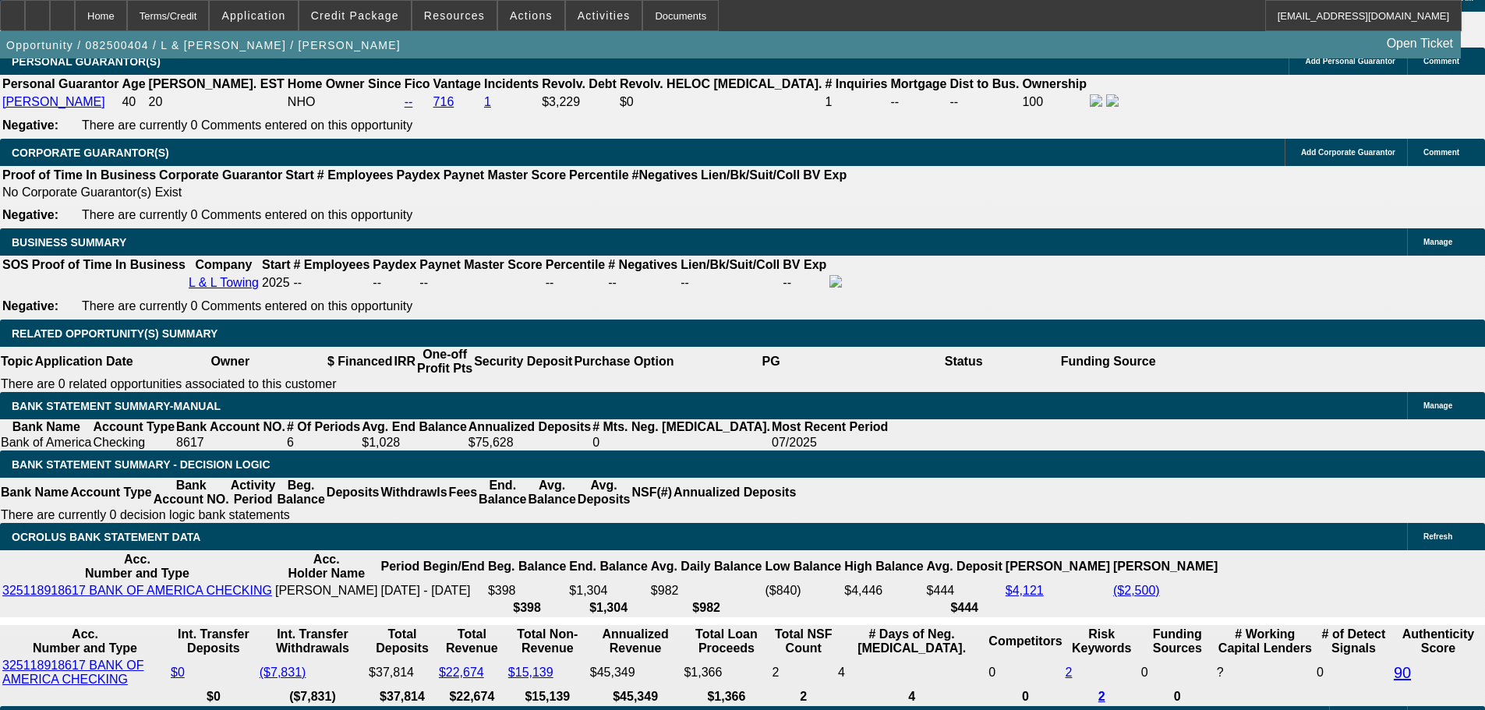
select select "0"
select select "2"
select select "0.1"
select select "4"
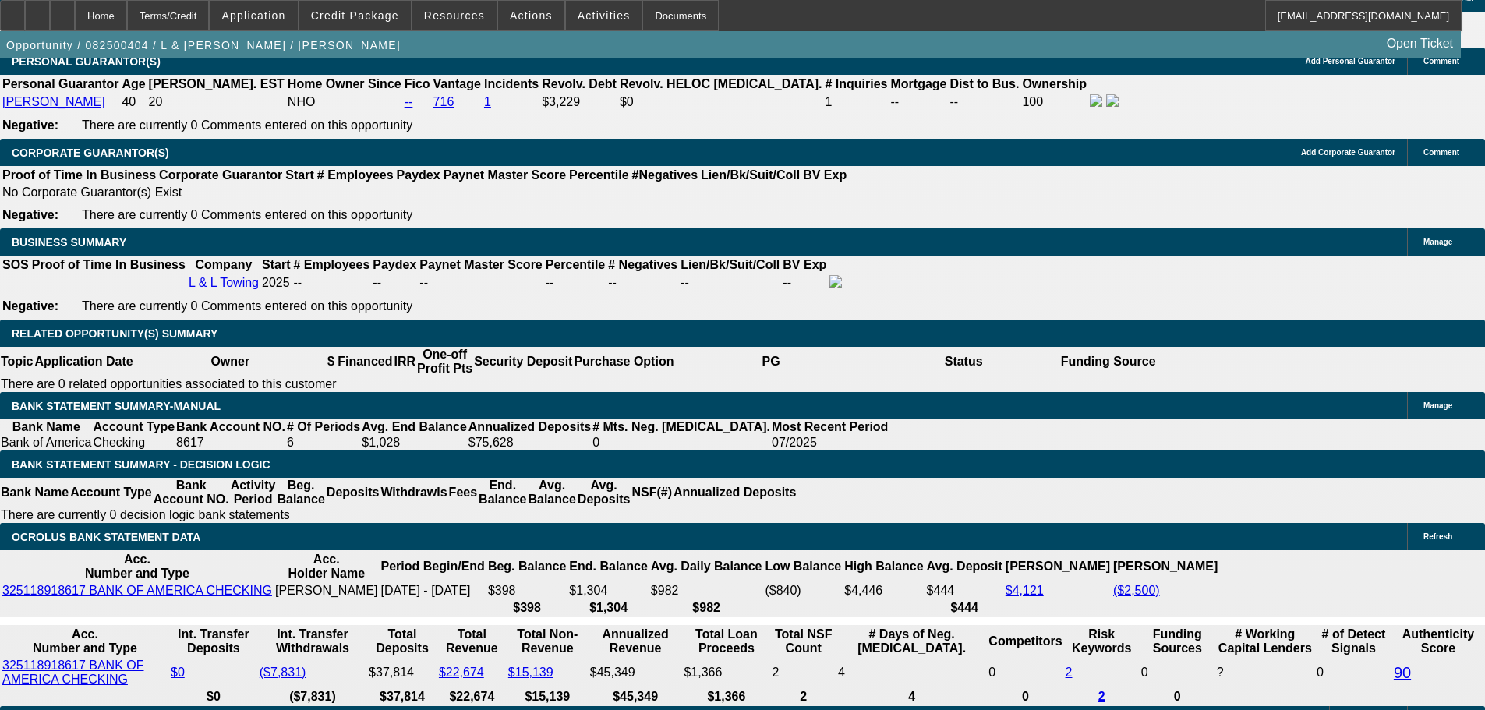
select select "0"
select select "2"
select select "0.1"
select select "4"
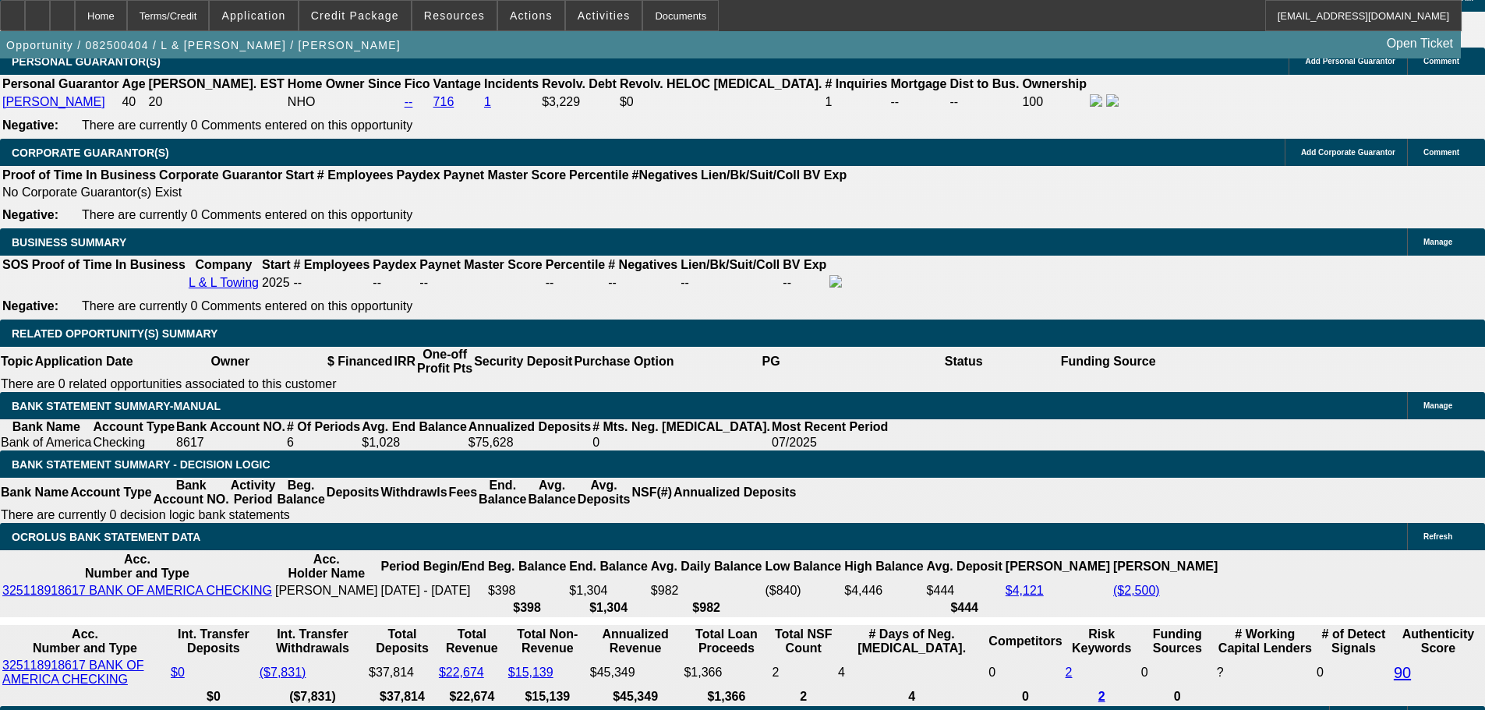
select select "0"
select select "2"
select select "0.1"
select select "4"
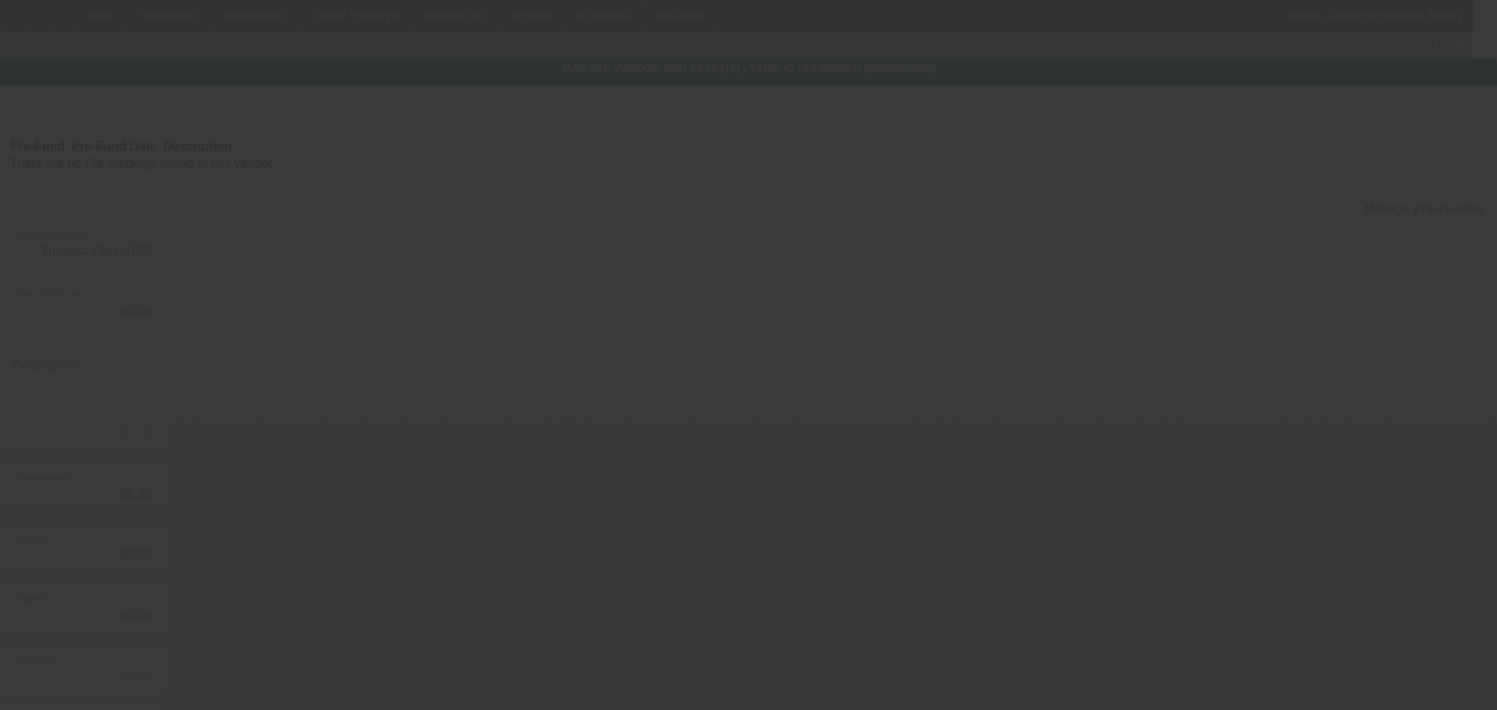
type input "$80,928.93"
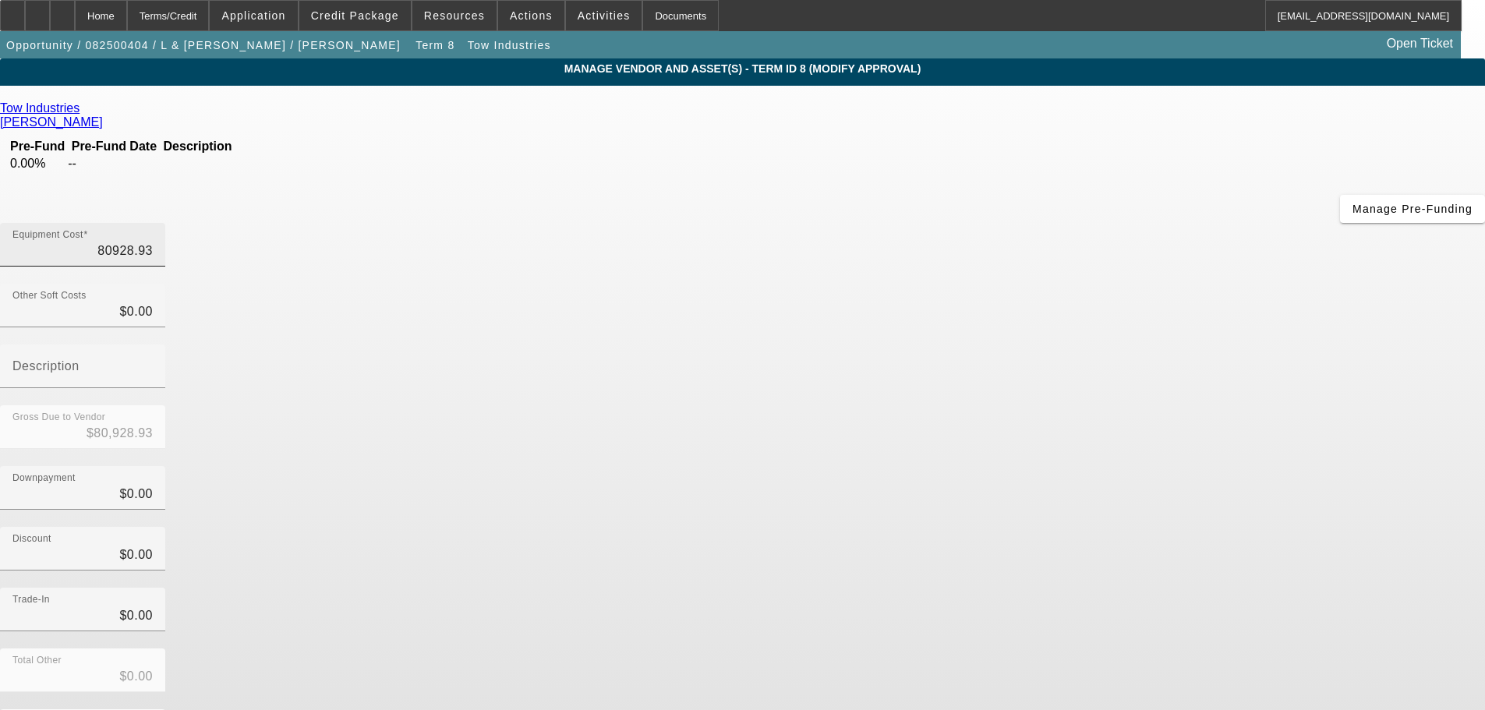
click at [153, 242] on input "80928.93" at bounding box center [82, 251] width 140 height 19
type input "8098.93"
type input "$8,098.93"
type input "80918.93"
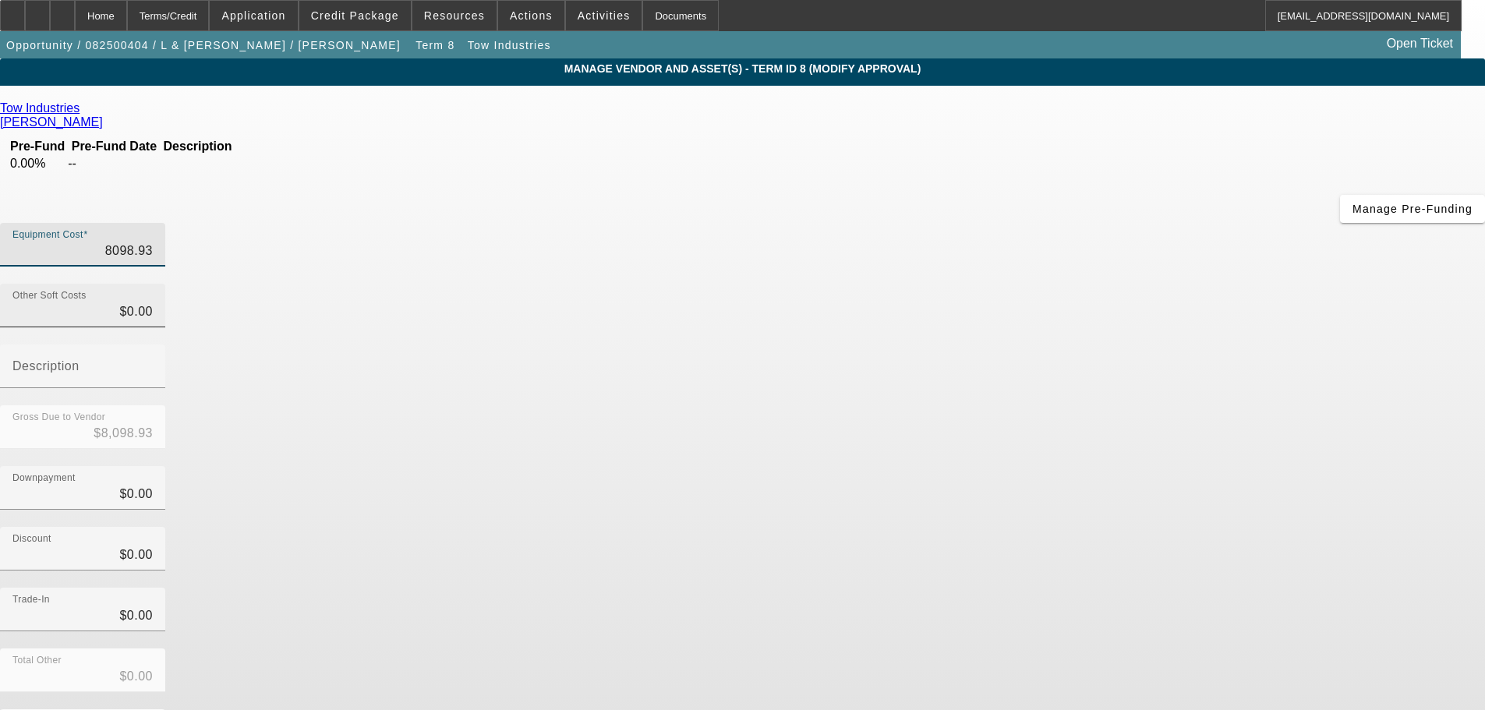
type input "$80,918.93"
click at [1139, 405] on div "Gross Due to Vendor $80,918.93" at bounding box center [742, 435] width 1485 height 61
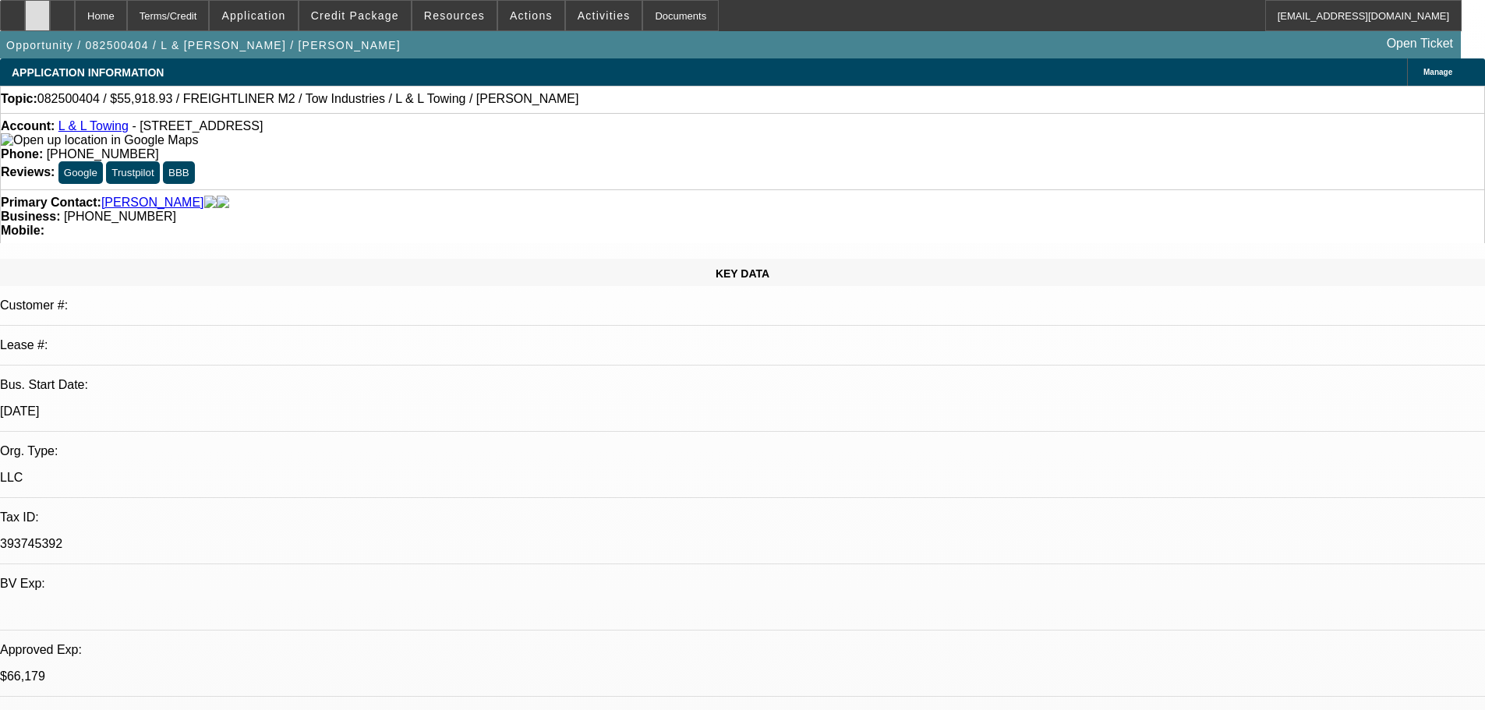
select select "0"
select select "2"
select select "0.1"
select select "4"
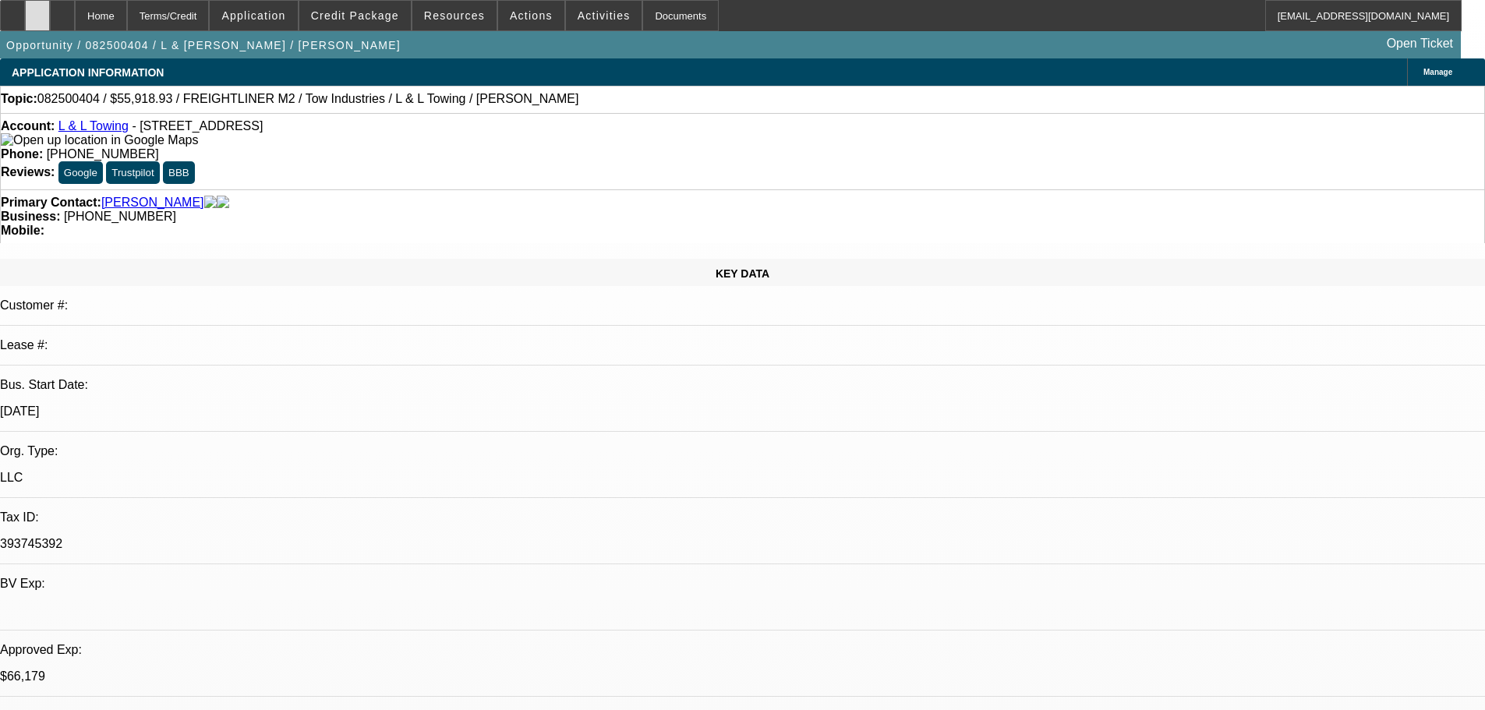
select select "0"
select select "2"
select select "0.1"
select select "4"
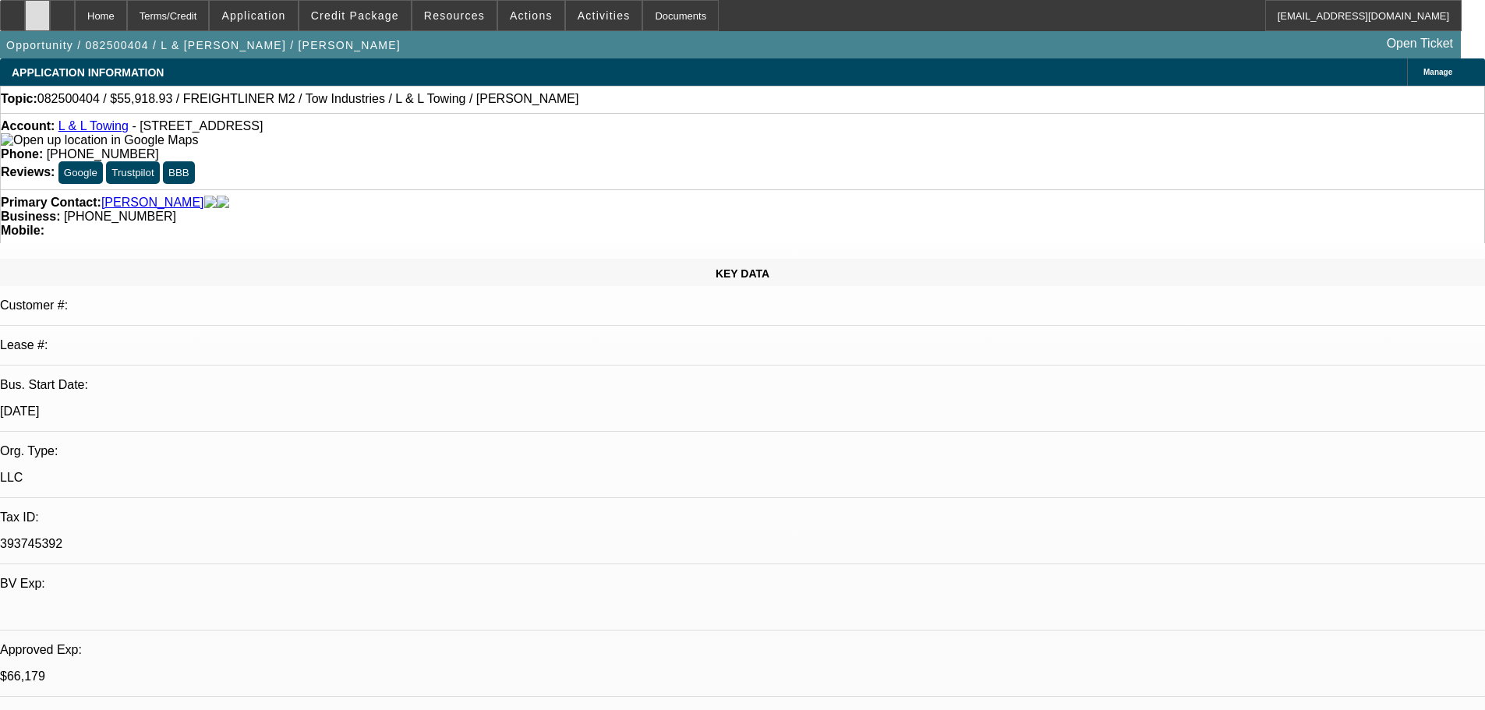
select select "0"
select select "2"
select select "0.1"
select select "4"
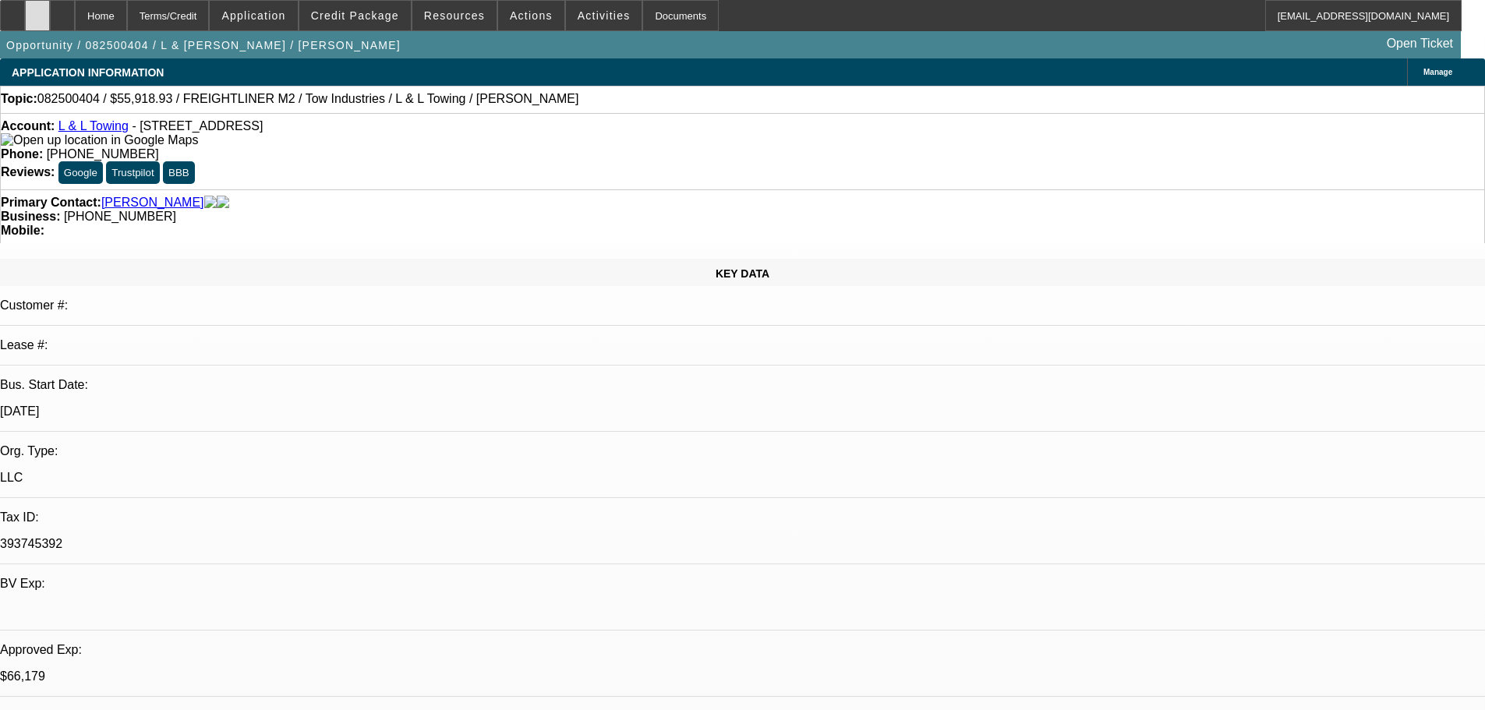
select select "0"
select select "2"
select select "0.1"
select select "4"
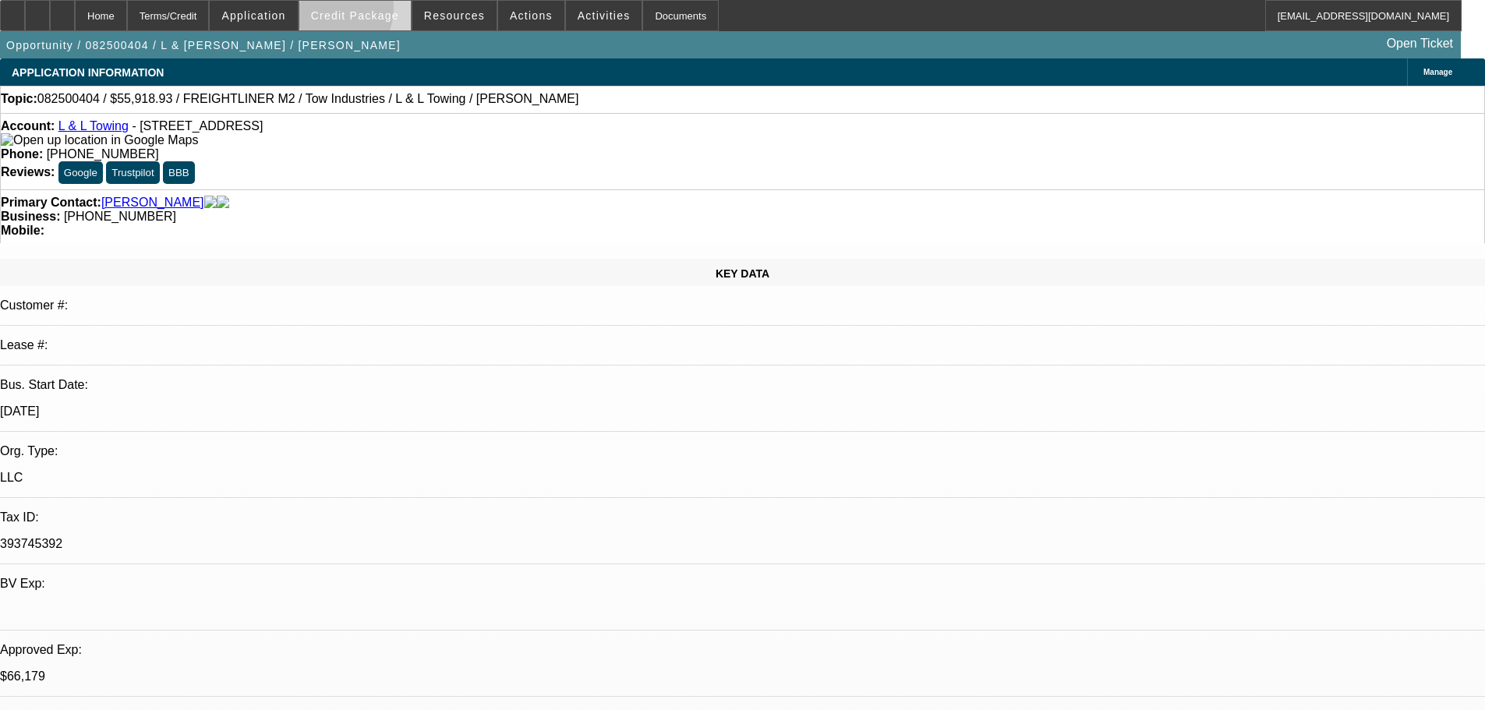
click at [348, 12] on span "Credit Package" at bounding box center [355, 15] width 88 height 12
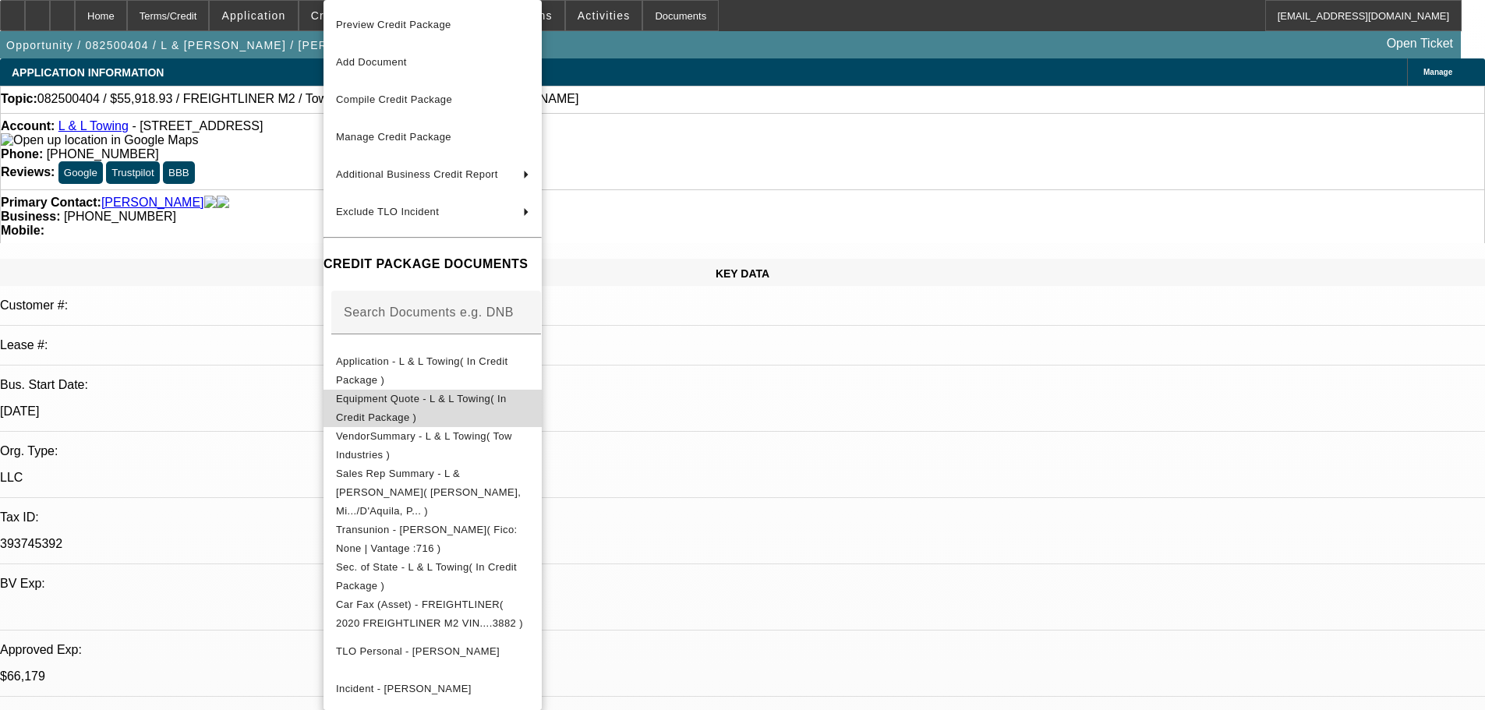
click at [437, 414] on button "Equipment Quote - L & L Towing( In Credit Package )" at bounding box center [433, 408] width 218 height 37
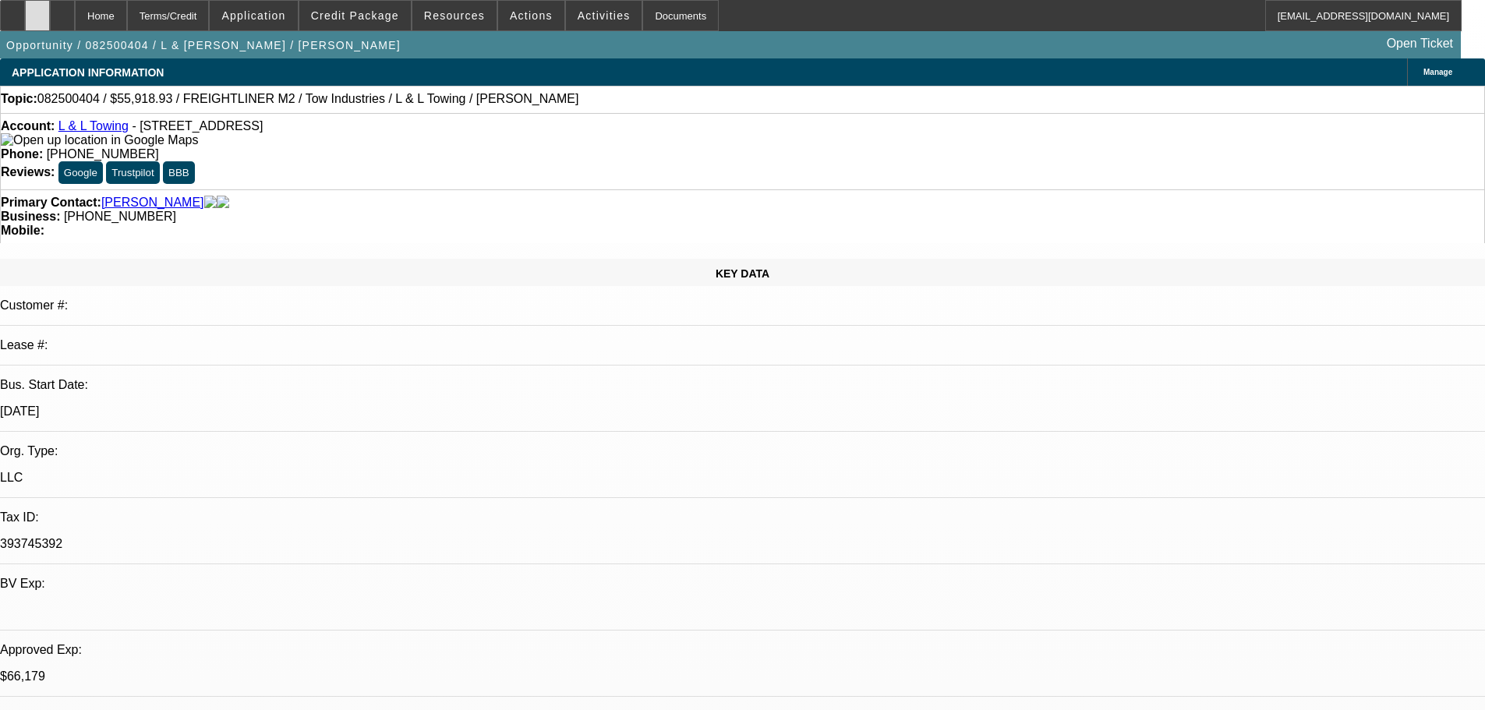
click at [50, 23] on div at bounding box center [37, 15] width 25 height 31
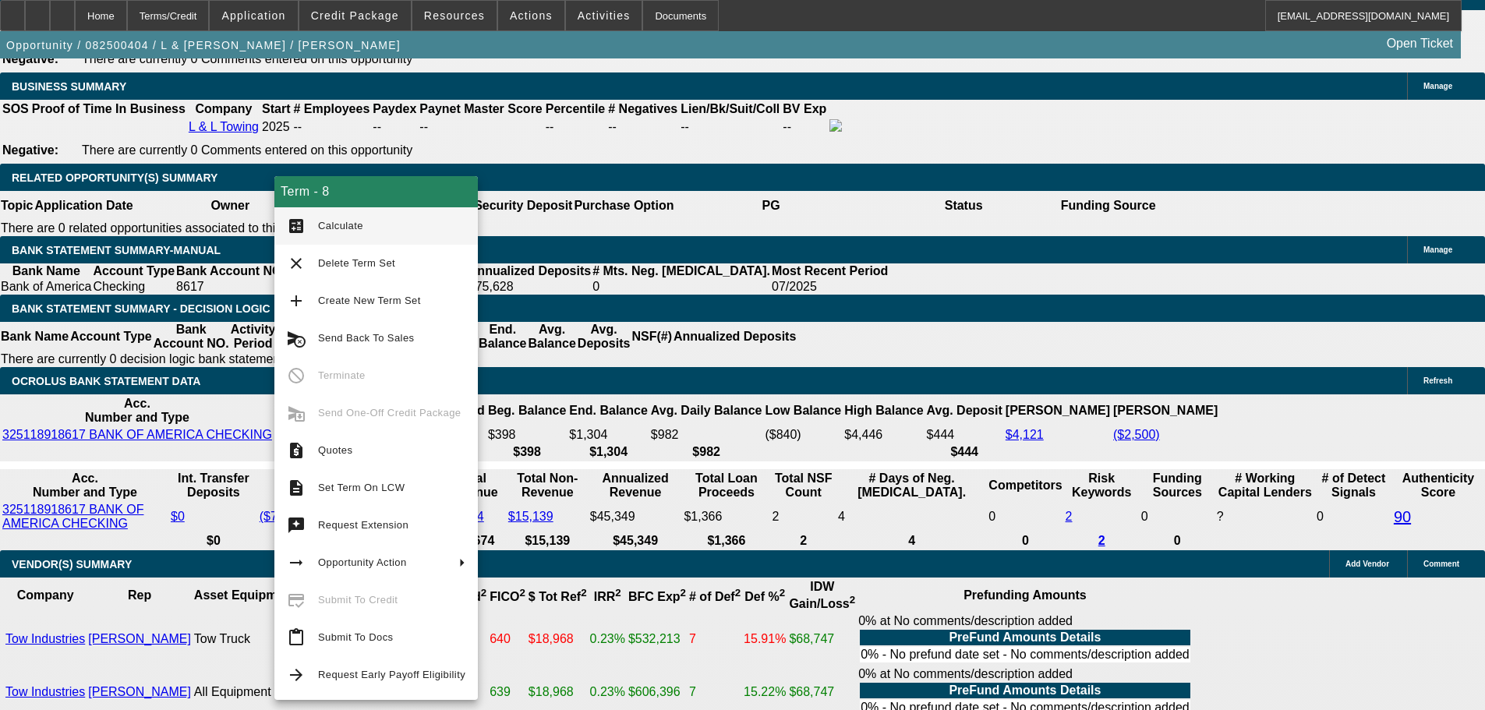
scroll to position [2339, 0]
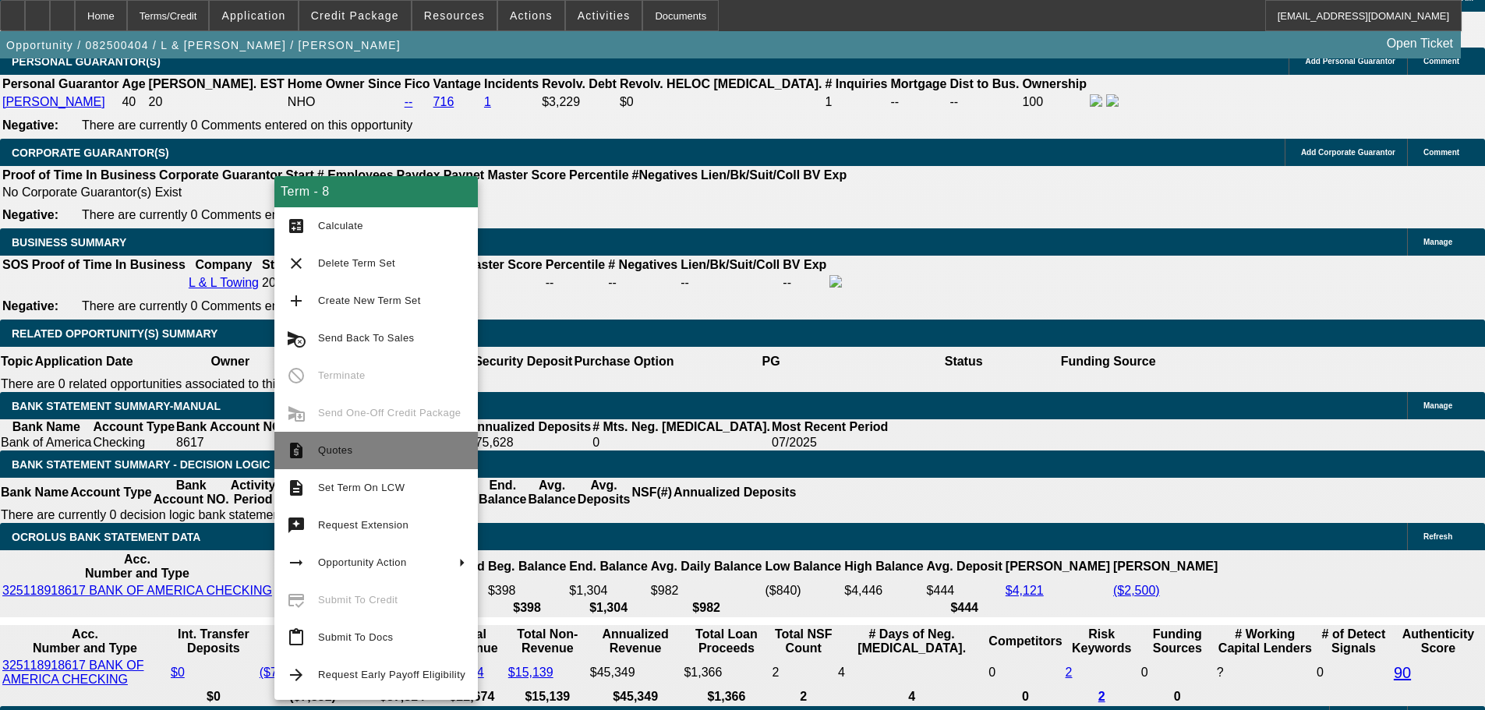
click at [363, 463] on button "request_quote Quotes" at bounding box center [375, 450] width 203 height 37
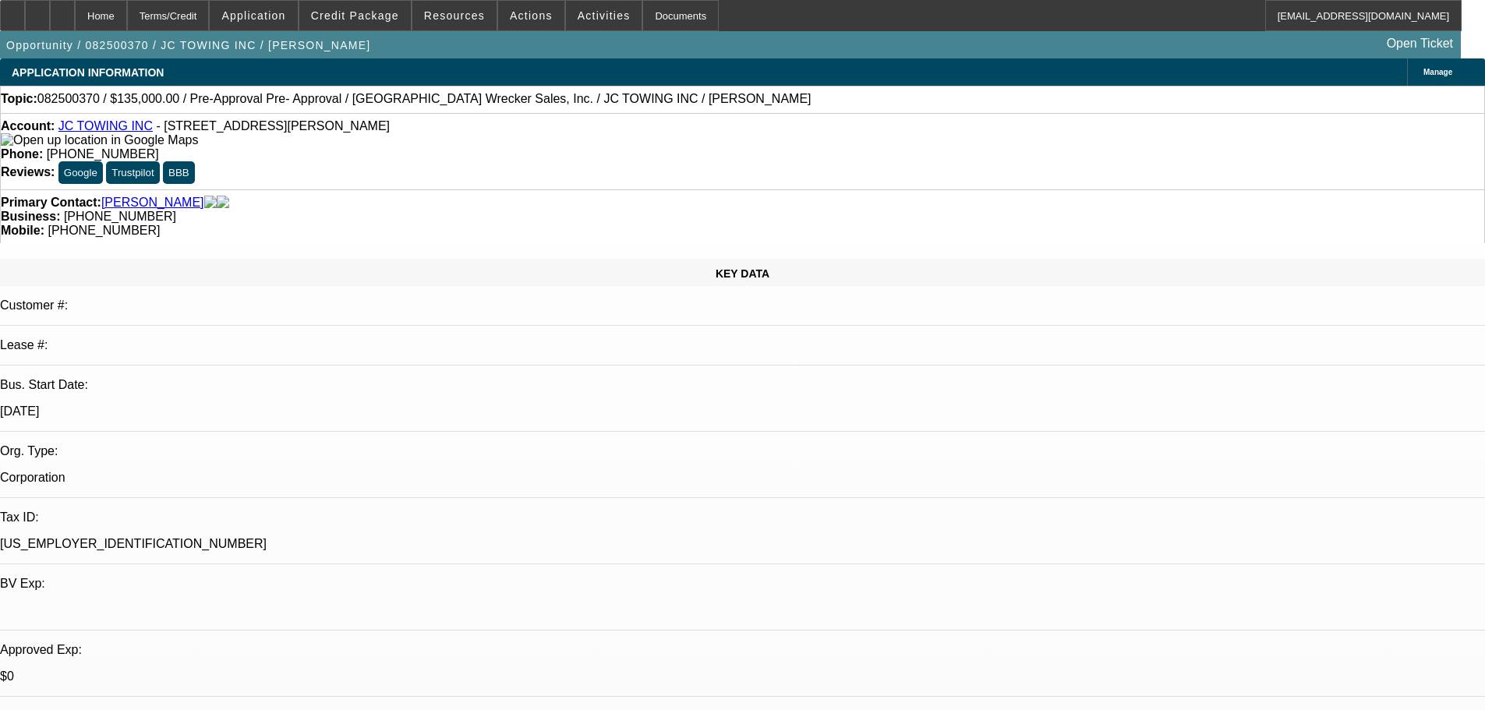
select select "0"
select select "2"
select select "0"
select select "6"
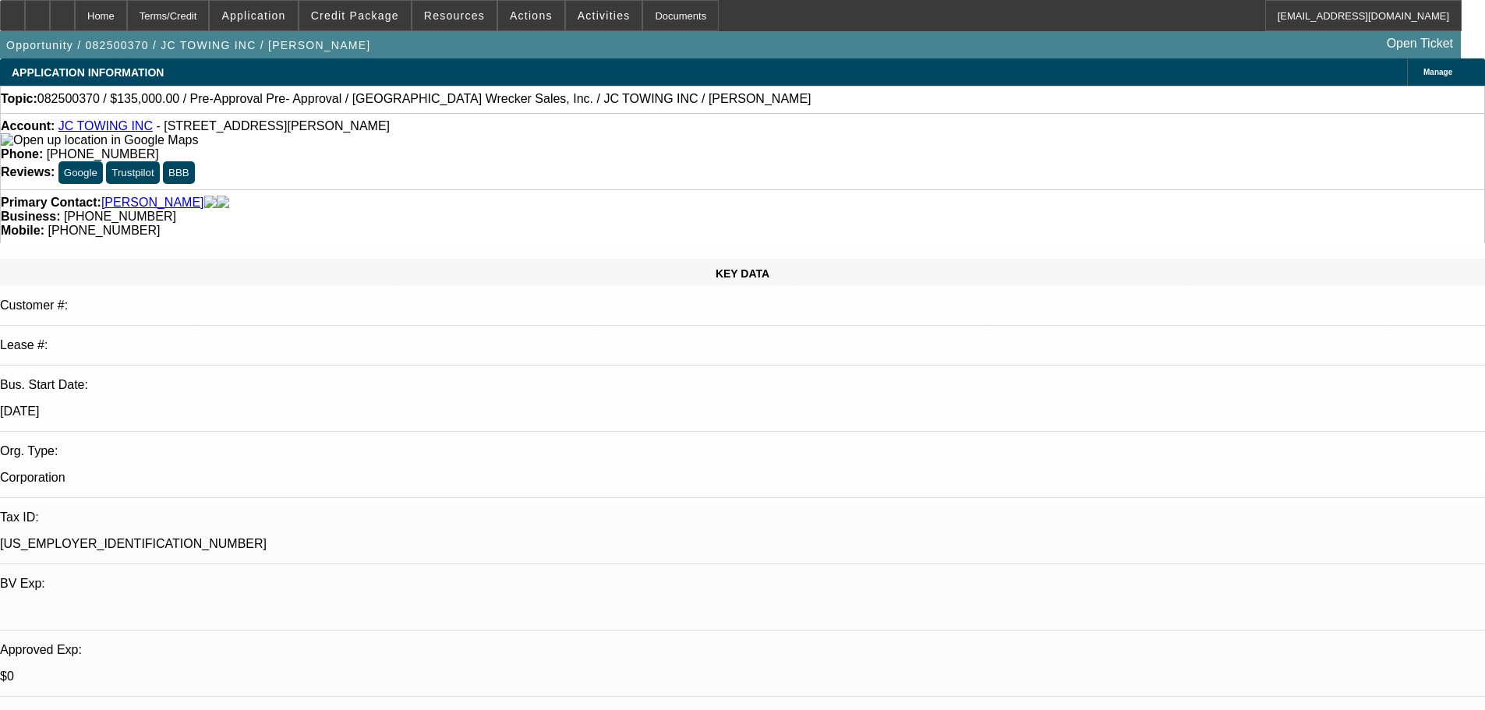
select select "0"
select select "2"
select select "0"
select select "6"
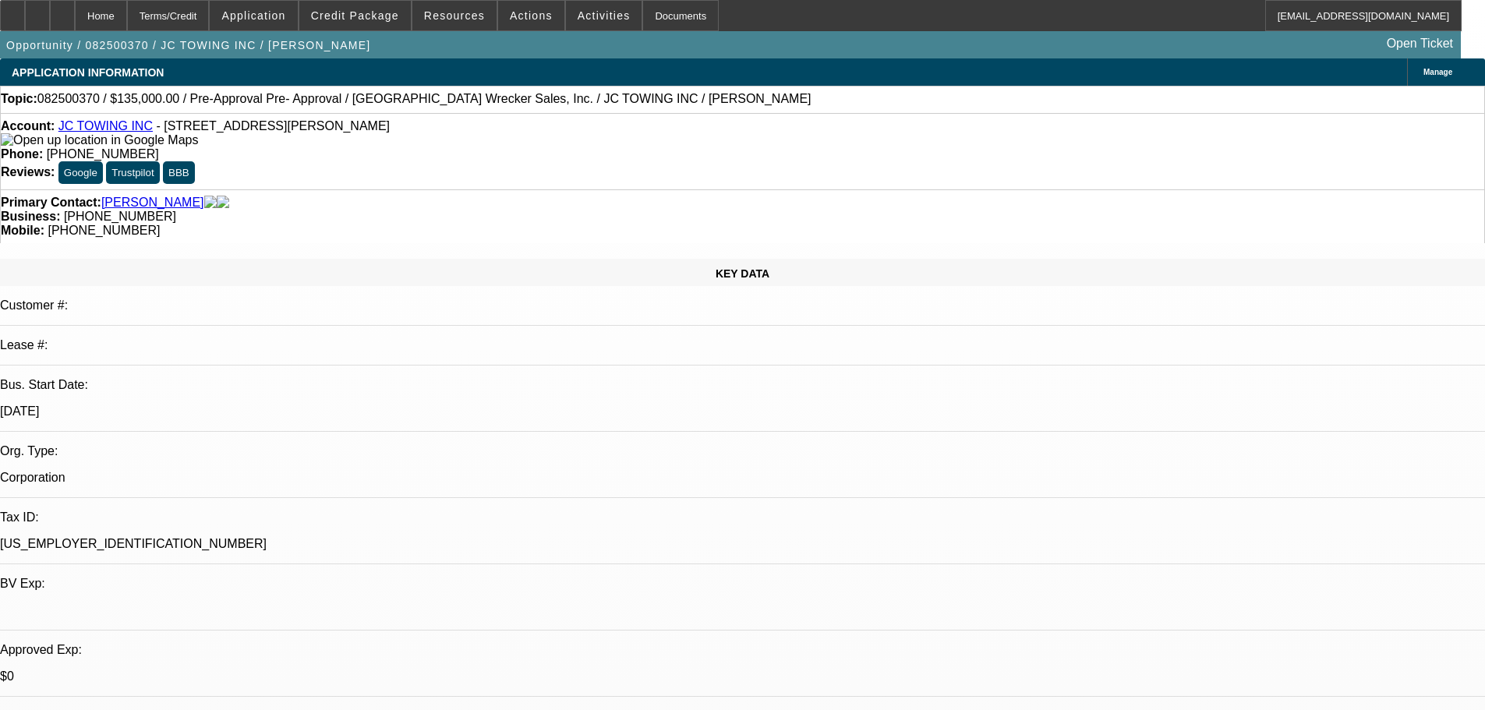
select select "0.2"
select select "0"
select select "2"
select select "0"
select select "6"
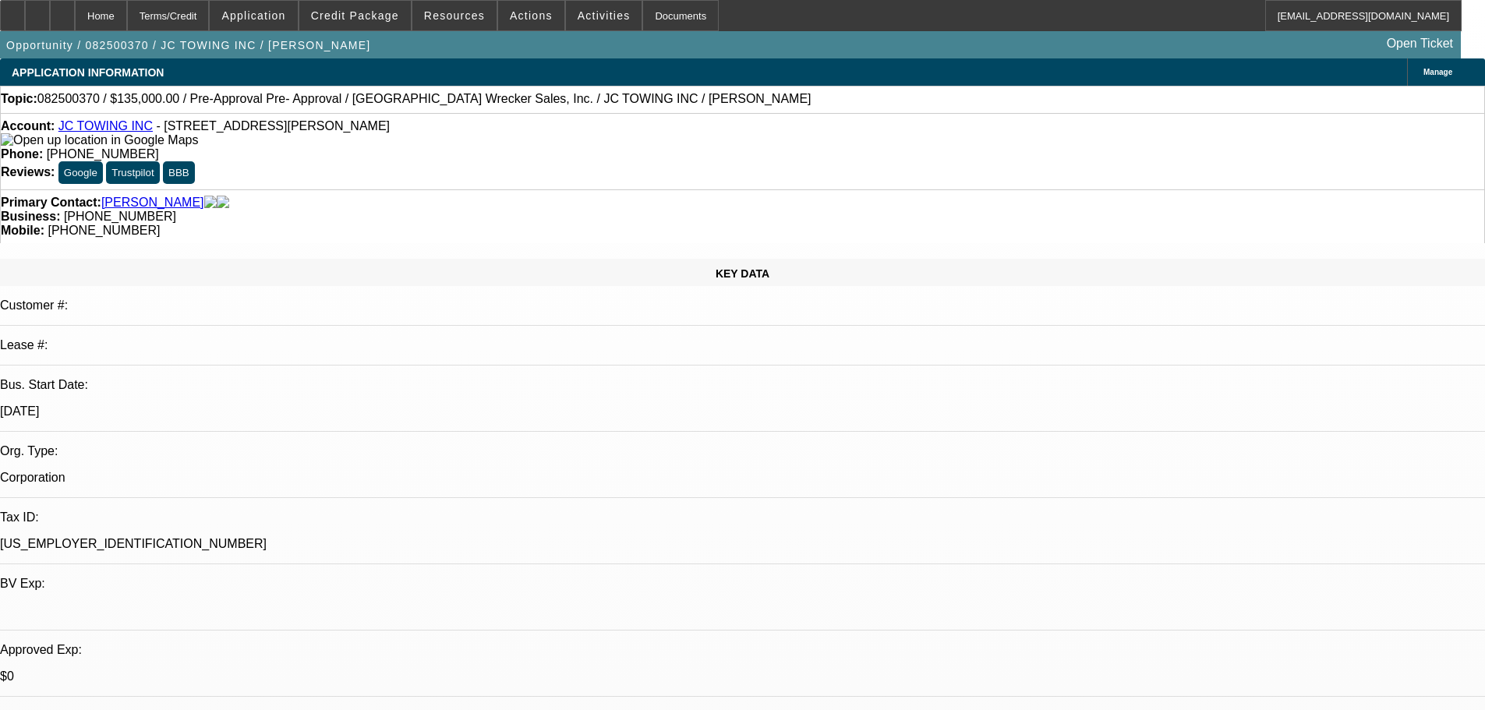
select select "0"
select select "2"
select select "0"
select select "6"
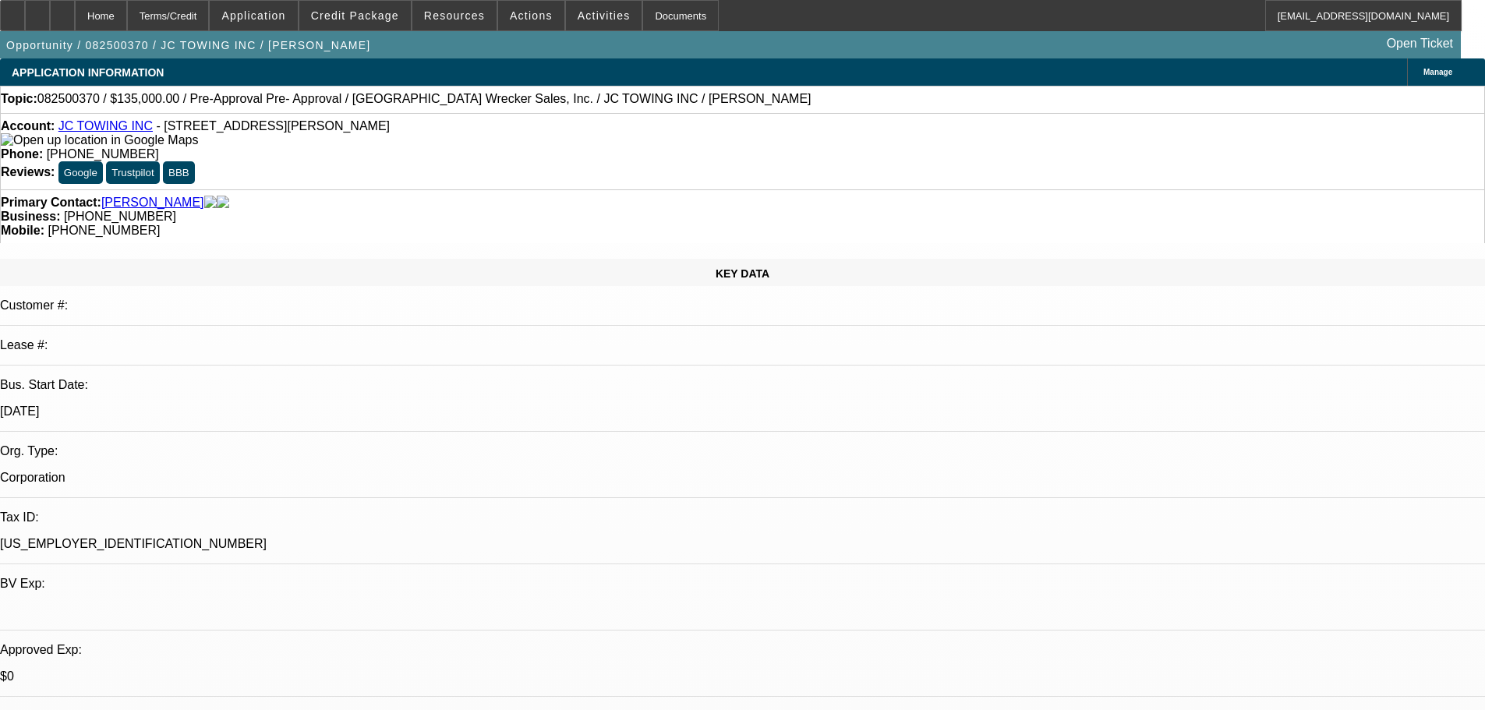
scroll to position [0, 0]
drag, startPoint x: 1225, startPoint y: 147, endPoint x: 1222, endPoint y: 216, distance: 68.6
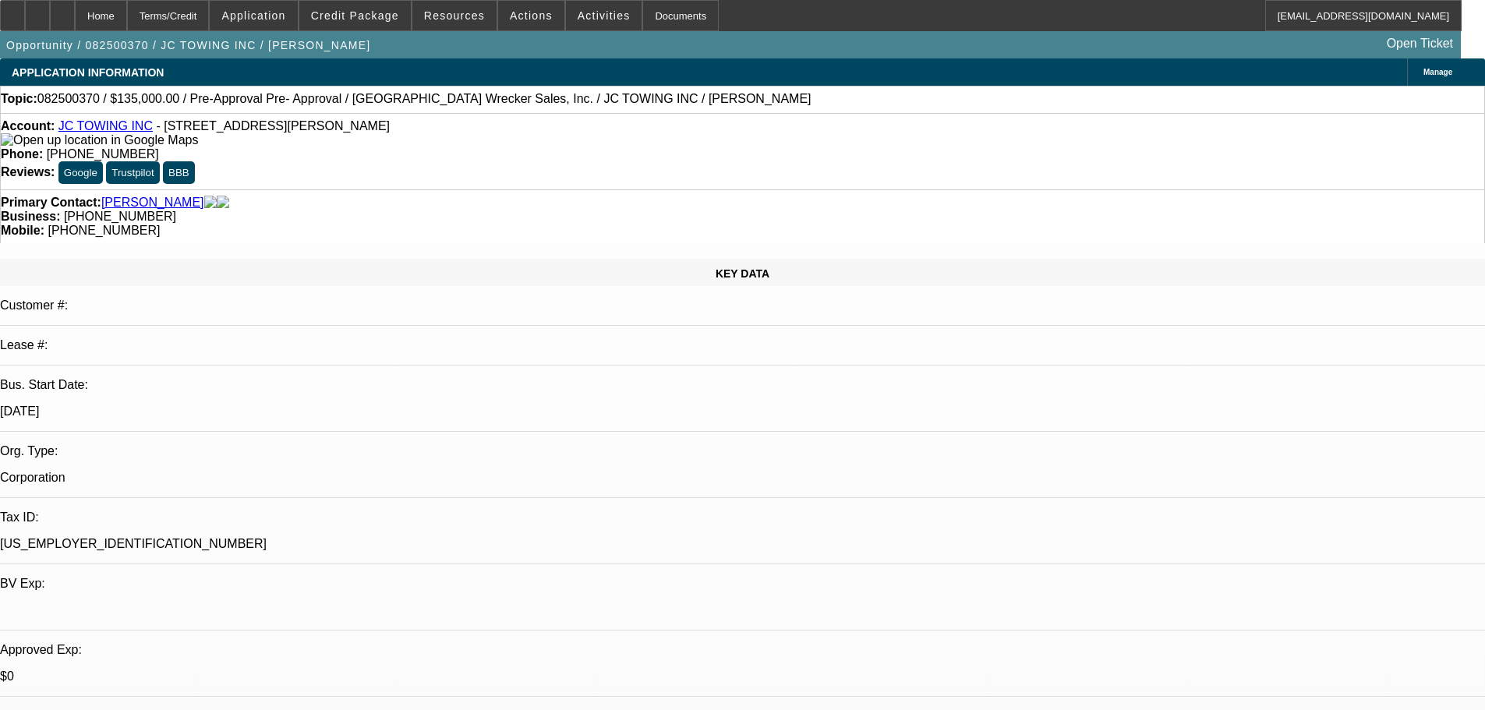
scroll to position [188, 0]
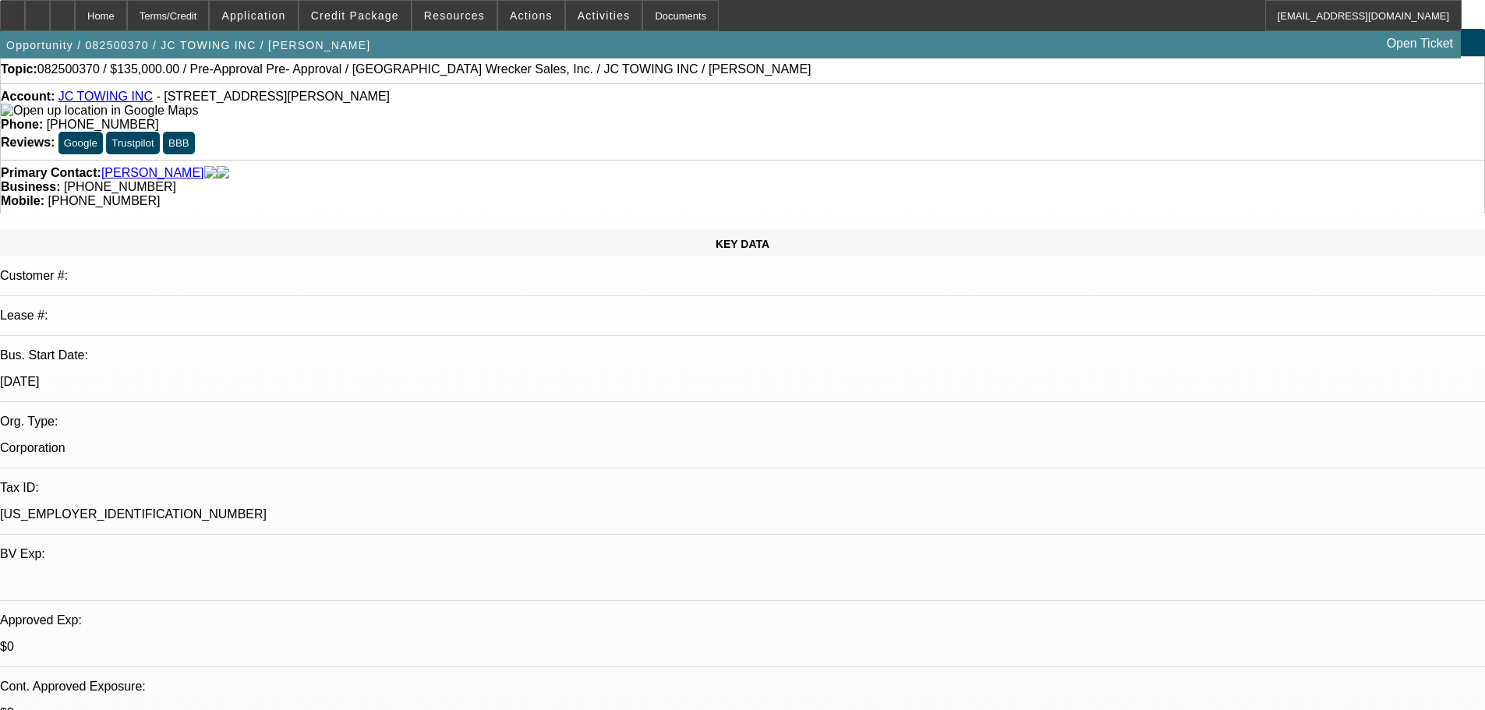
scroll to position [312, 0]
